Goal: Information Seeking & Learning: Learn about a topic

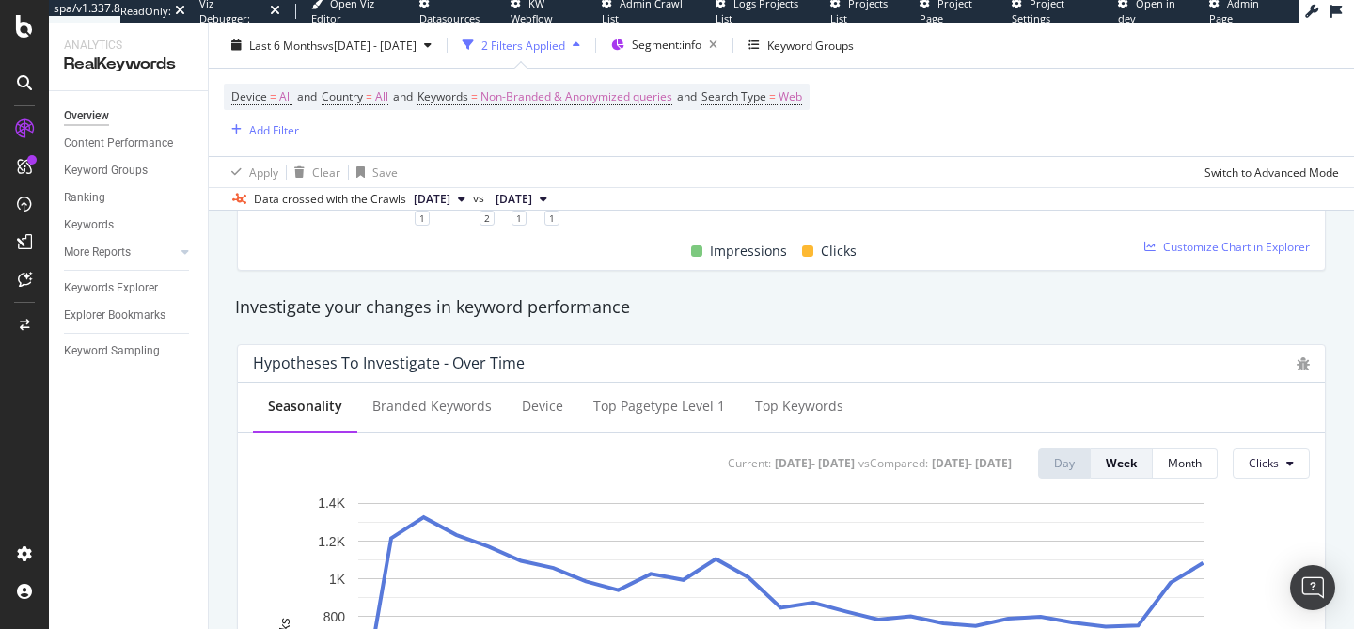
scroll to position [598, 0]
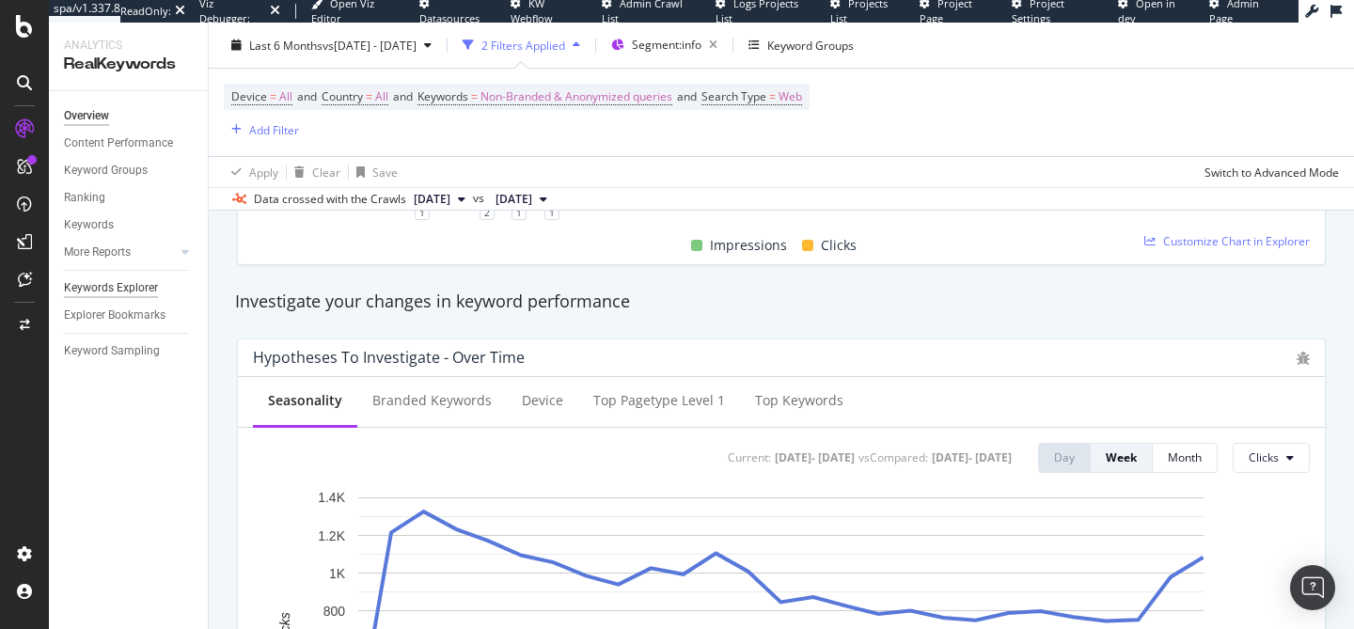
click at [141, 290] on div "Keywords Explorer" at bounding box center [111, 288] width 94 height 20
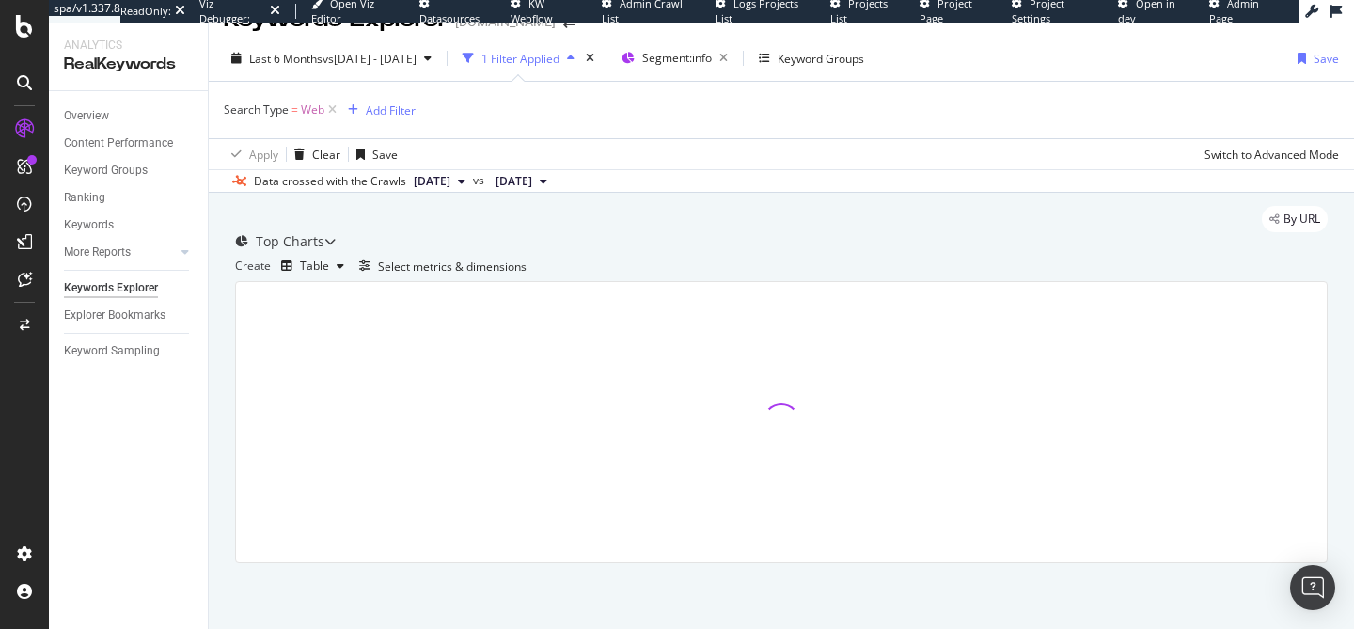
scroll to position [114, 0]
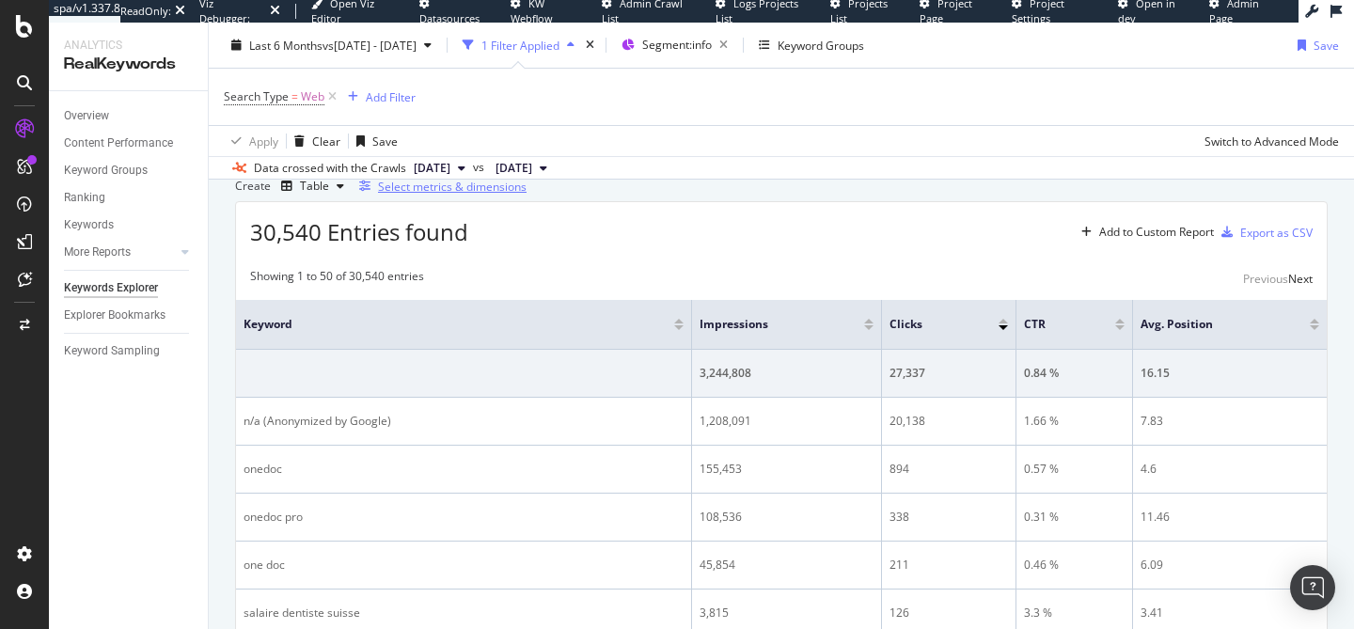
click at [526, 195] on div "Select metrics & dimensions" at bounding box center [452, 187] width 149 height 16
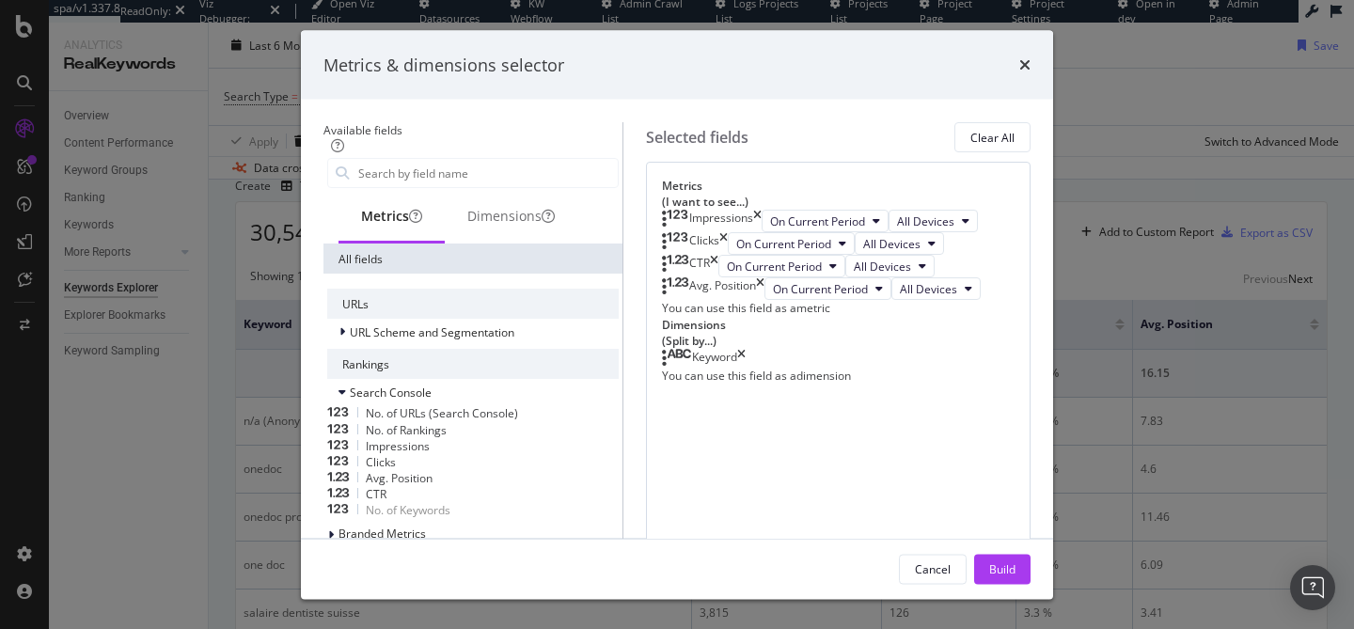
click at [528, 408] on div "No. of URLs (Search Console)" at bounding box center [472, 413] width 291 height 16
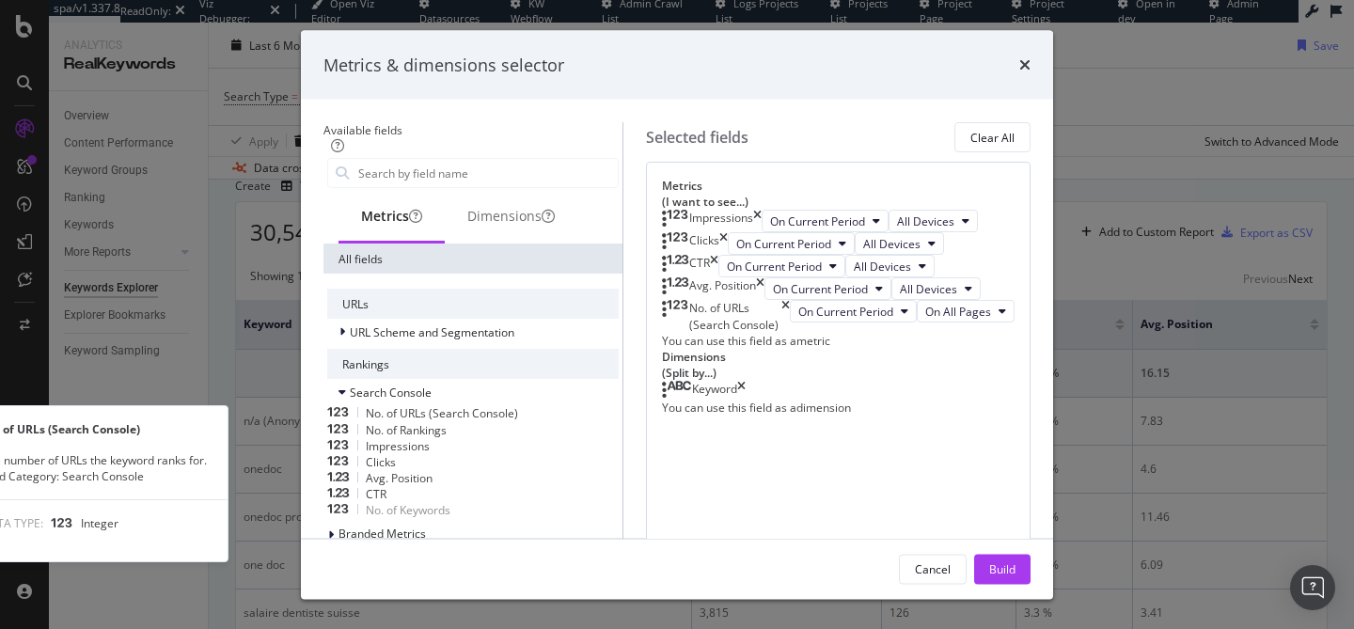
scroll to position [32, 0]
click at [557, 415] on div "No. of URLs (Search Console)" at bounding box center [472, 413] width 291 height 16
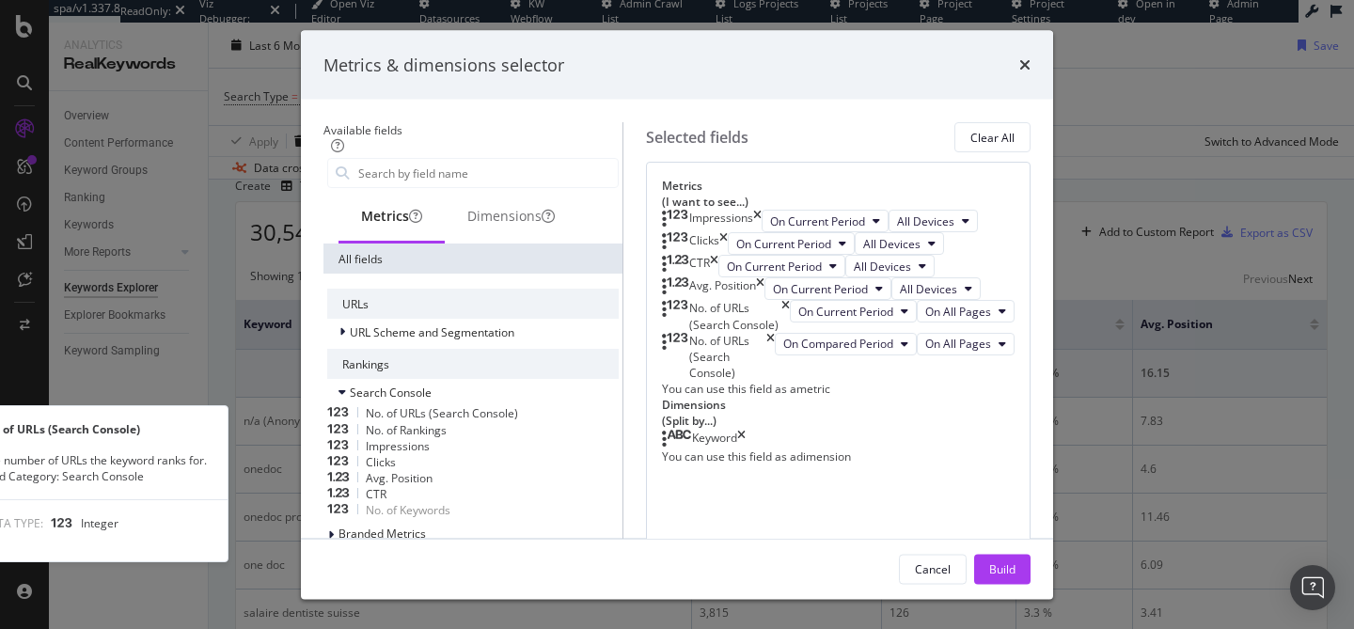
scroll to position [102, 0]
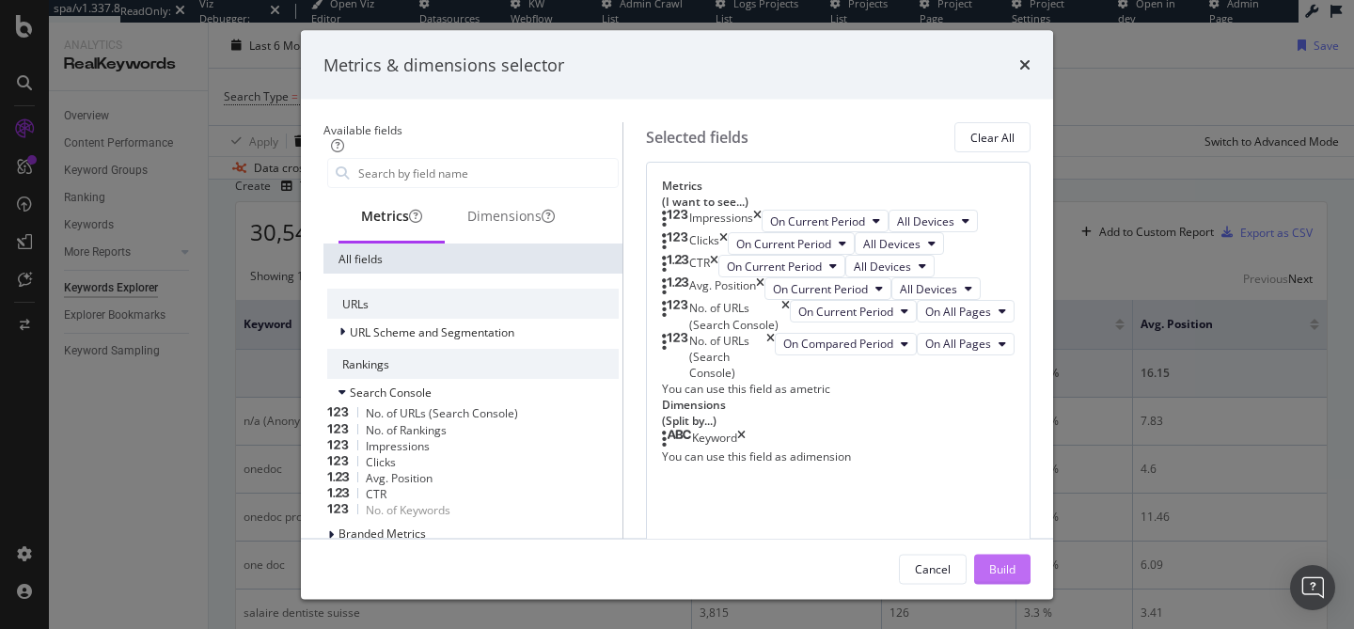
click at [1015, 573] on div "Build" at bounding box center [1002, 568] width 26 height 16
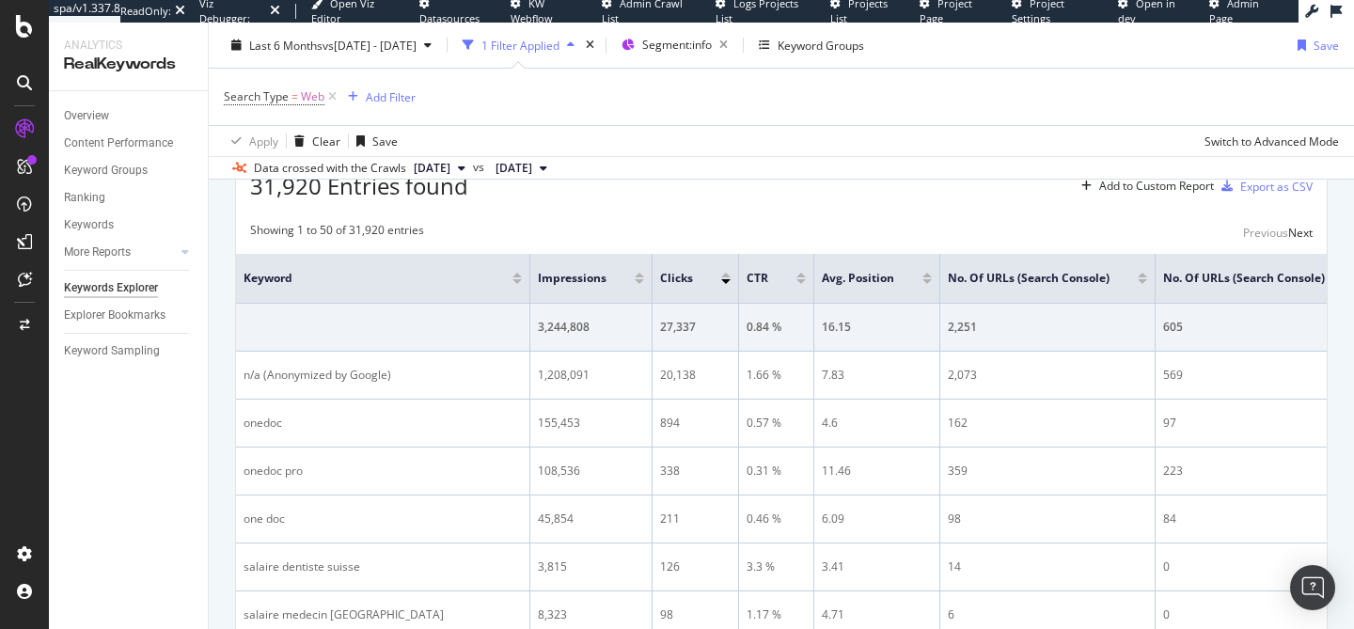
scroll to position [233, 0]
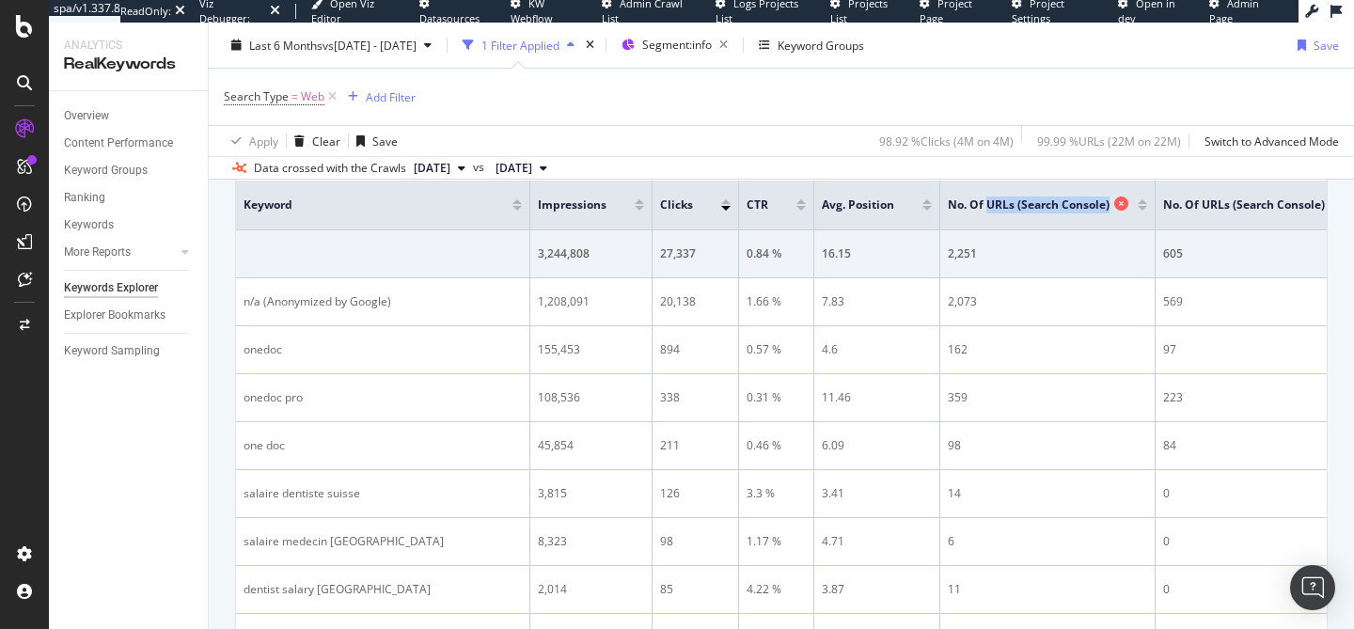
drag, startPoint x: 916, startPoint y: 286, endPoint x: 1042, endPoint y: 289, distance: 126.0
click at [1042, 214] on div "No. of URLs (Search Console)" at bounding box center [1043, 205] width 190 height 19
copy span "URLs (Search Console)"
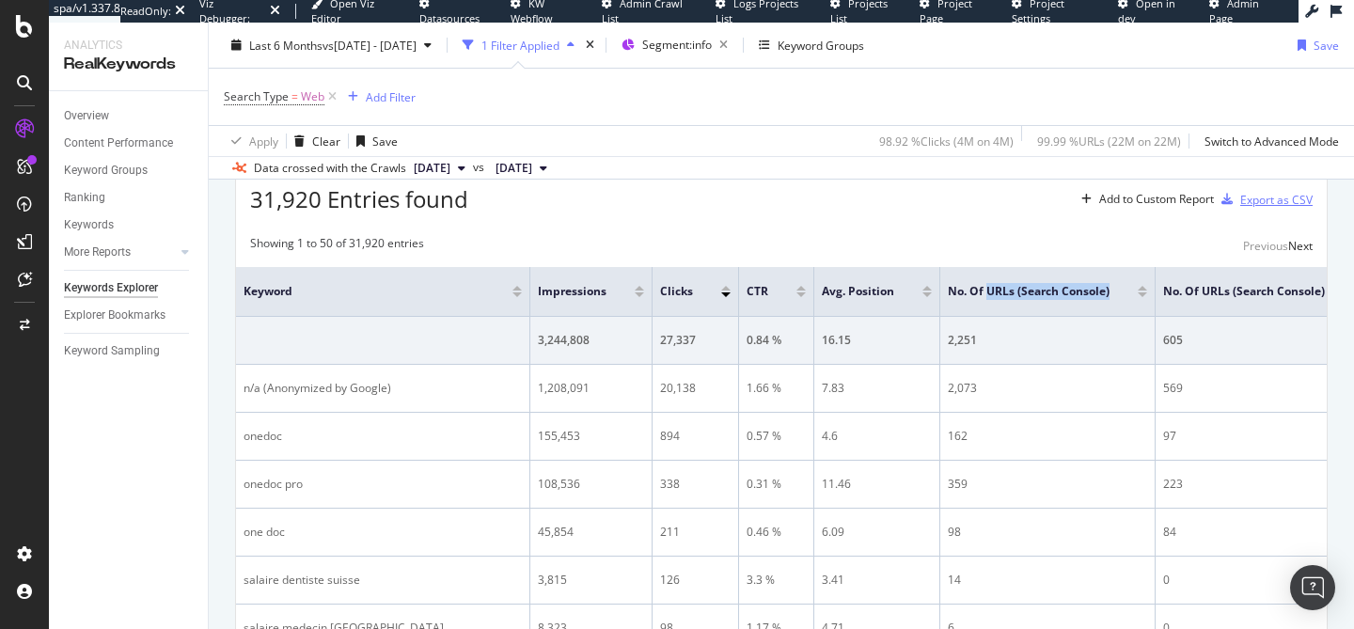
scroll to position [131, 0]
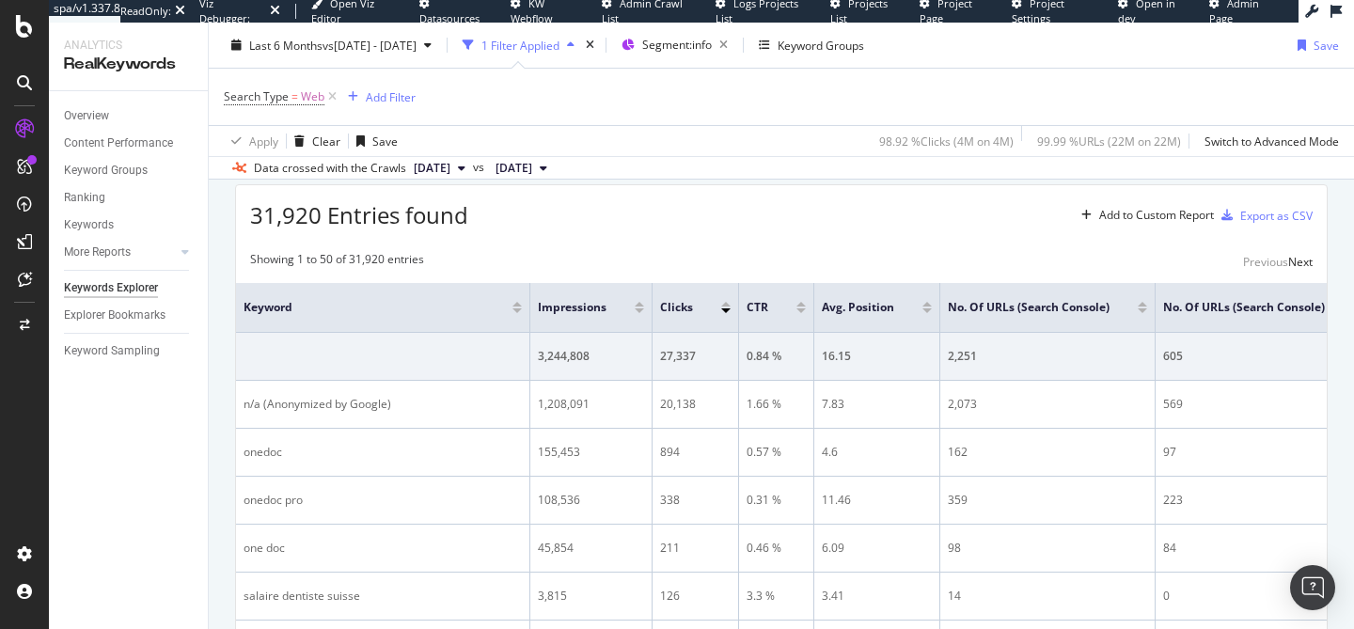
click at [1196, 184] on div "Create Table Select metrics & dimensions" at bounding box center [781, 169] width 1092 height 30
click at [526, 178] on div "Select metrics & dimensions" at bounding box center [452, 170] width 149 height 16
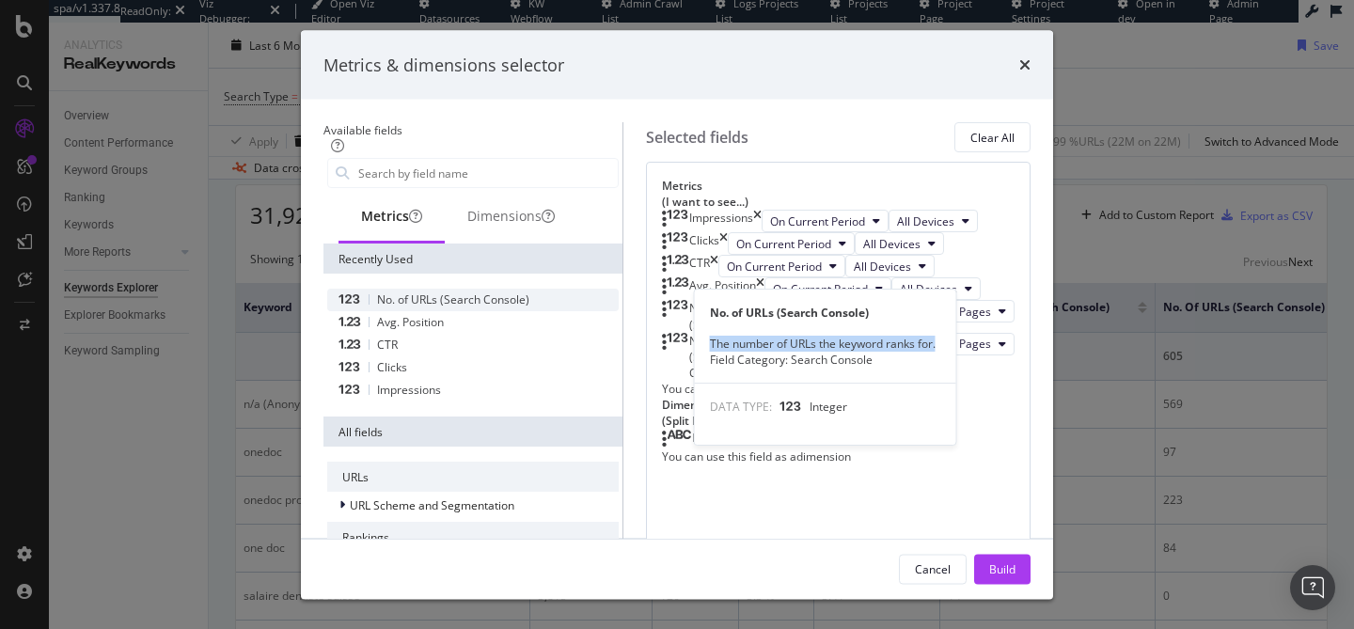
drag, startPoint x: 662, startPoint y: 341, endPoint x: 896, endPoint y: 345, distance: 234.1
click at [896, 345] on div "The number of URLs the keyword ranks for. Field Category: Search Console" at bounding box center [825, 352] width 261 height 32
copy div "The number of URLs the keyword ranks for."
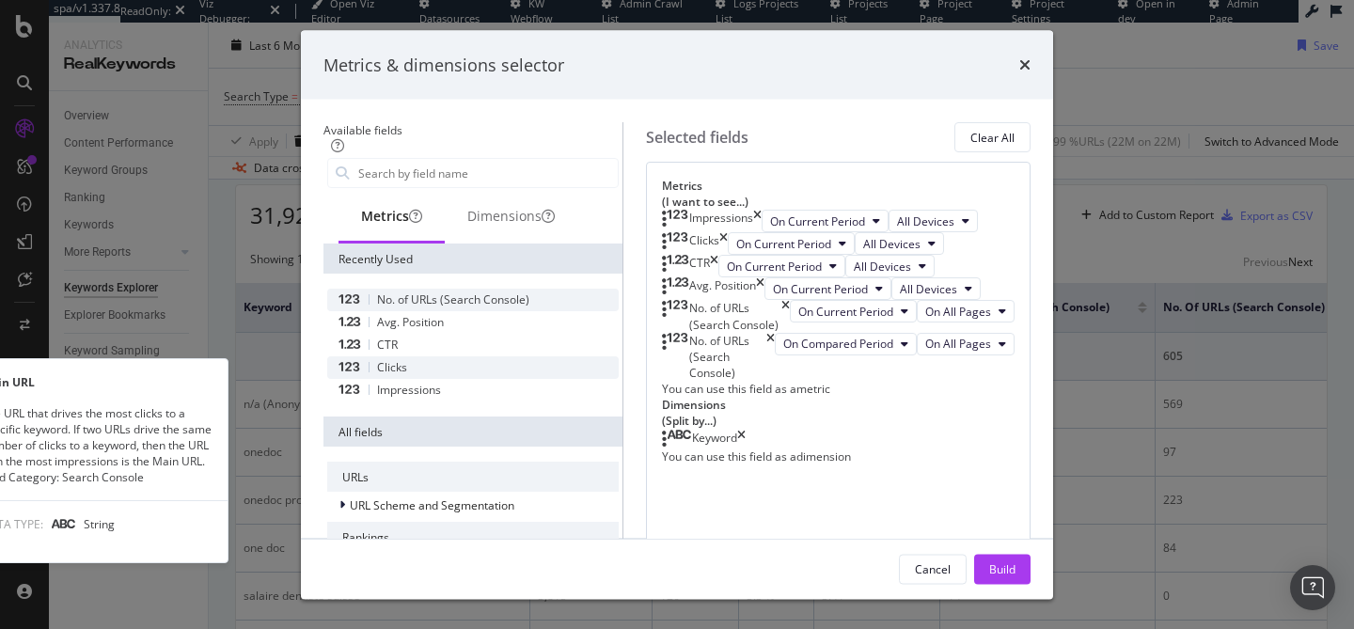
scroll to position [943, 0]
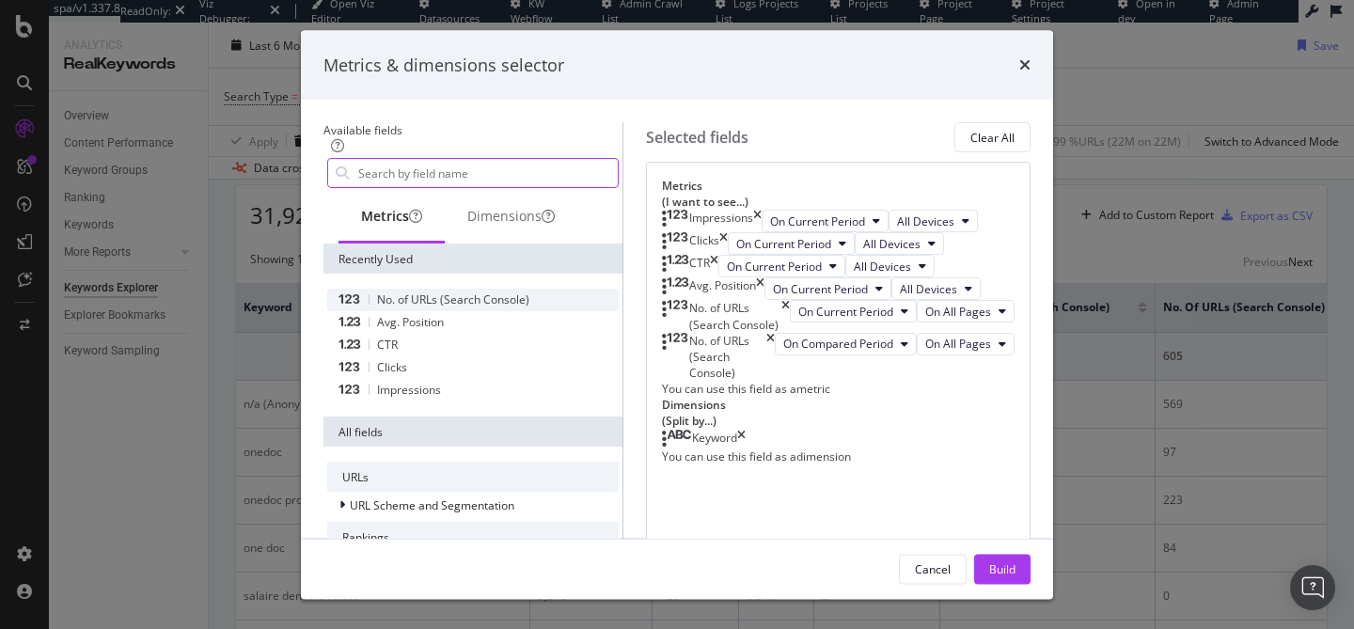
click at [393, 173] on input "modal" at bounding box center [486, 173] width 261 height 28
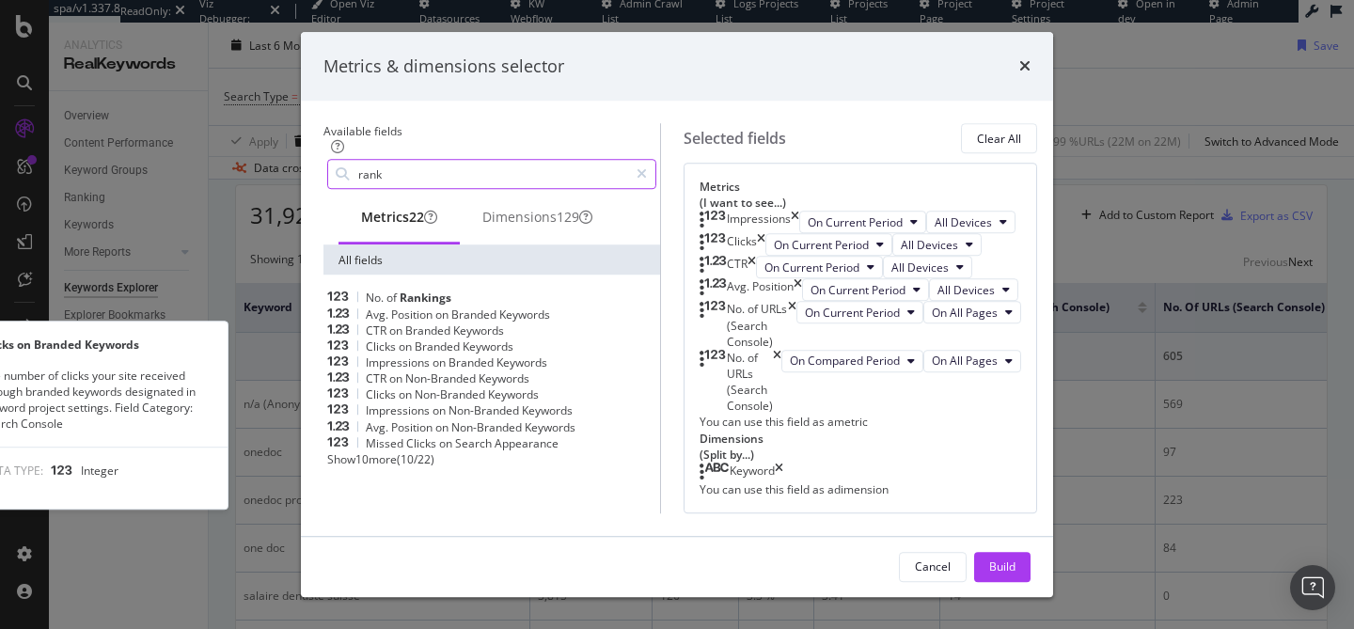
scroll to position [0, 0]
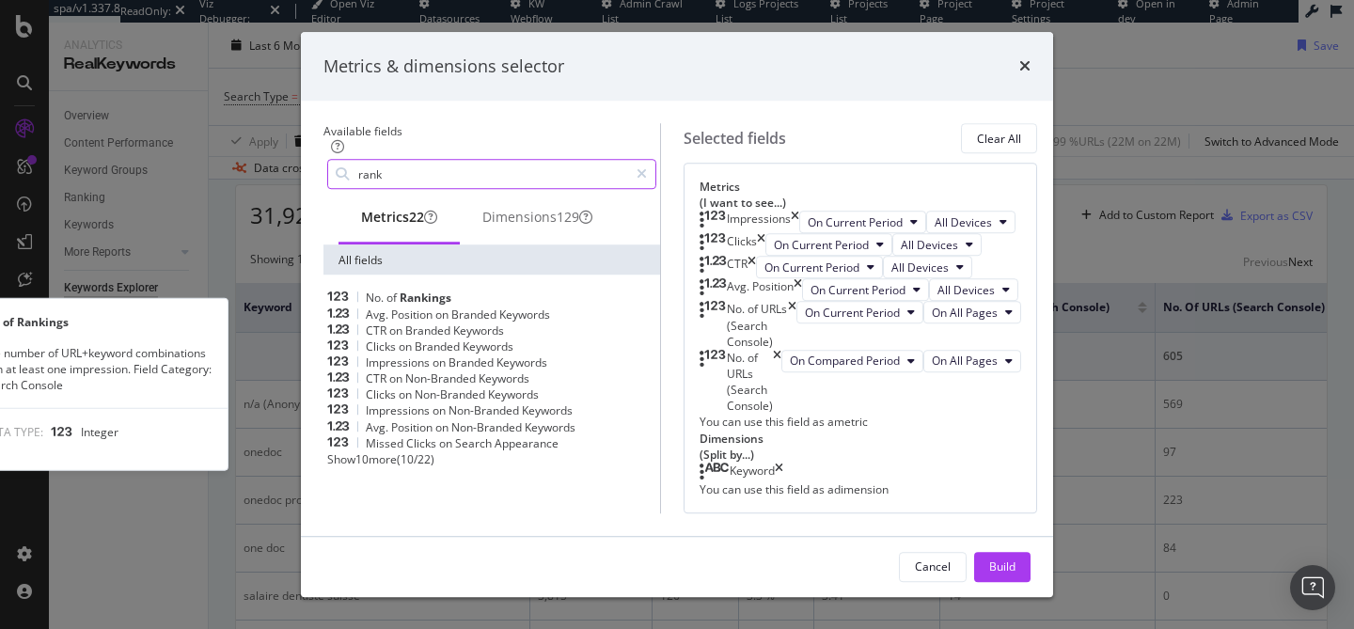
type input "rank"
click at [475, 306] on div "No. of Rankings" at bounding box center [491, 298] width 329 height 16
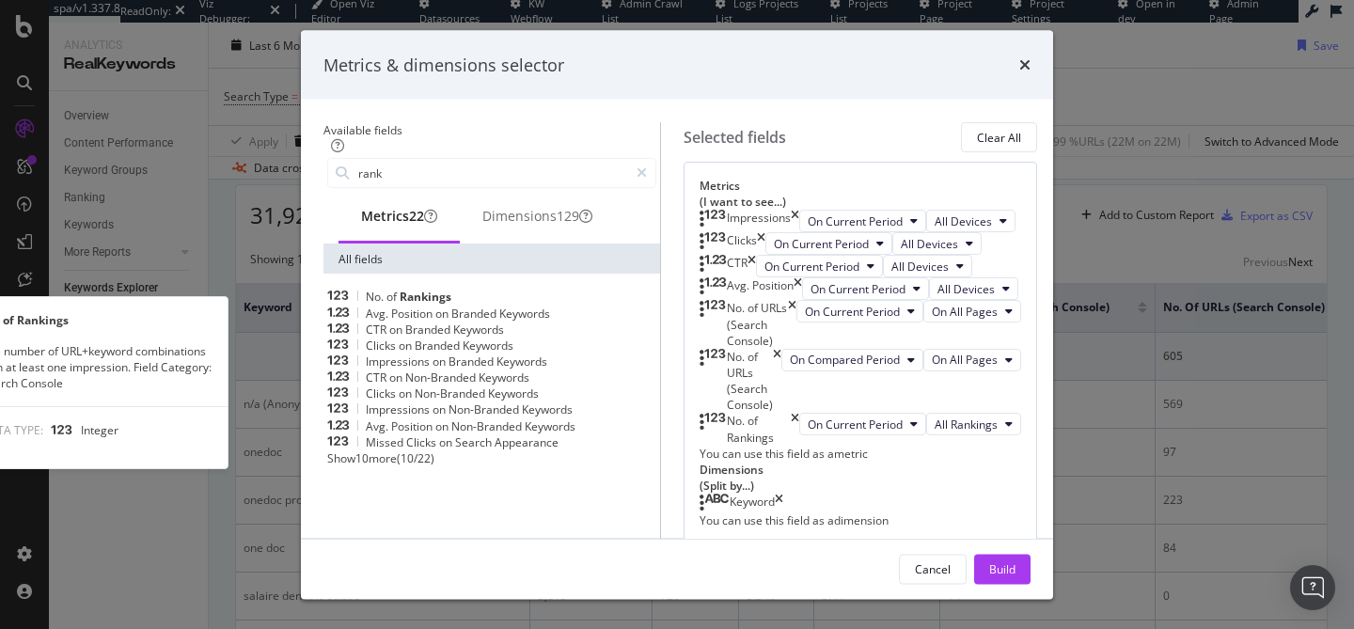
click at [475, 305] on div "No. of Rankings" at bounding box center [491, 297] width 329 height 16
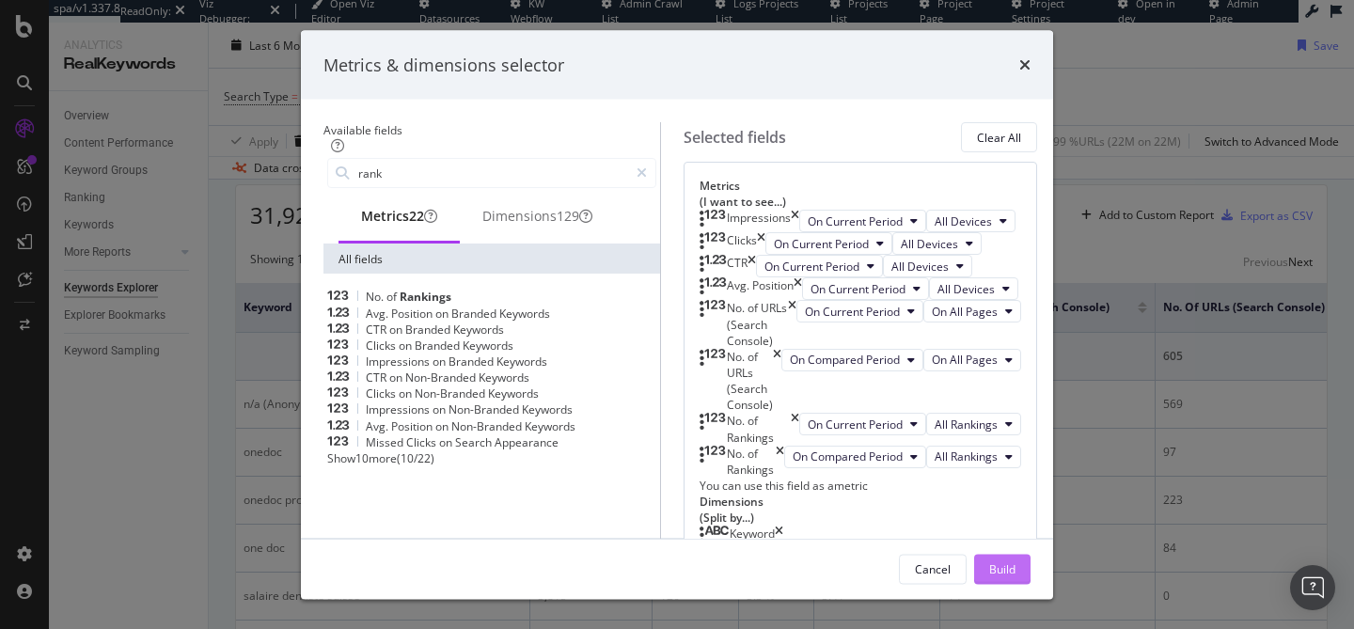
click at [1029, 567] on button "Build" at bounding box center [1002, 569] width 56 height 30
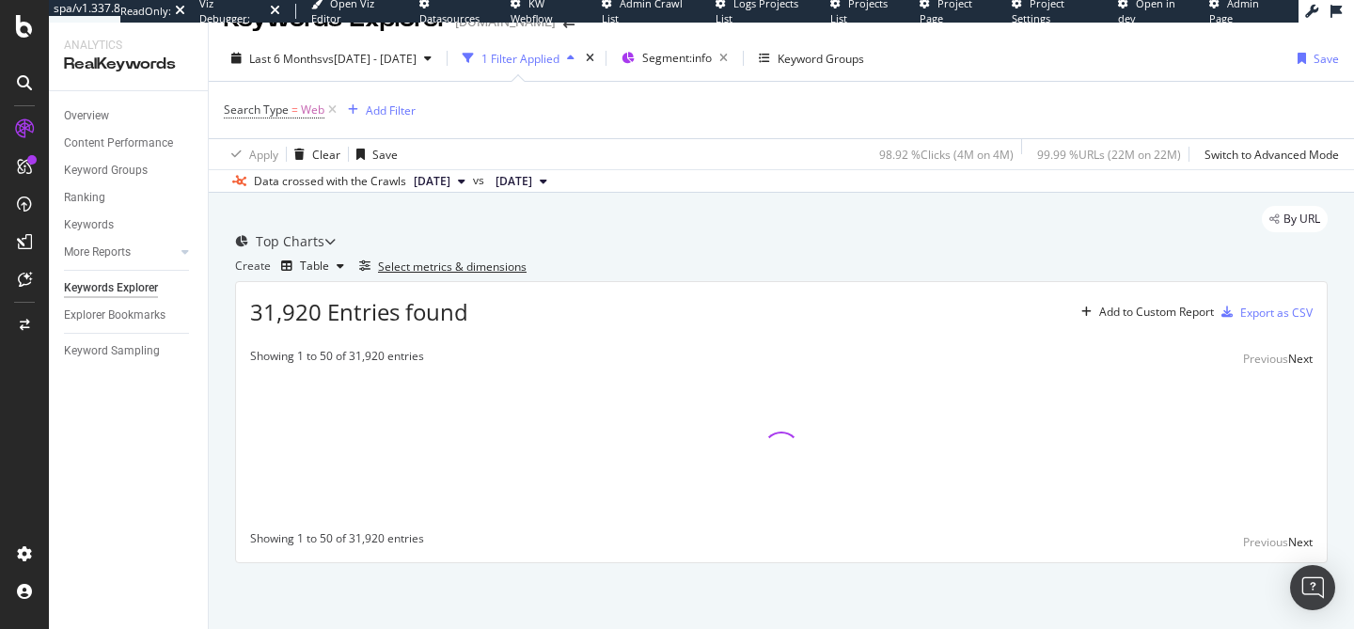
scroll to position [114, 0]
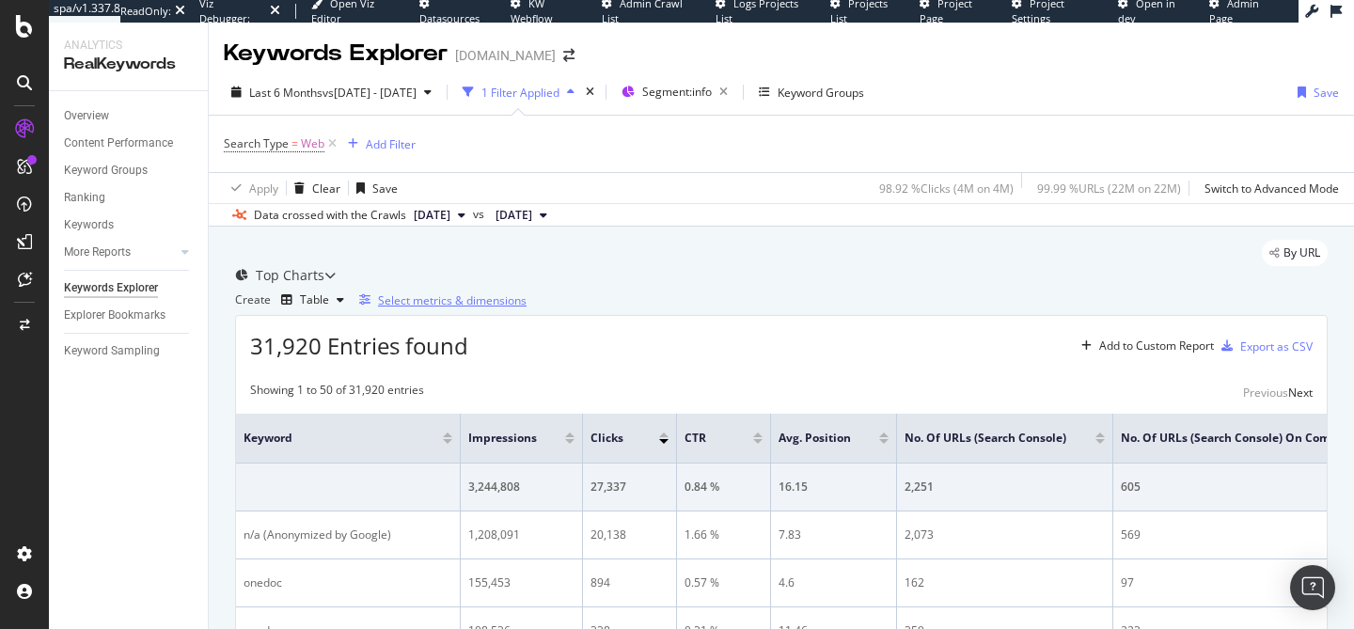
click at [526, 308] on div "Select metrics & dimensions" at bounding box center [452, 300] width 149 height 16
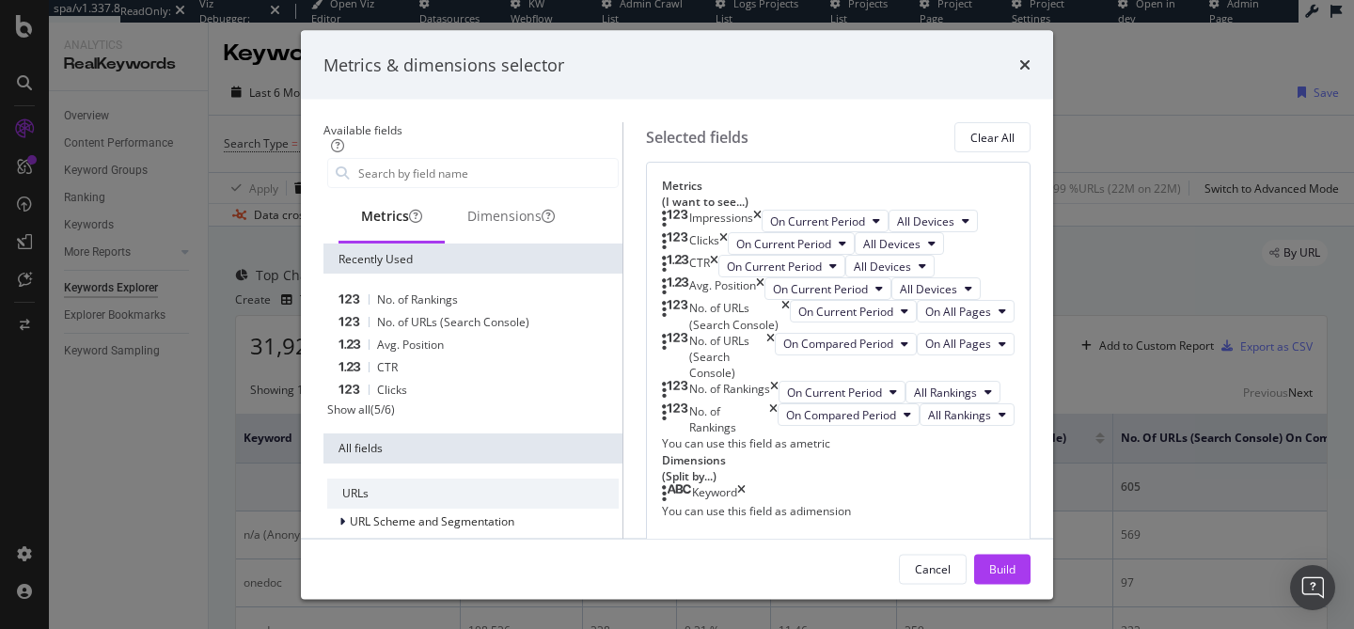
click at [761, 215] on div "Impressions" at bounding box center [712, 221] width 100 height 23
click at [761, 215] on icon "times" at bounding box center [757, 221] width 8 height 23
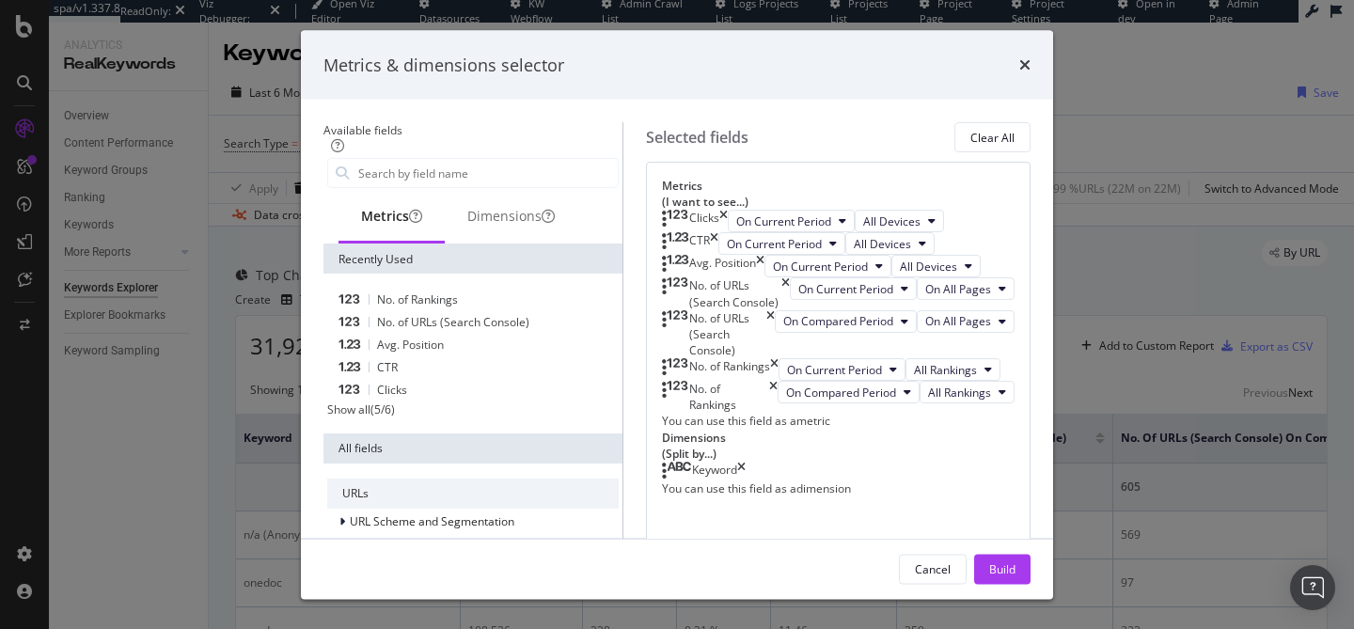
click at [728, 215] on icon "times" at bounding box center [723, 221] width 8 height 23
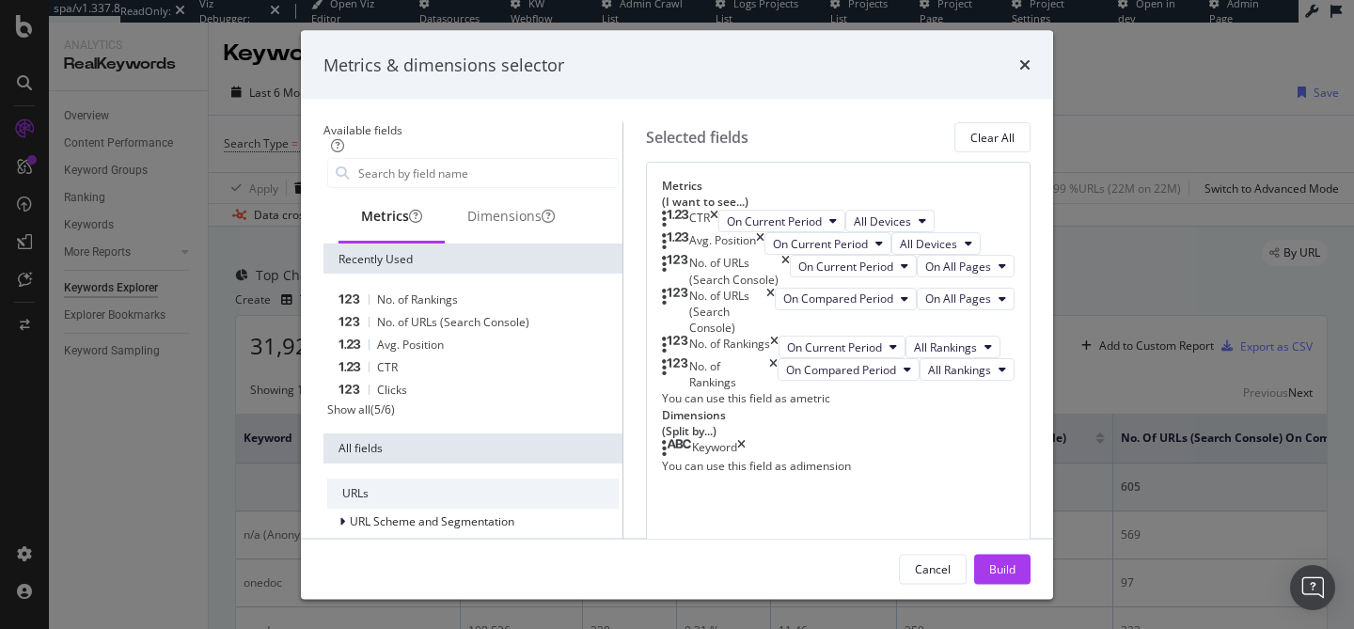
click at [718, 215] on icon "times" at bounding box center [714, 221] width 8 height 23
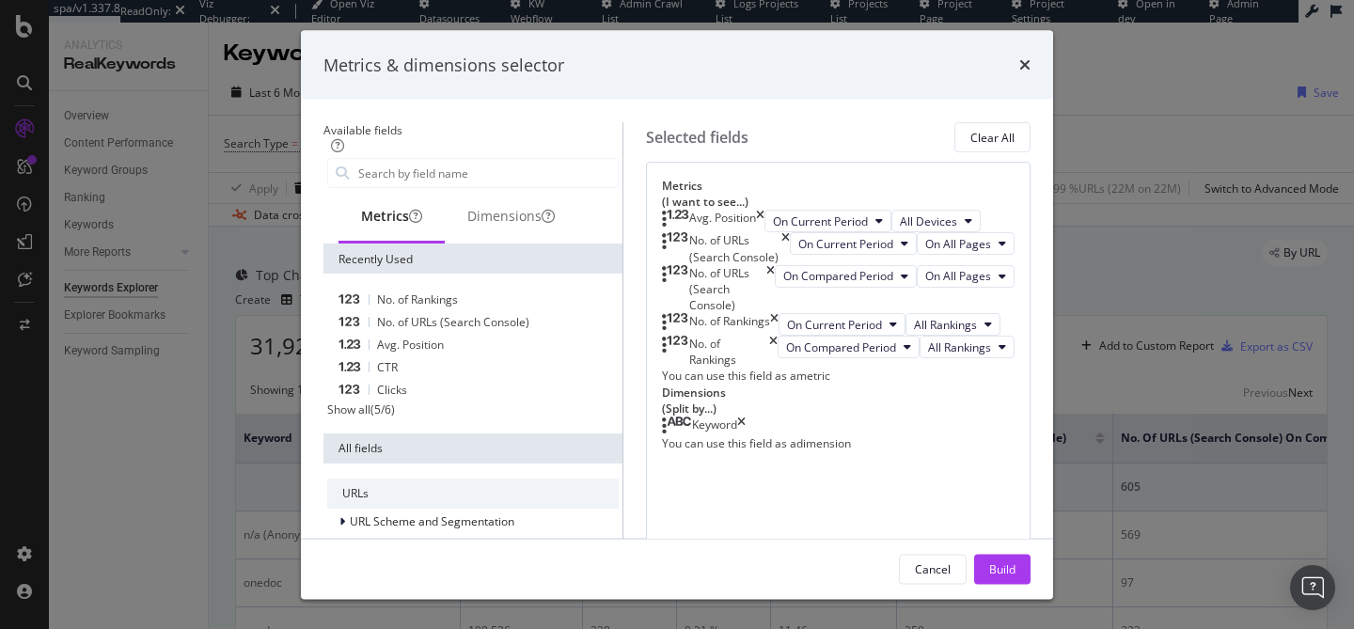
click at [764, 215] on icon "times" at bounding box center [760, 221] width 8 height 23
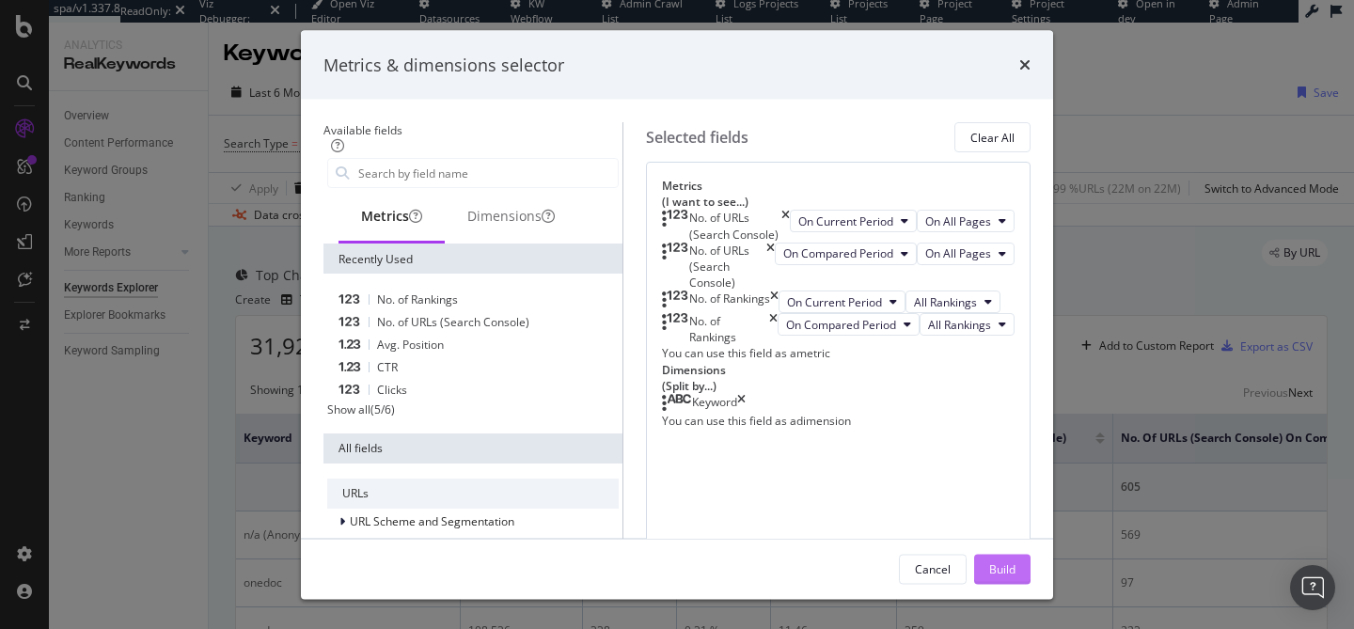
click at [1015, 570] on div "Build" at bounding box center [1002, 568] width 26 height 16
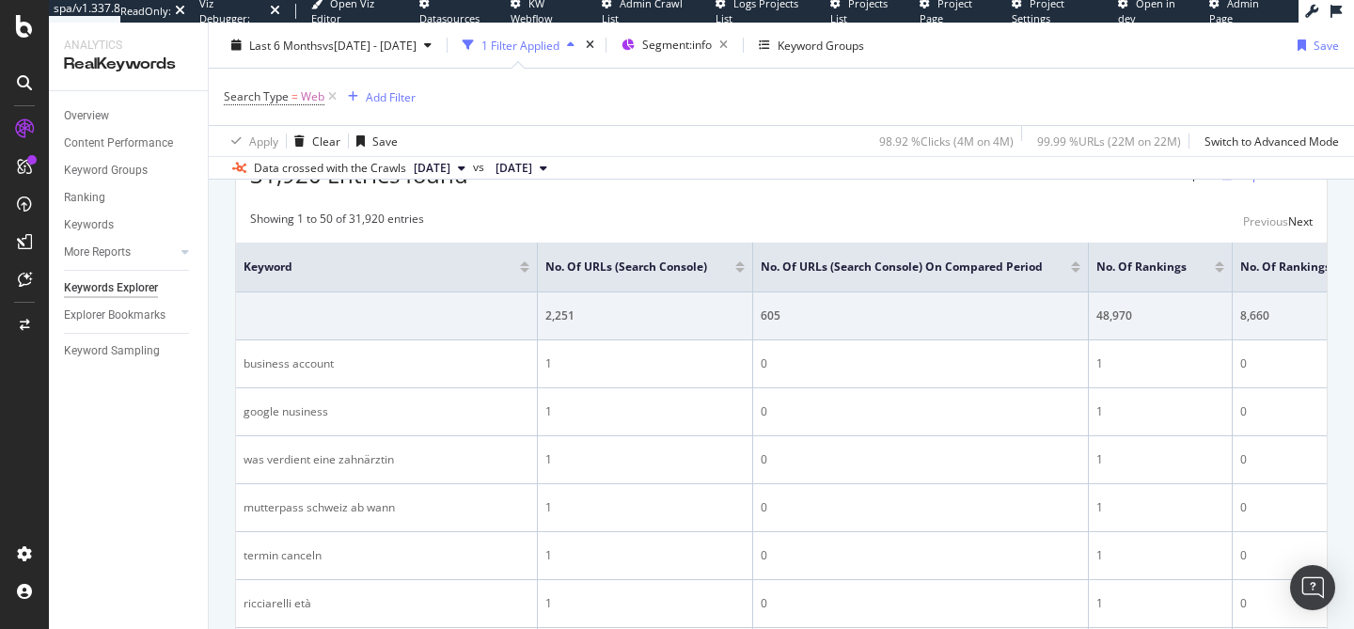
scroll to position [170, 0]
click at [526, 138] on div "Select metrics & dimensions" at bounding box center [452, 130] width 149 height 16
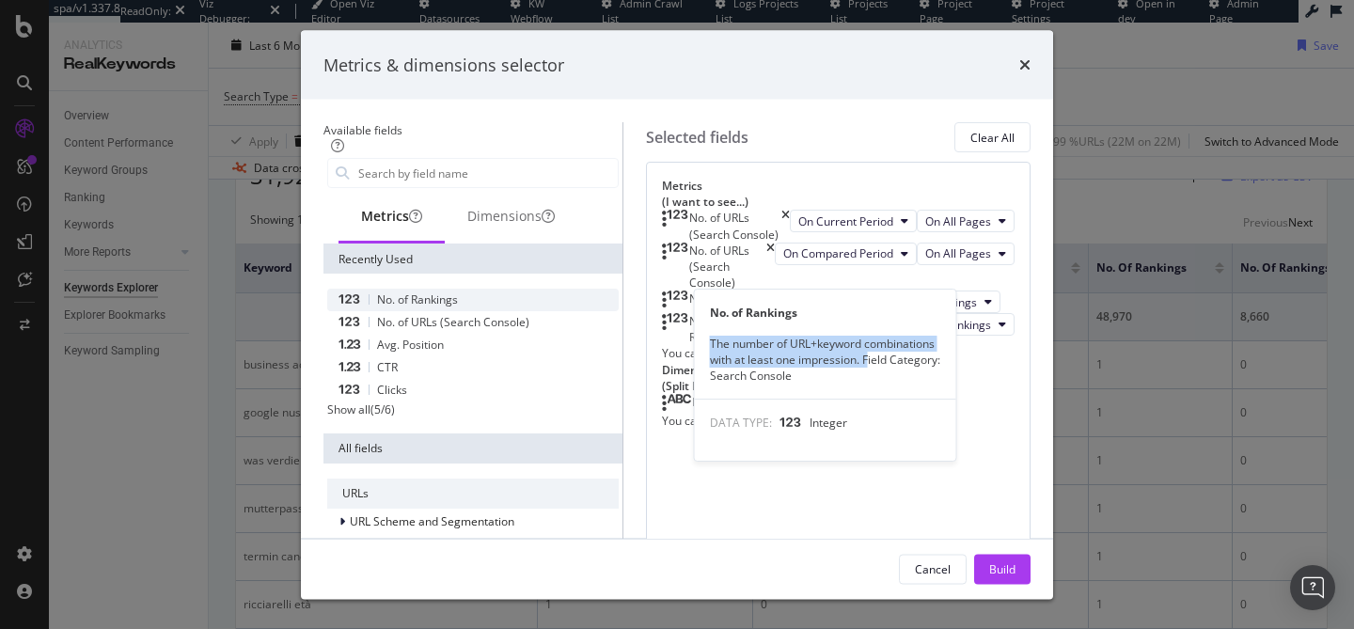
drag, startPoint x: 660, startPoint y: 339, endPoint x: 819, endPoint y: 366, distance: 161.0
click at [819, 366] on div "The number of URL+keyword combinations with at least one impression. Field Cate…" at bounding box center [825, 360] width 261 height 48
copy div "The number of URL+keyword combinations with at least one impression. F"
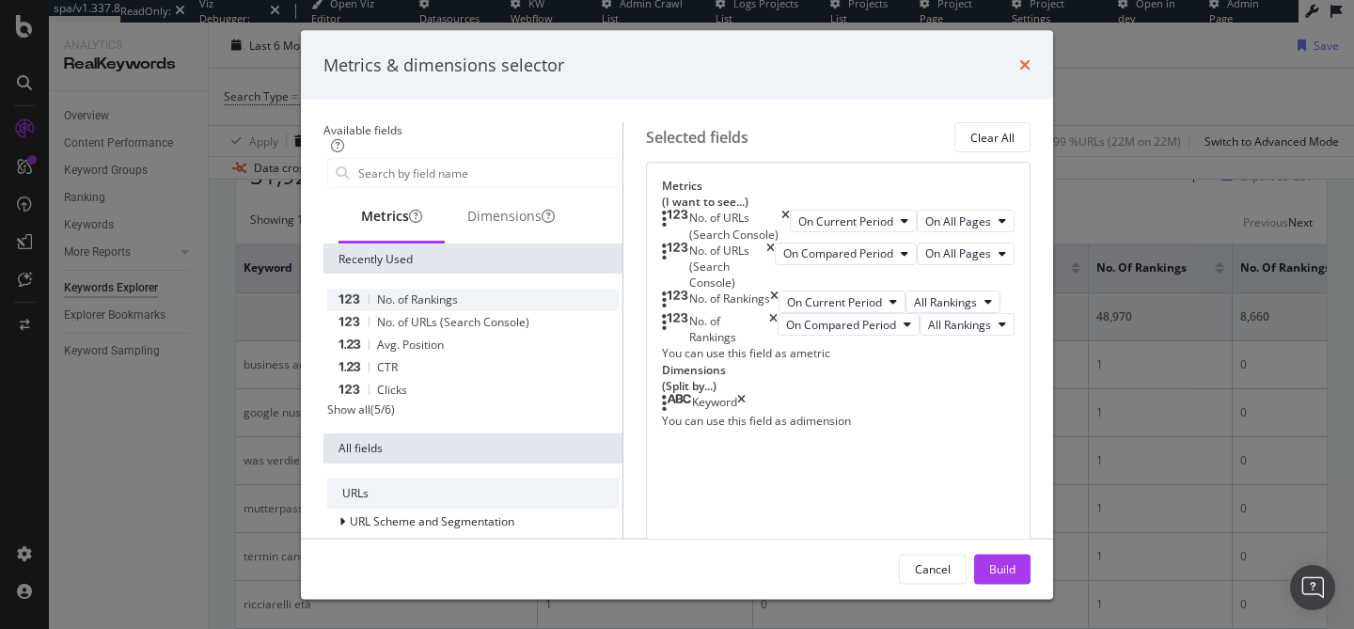
click at [1030, 64] on icon "times" at bounding box center [1024, 64] width 11 height 15
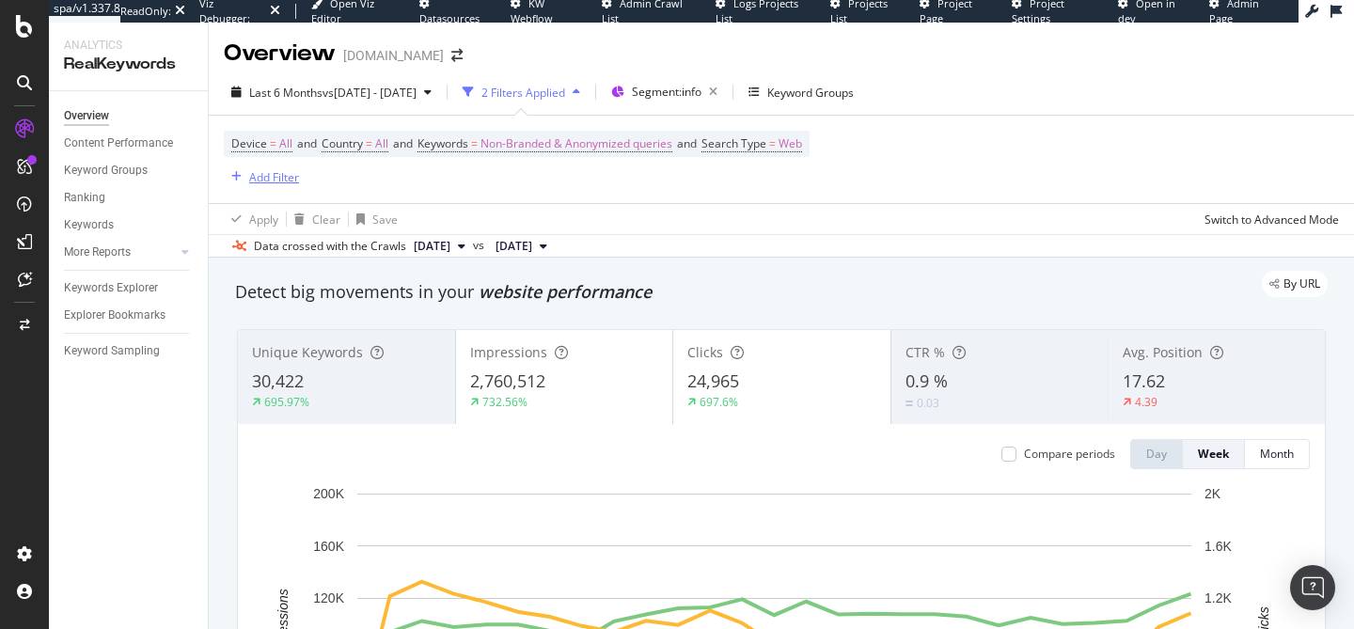
click at [280, 179] on div "Add Filter" at bounding box center [274, 177] width 50 height 16
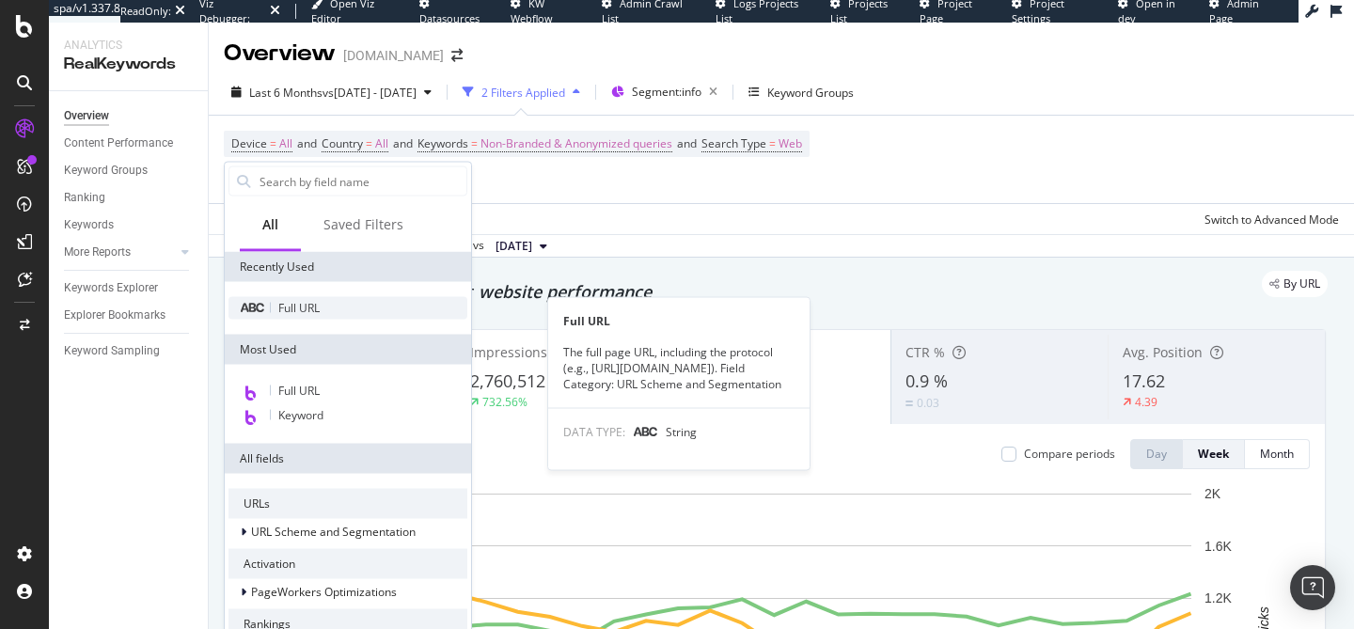
click at [330, 308] on div "Full URL" at bounding box center [347, 308] width 239 height 23
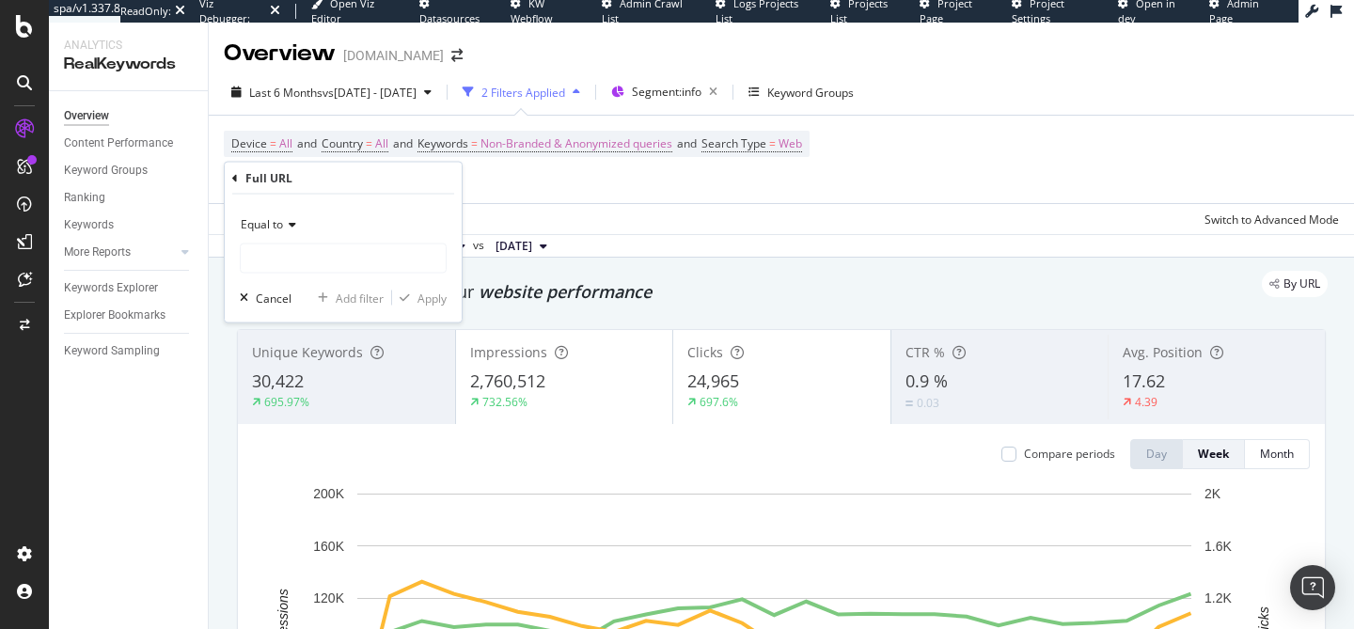
click at [294, 227] on icon at bounding box center [289, 224] width 13 height 11
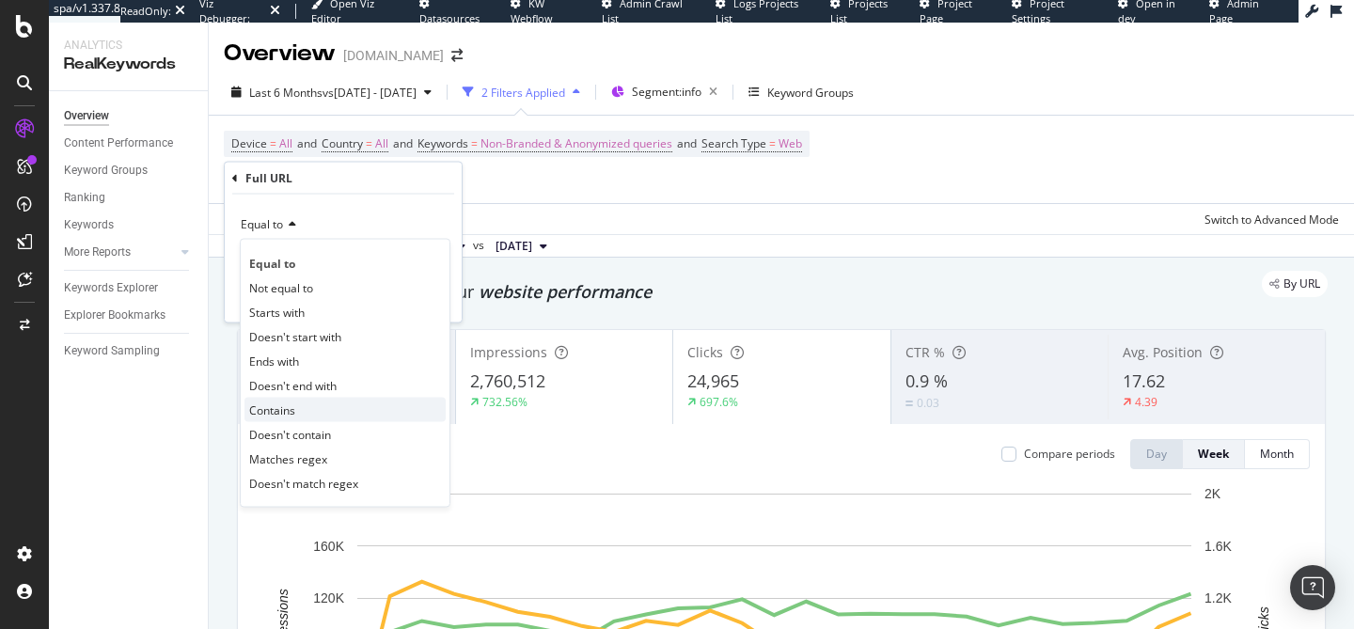
click at [313, 415] on div "Contains" at bounding box center [344, 410] width 201 height 24
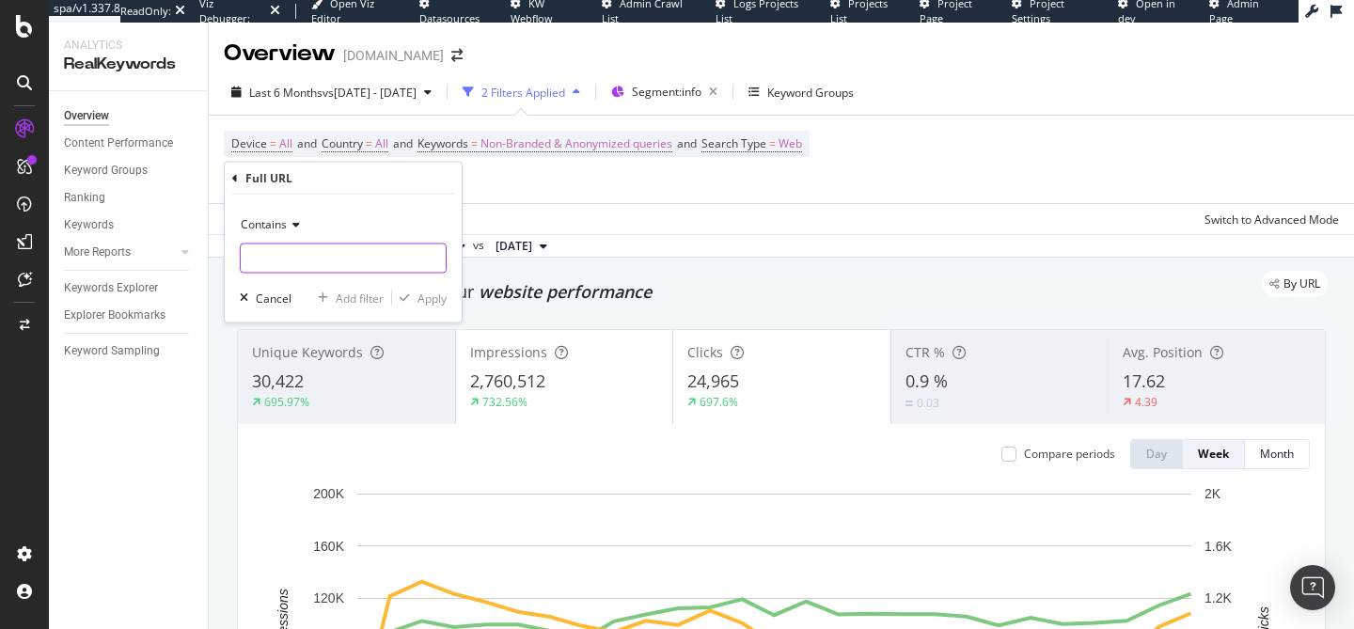
click at [286, 262] on input "text" at bounding box center [343, 258] width 205 height 30
type input "/fr/"
click at [441, 296] on div "Apply" at bounding box center [431, 298] width 29 height 16
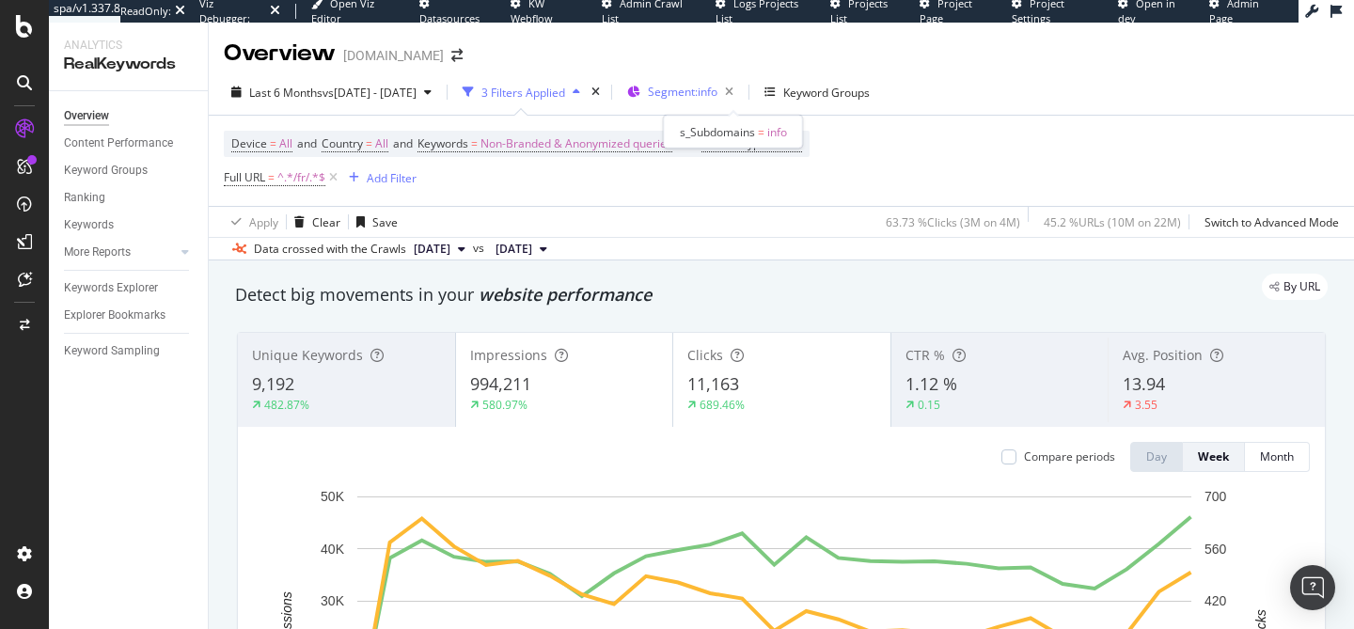
click at [717, 95] on span "Segment: info" at bounding box center [683, 92] width 70 height 16
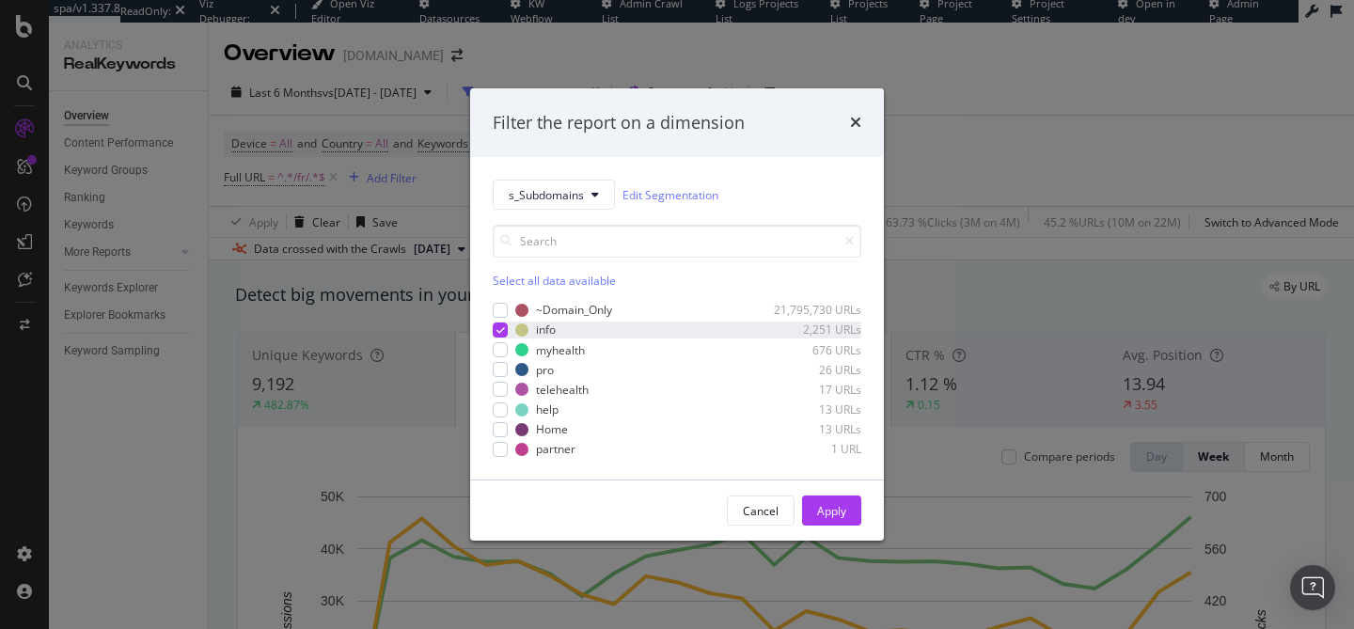
click at [501, 325] on icon "modal" at bounding box center [500, 329] width 8 height 9
click at [500, 351] on div "modal" at bounding box center [500, 349] width 15 height 15
click at [817, 514] on div "Apply" at bounding box center [831, 511] width 29 height 16
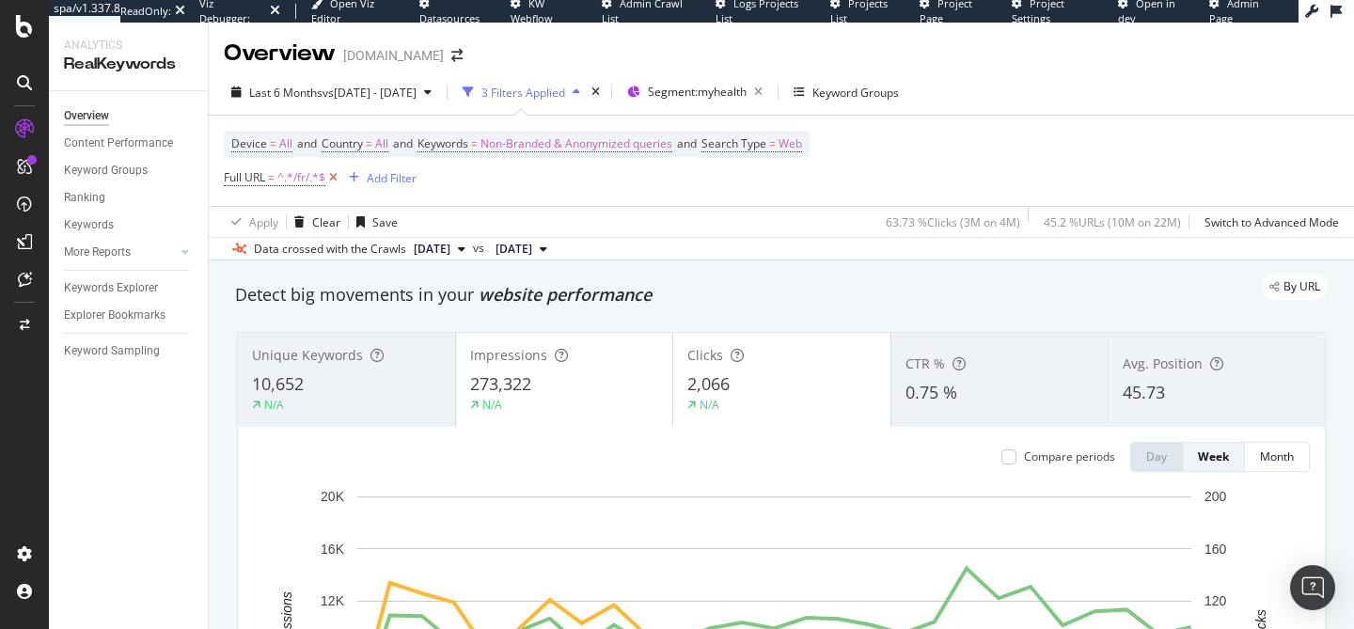
click at [328, 178] on icon at bounding box center [333, 177] width 16 height 19
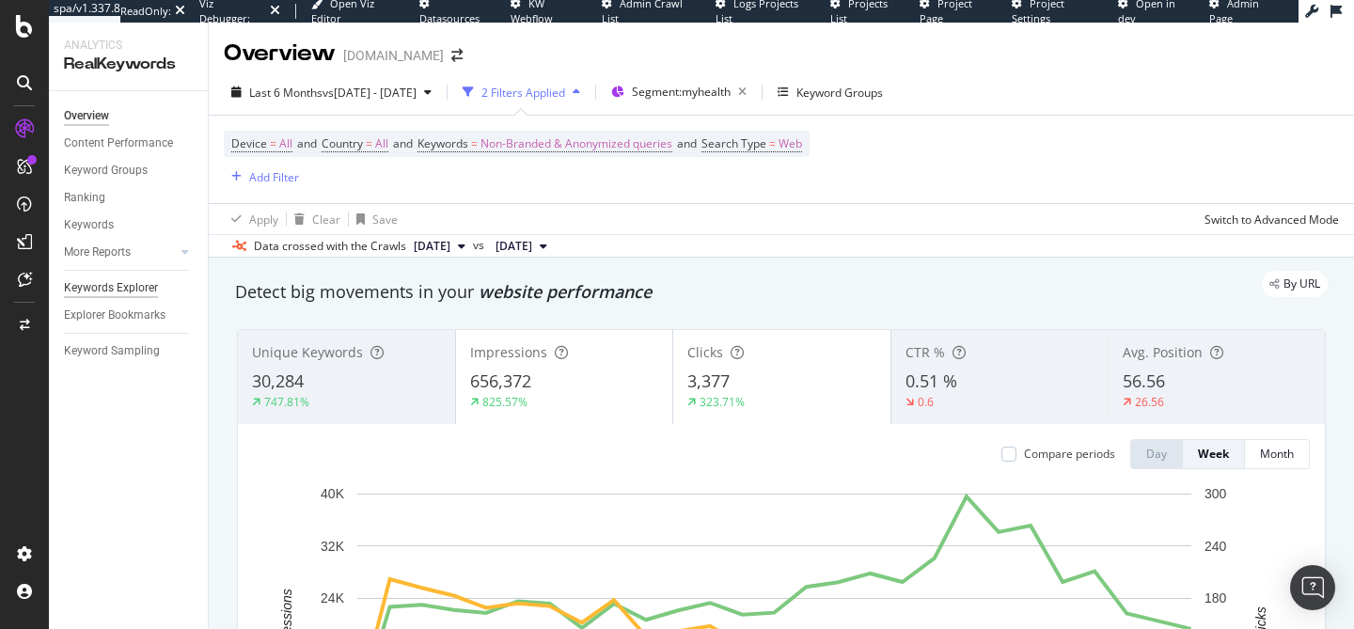
click at [140, 294] on div "Keywords Explorer" at bounding box center [111, 288] width 94 height 20
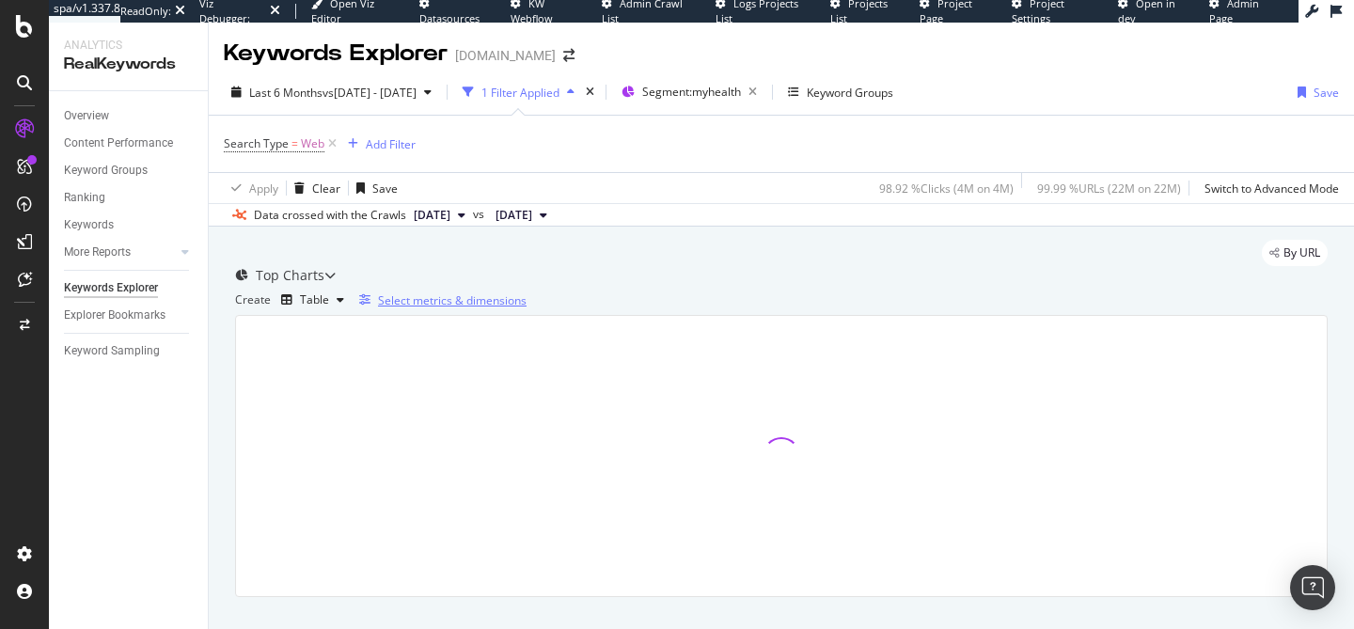
click at [526, 308] on div "Select metrics & dimensions" at bounding box center [452, 300] width 149 height 16
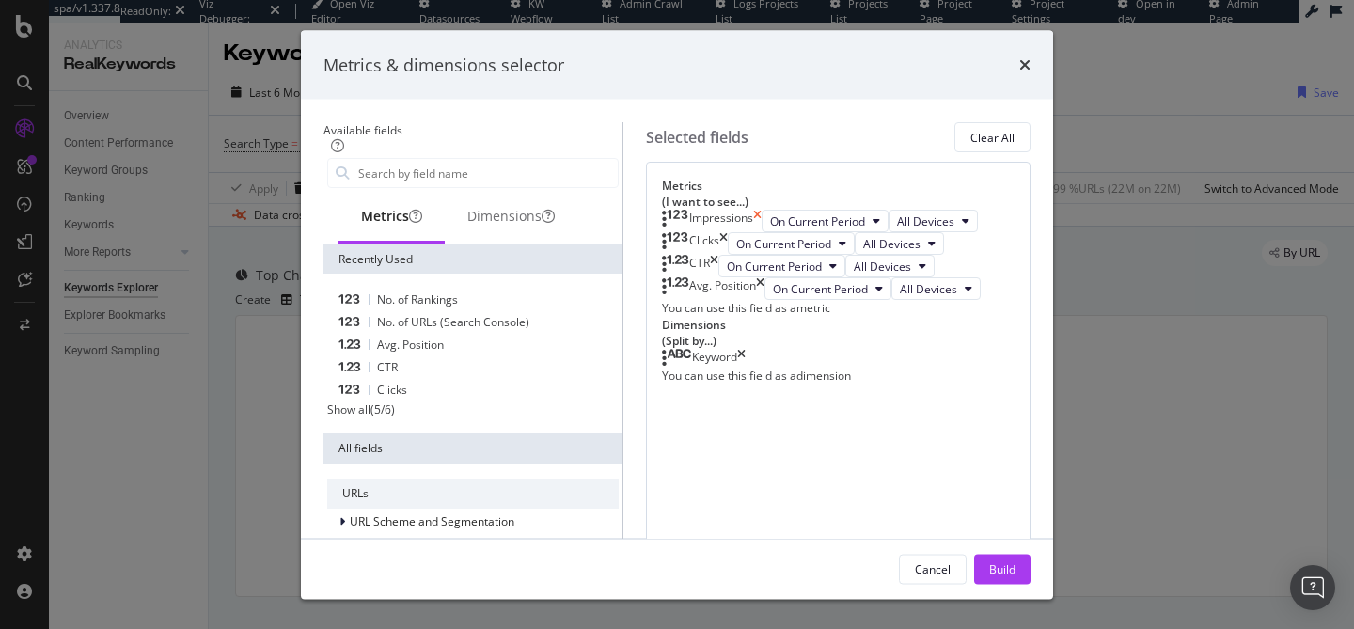
click at [761, 213] on icon "times" at bounding box center [757, 221] width 8 height 23
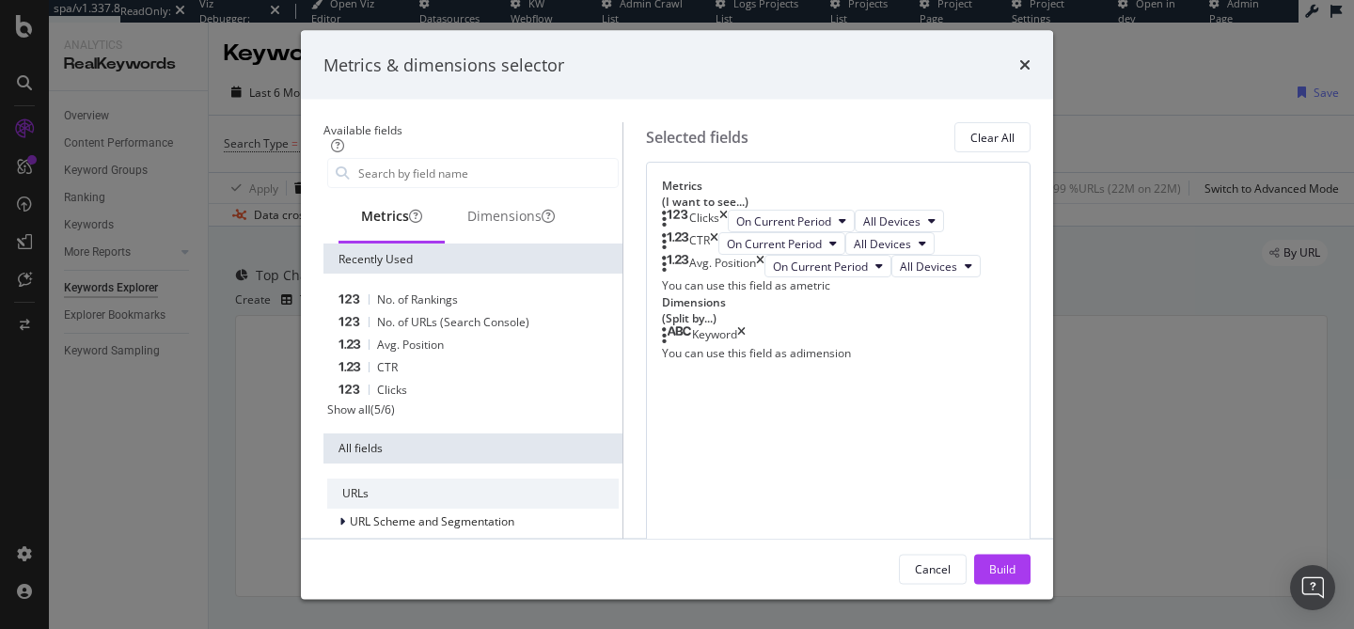
click at [728, 213] on icon "times" at bounding box center [723, 221] width 8 height 23
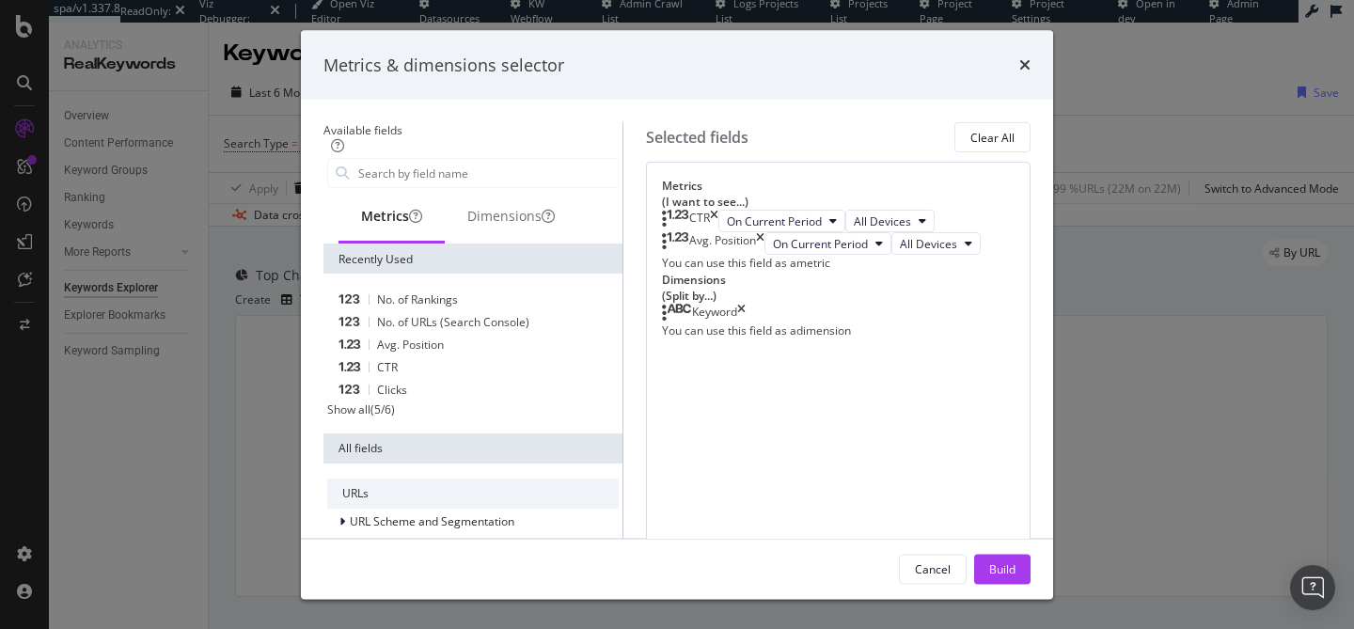
click at [710, 213] on div "CTR" at bounding box center [699, 221] width 21 height 23
click at [718, 213] on icon "times" at bounding box center [714, 221] width 8 height 23
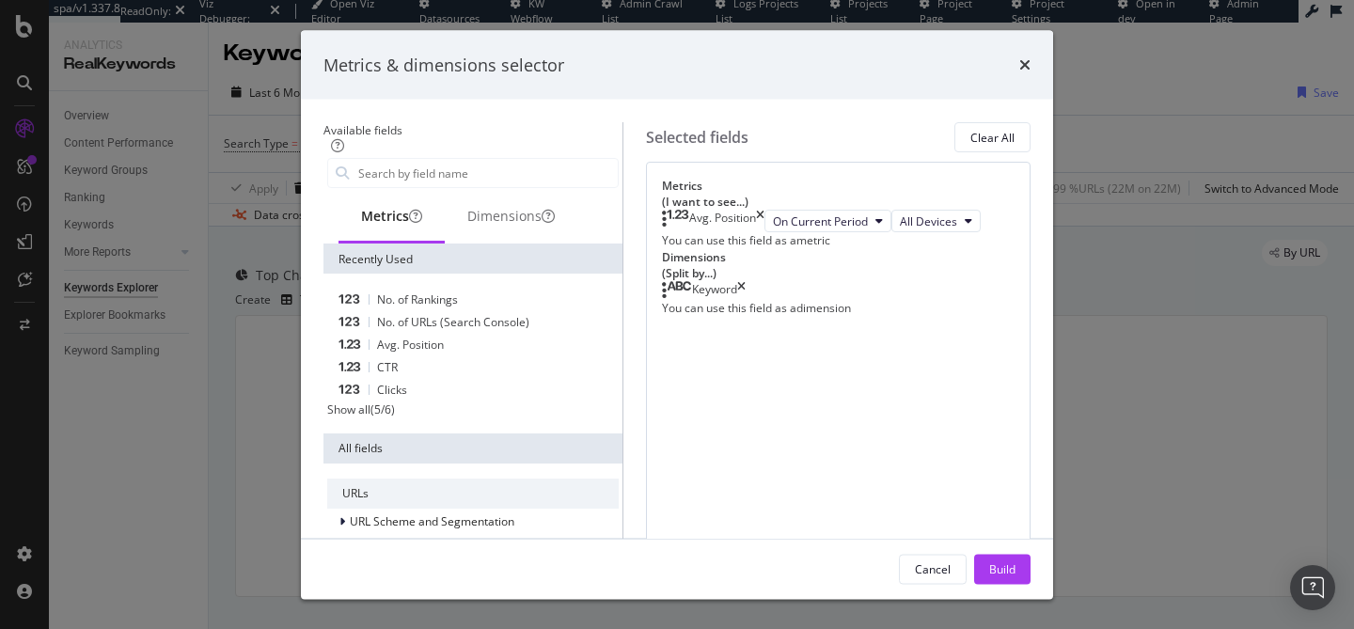
click at [764, 213] on icon "times" at bounding box center [760, 221] width 8 height 23
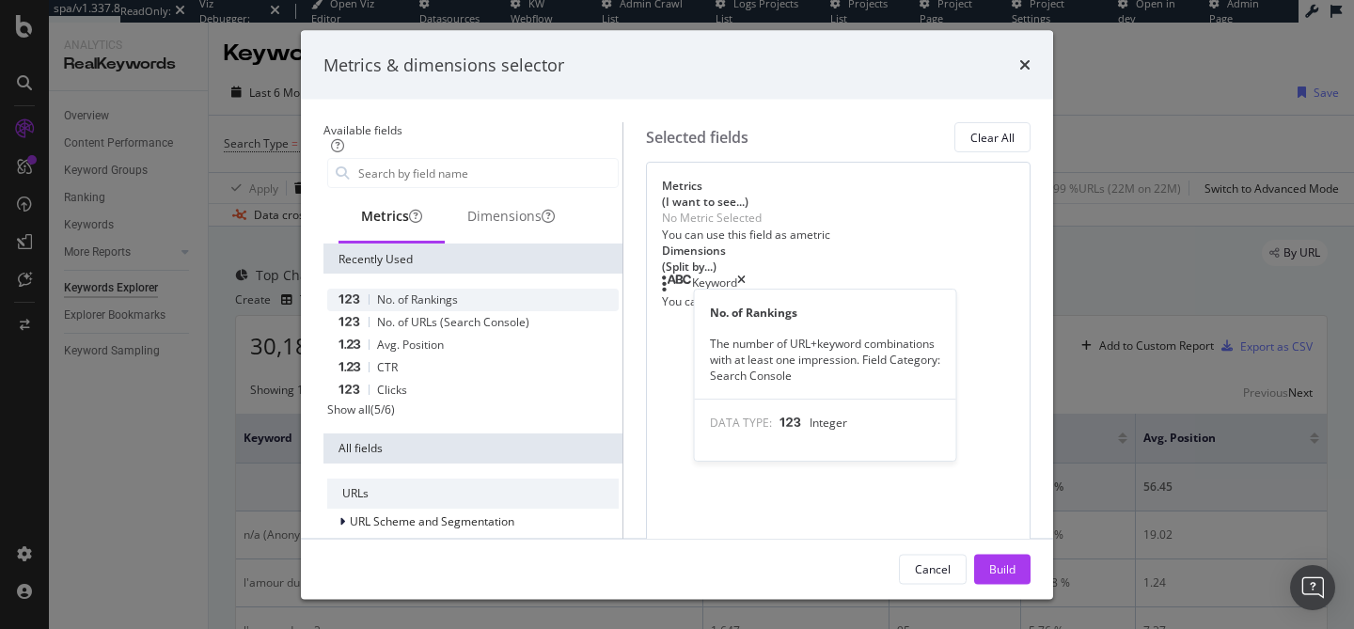
click at [473, 291] on div "No. of Rankings" at bounding box center [472, 300] width 291 height 23
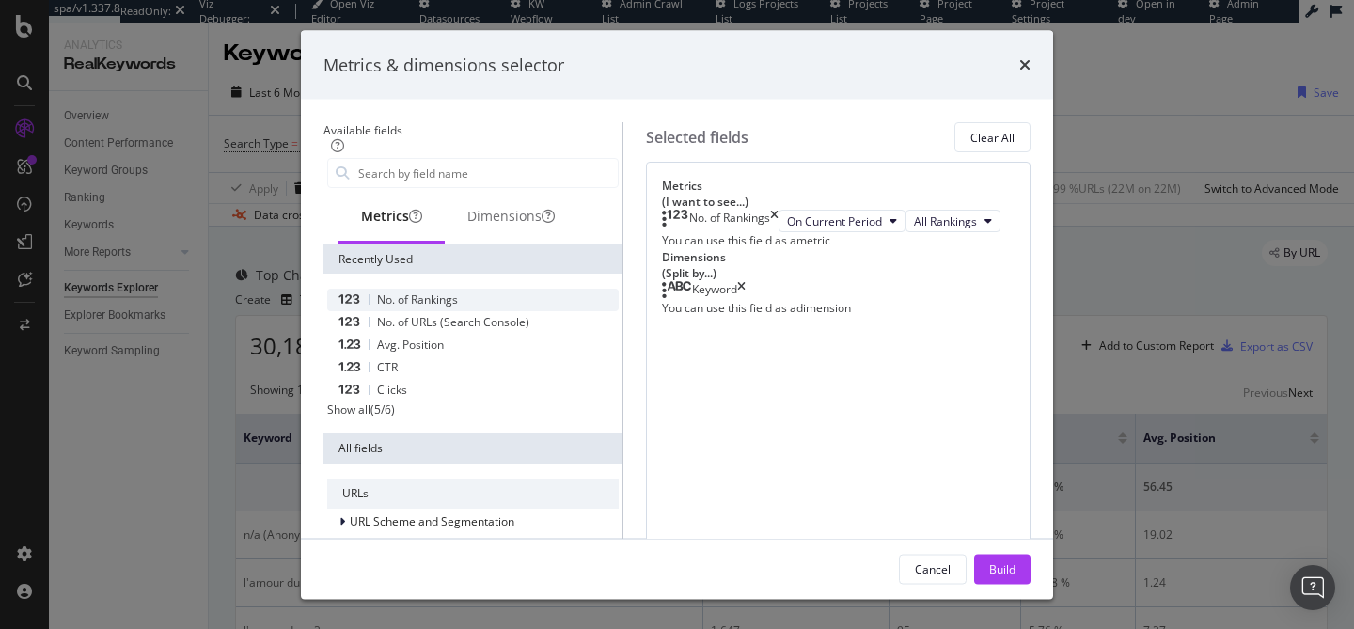
click at [473, 291] on div "No. of Rankings" at bounding box center [472, 300] width 291 height 23
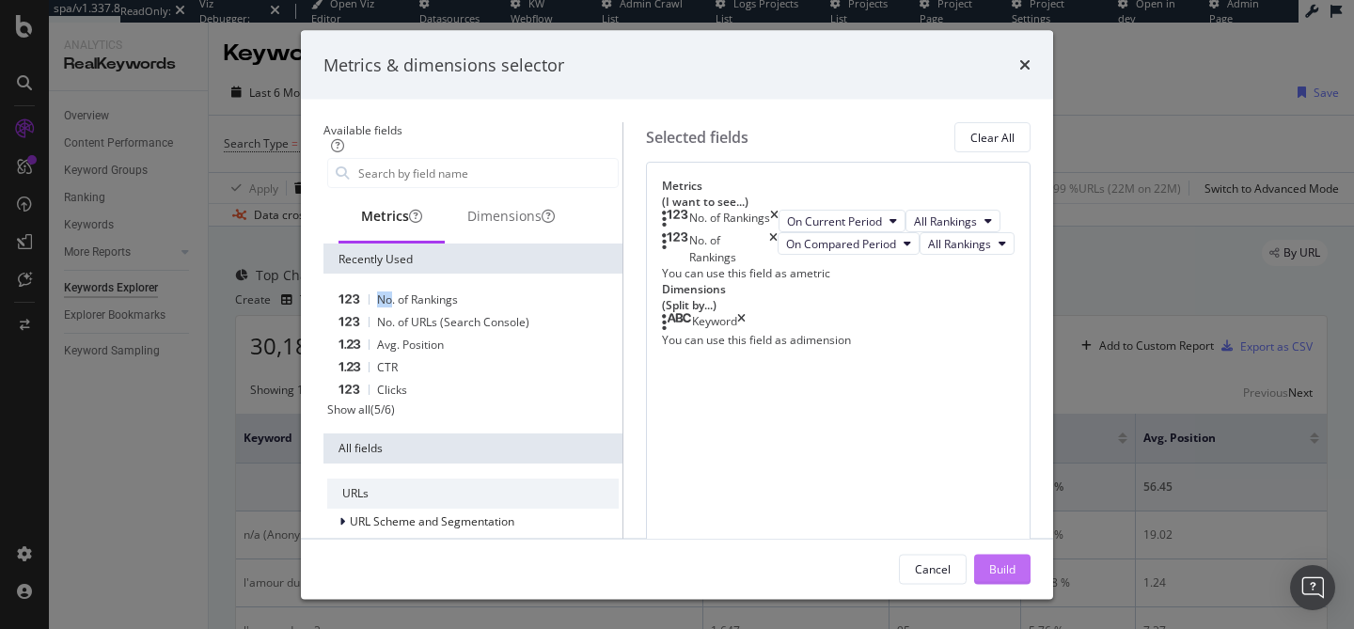
click at [1030, 559] on button "Build" at bounding box center [1002, 569] width 56 height 30
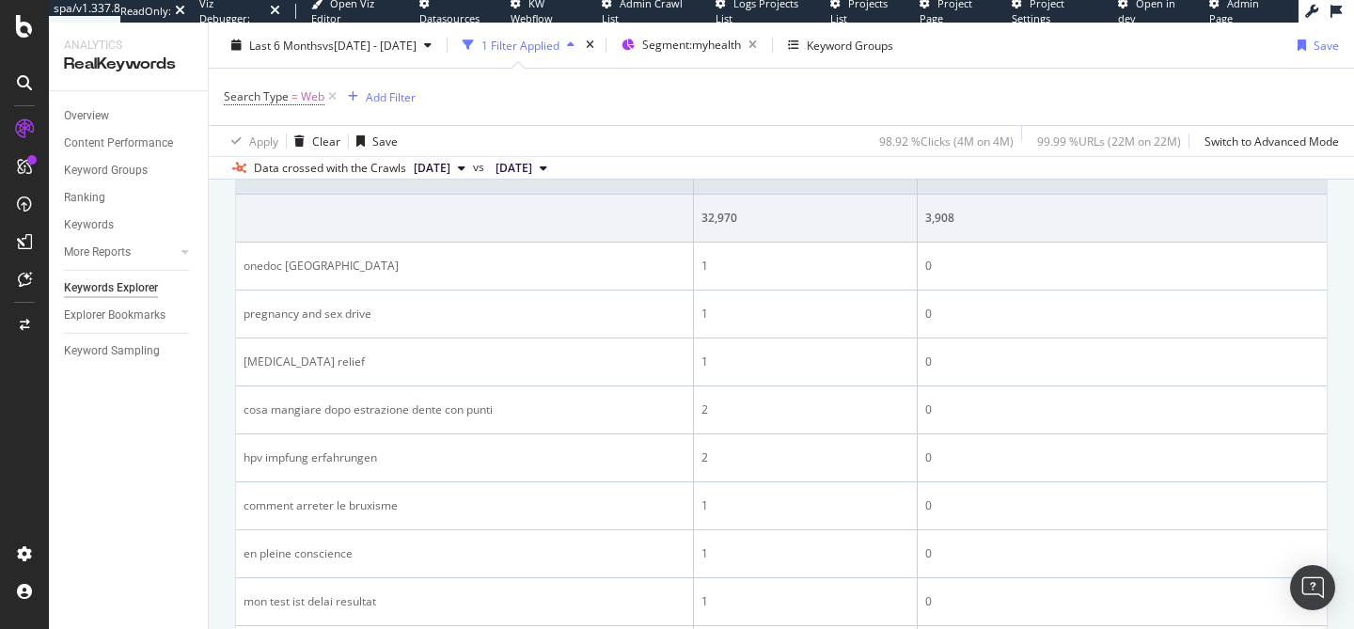
scroll to position [275, 0]
click at [88, 116] on div "Overview" at bounding box center [86, 116] width 45 height 20
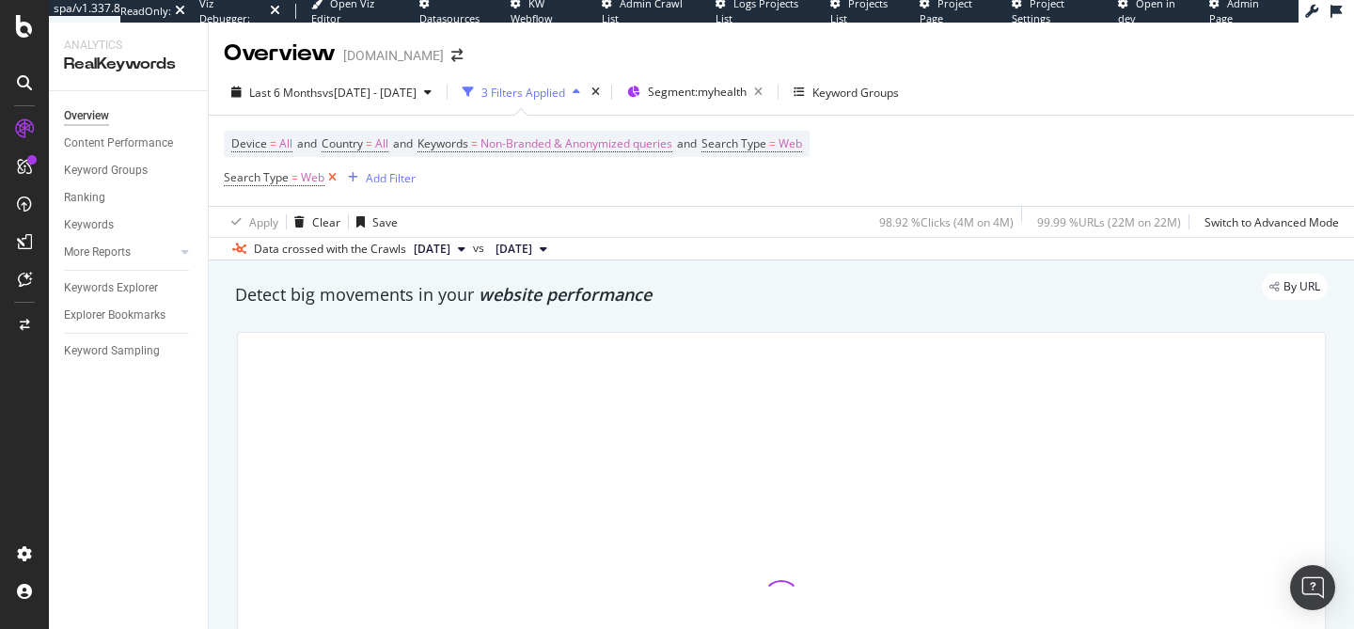
click at [327, 179] on icon at bounding box center [332, 177] width 16 height 19
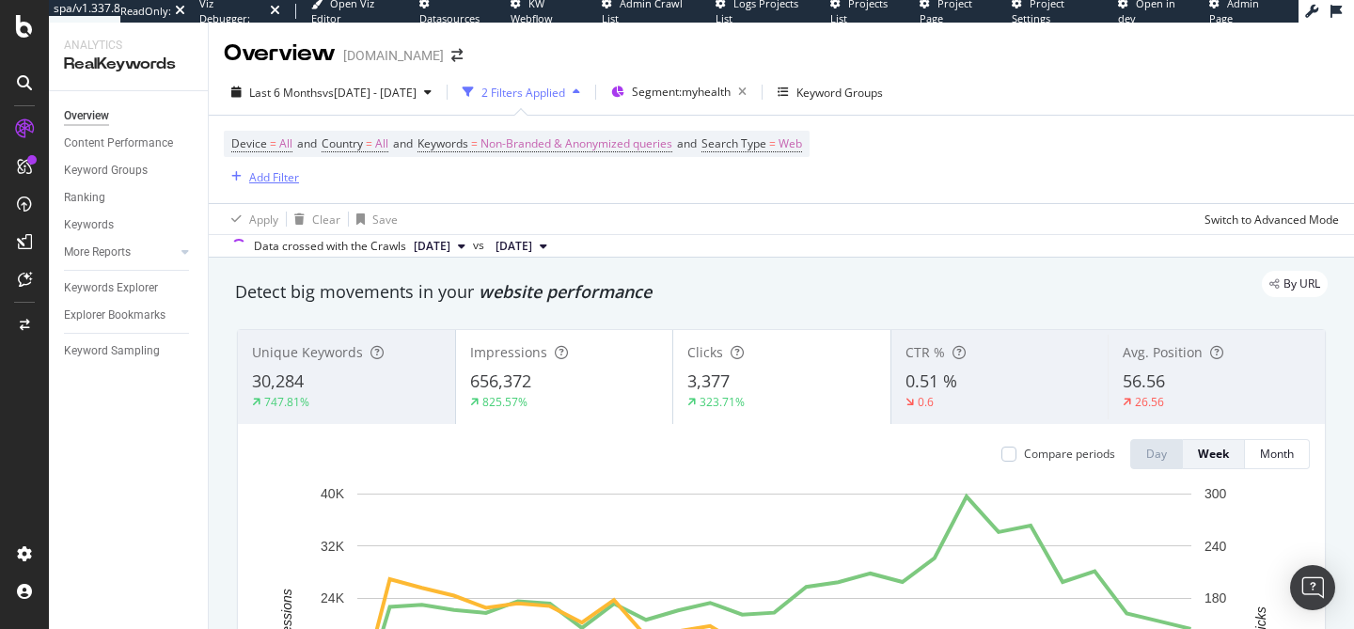
click at [275, 179] on div "Add Filter" at bounding box center [274, 177] width 50 height 16
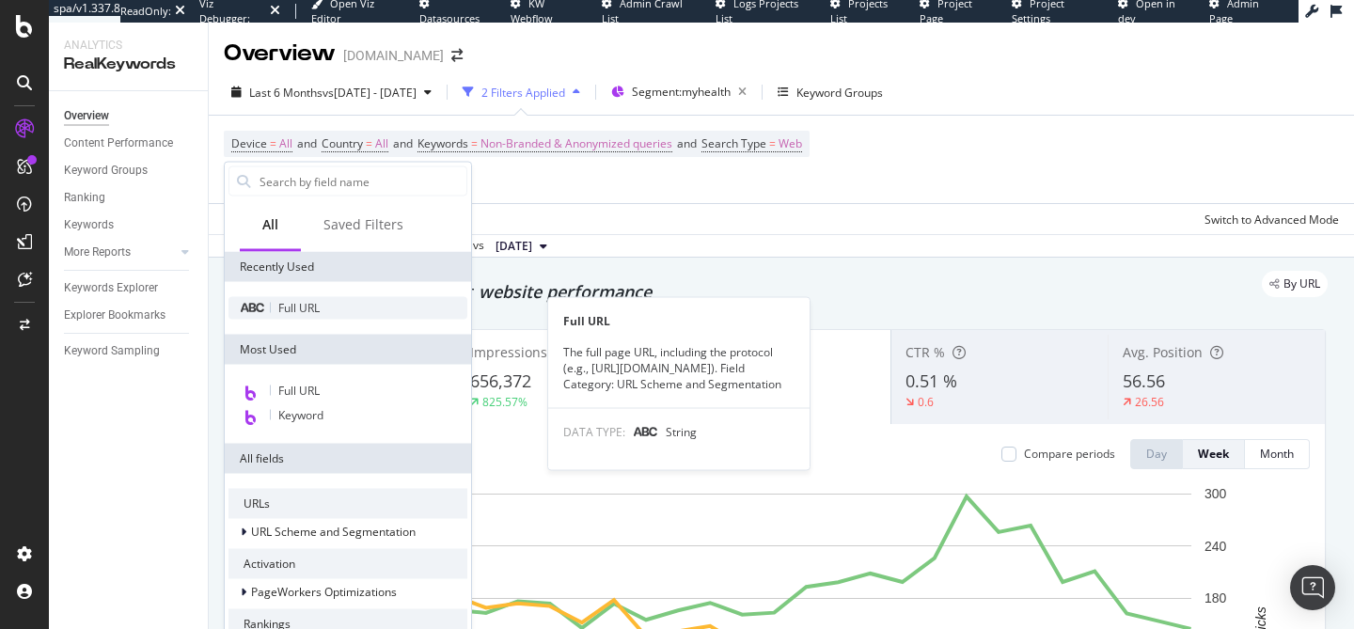
click at [306, 312] on span "Full URL" at bounding box center [298, 308] width 41 height 16
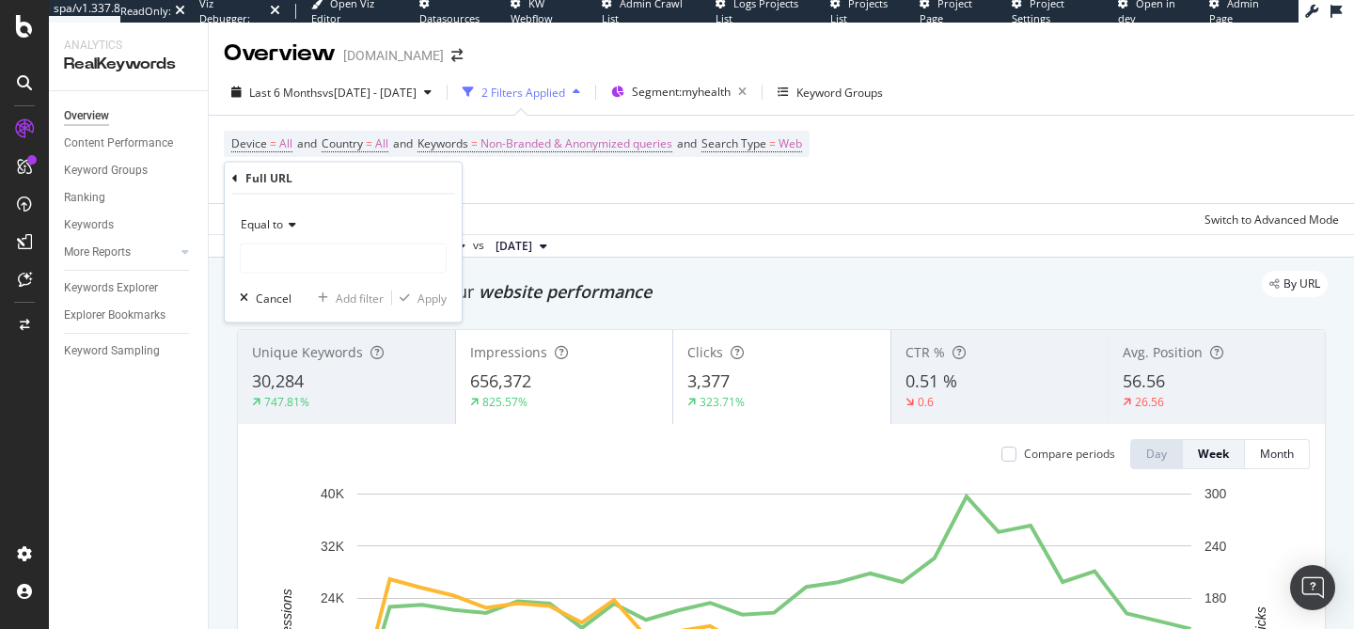
click at [294, 226] on icon at bounding box center [289, 224] width 13 height 11
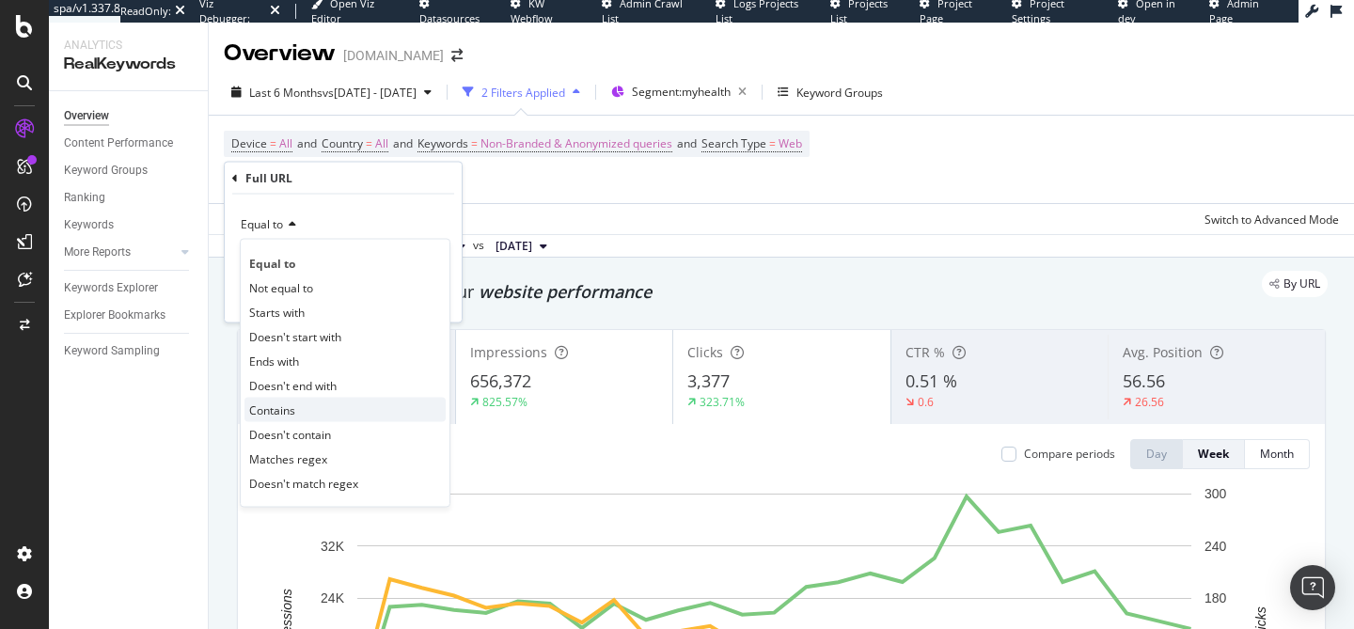
click at [297, 410] on div "Contains" at bounding box center [344, 410] width 201 height 24
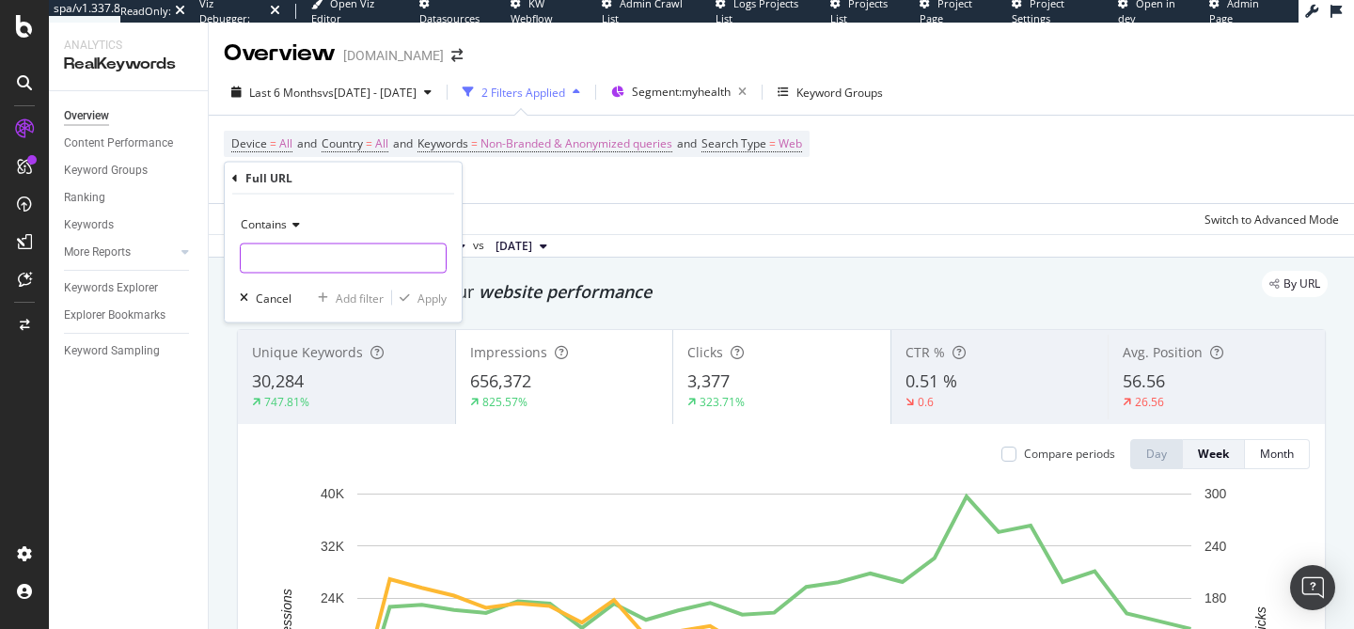
click at [303, 250] on input "text" at bounding box center [343, 258] width 205 height 30
type input "/fr/"
click at [418, 296] on div "Apply" at bounding box center [431, 298] width 29 height 16
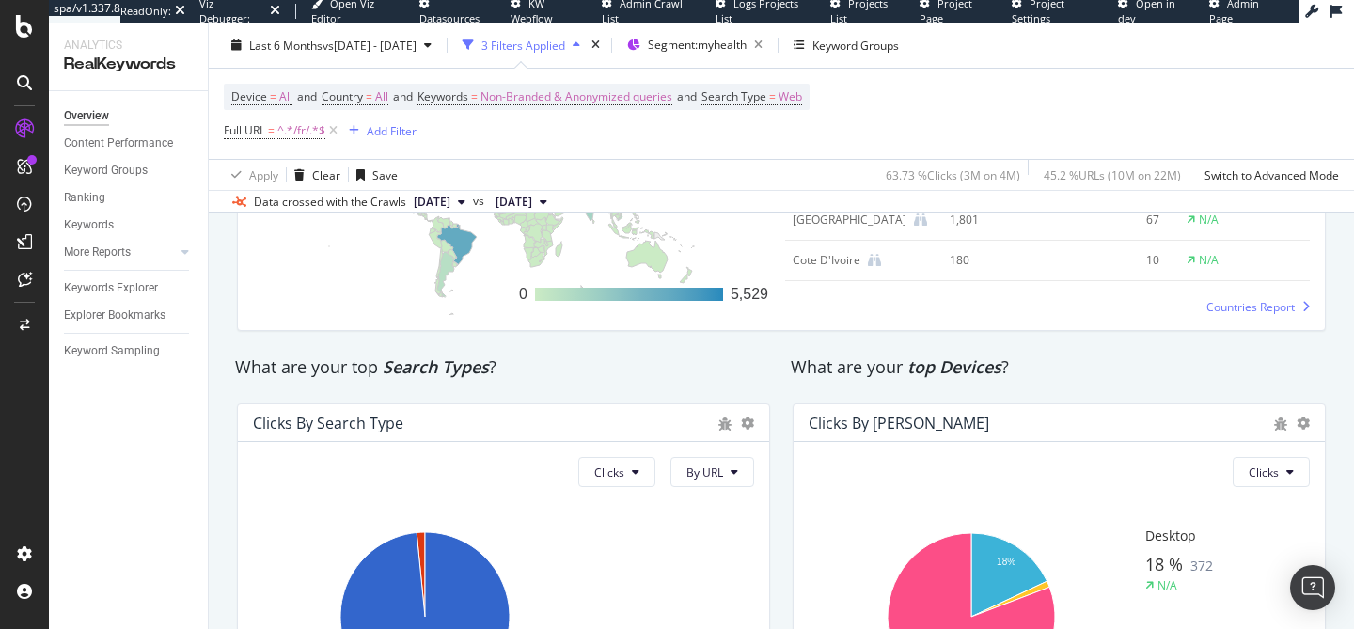
scroll to position [2996, 0]
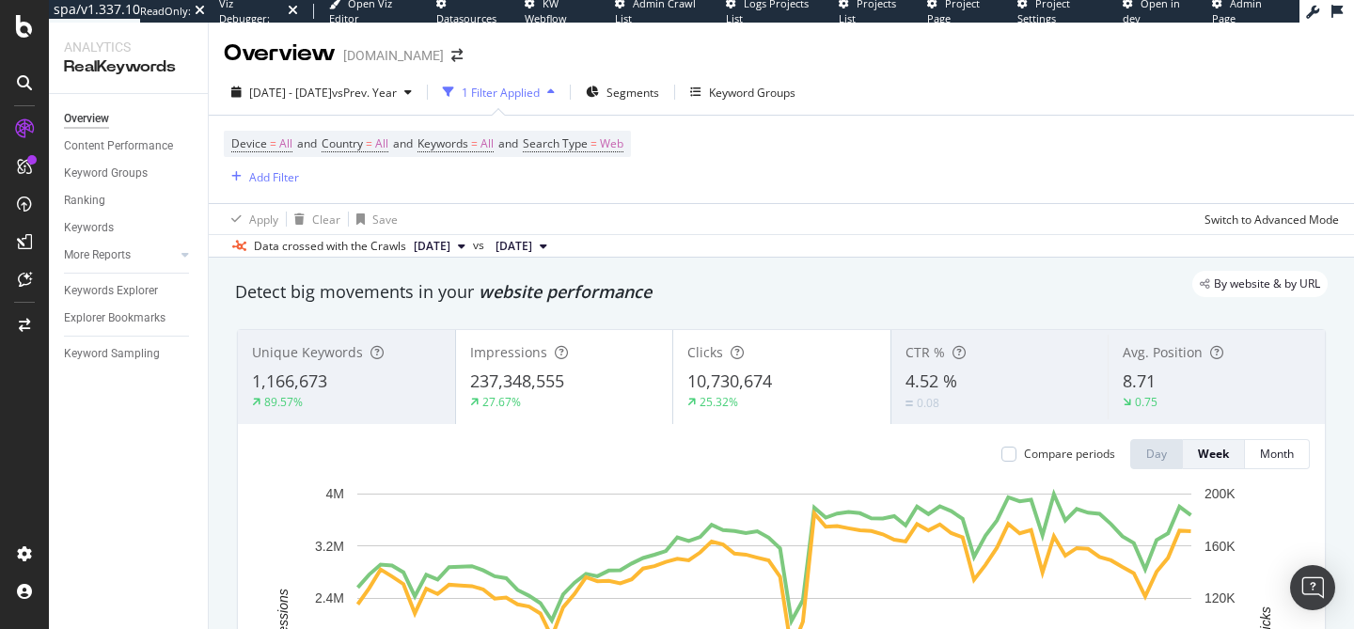
scroll to position [241, 0]
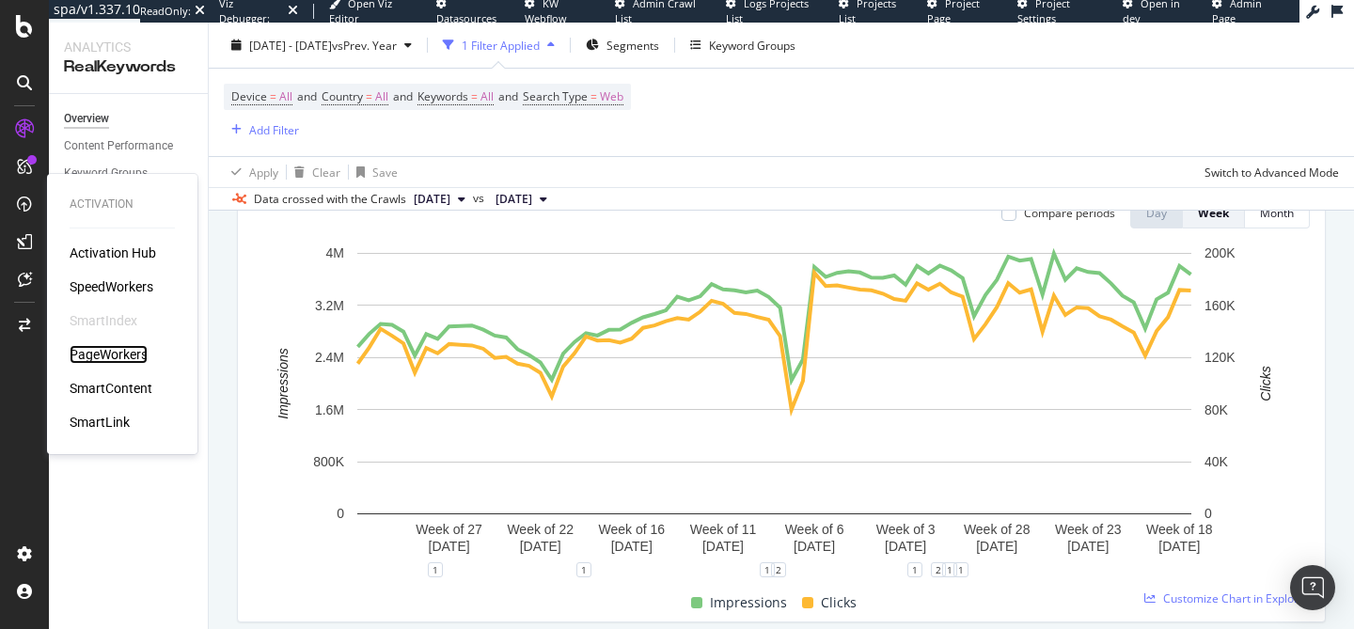
click at [120, 351] on div "PageWorkers" at bounding box center [109, 354] width 78 height 19
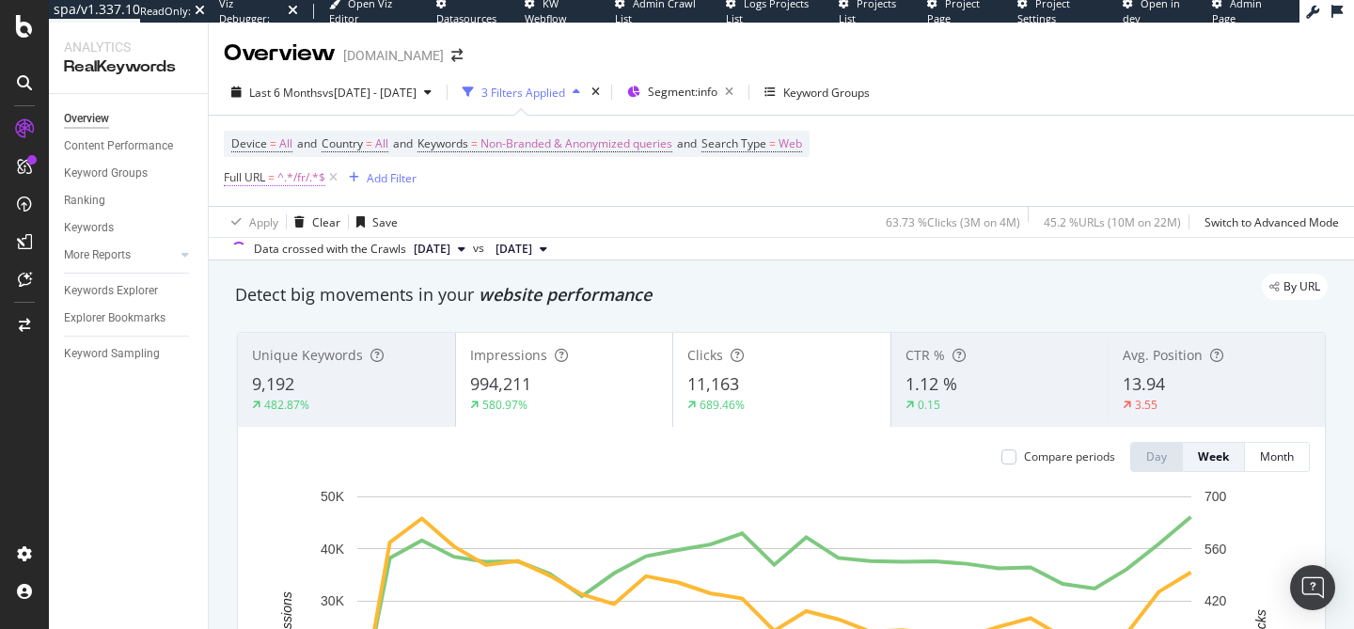
click at [271, 182] on span "=" at bounding box center [271, 177] width 7 height 16
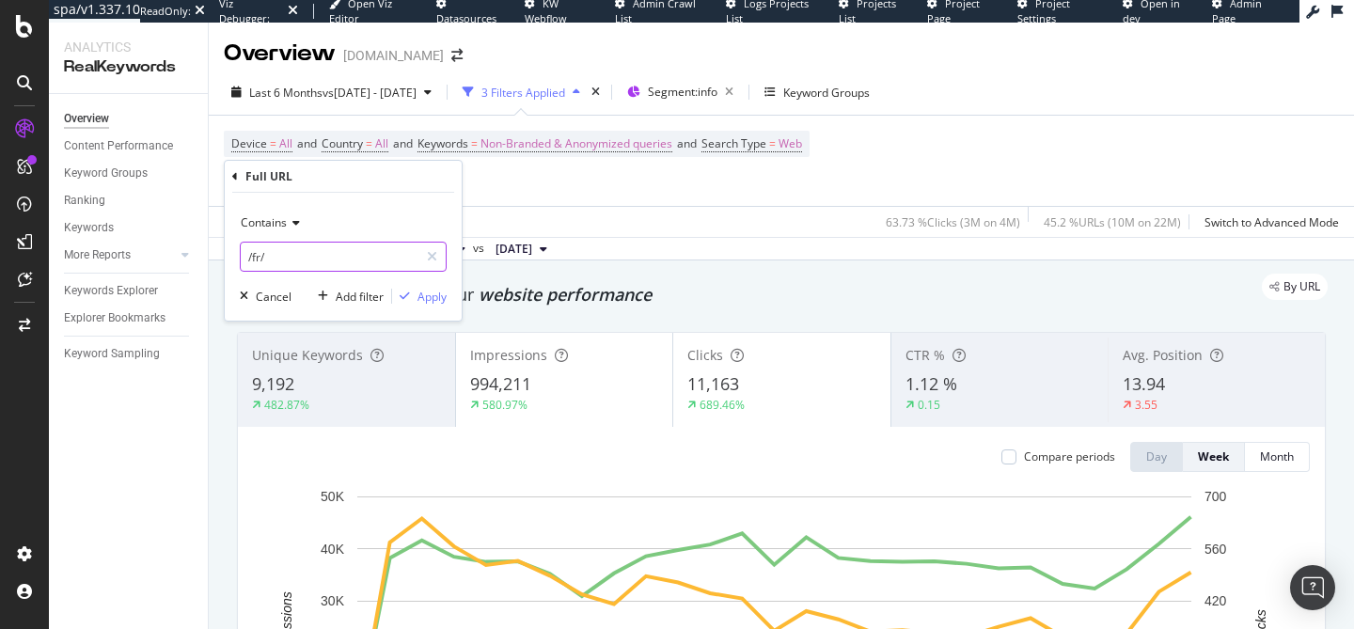
click at [278, 256] on input "/fr/" at bounding box center [330, 257] width 178 height 30
type input "/it/"
click at [420, 299] on div "Apply" at bounding box center [431, 297] width 29 height 16
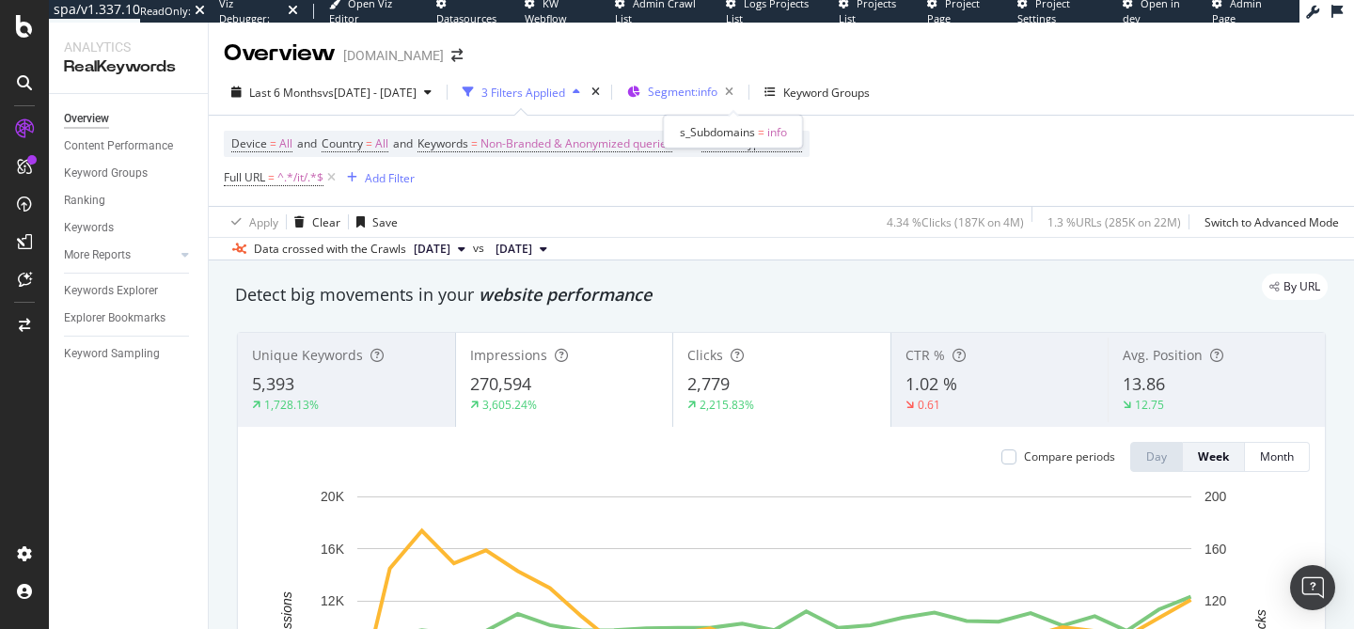
click at [717, 94] on span "Segment: info" at bounding box center [683, 92] width 70 height 16
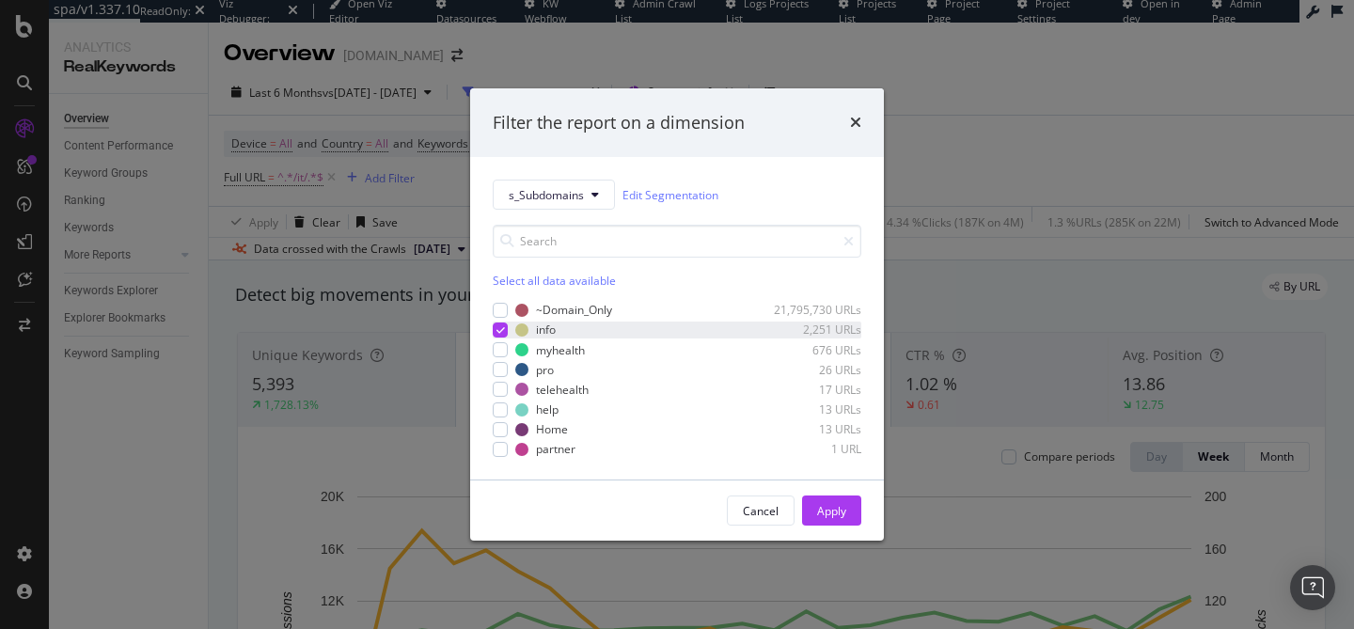
click at [496, 326] on icon "modal" at bounding box center [500, 329] width 8 height 9
click at [497, 355] on div "modal" at bounding box center [500, 349] width 15 height 15
click at [833, 504] on div "Apply" at bounding box center [831, 511] width 29 height 16
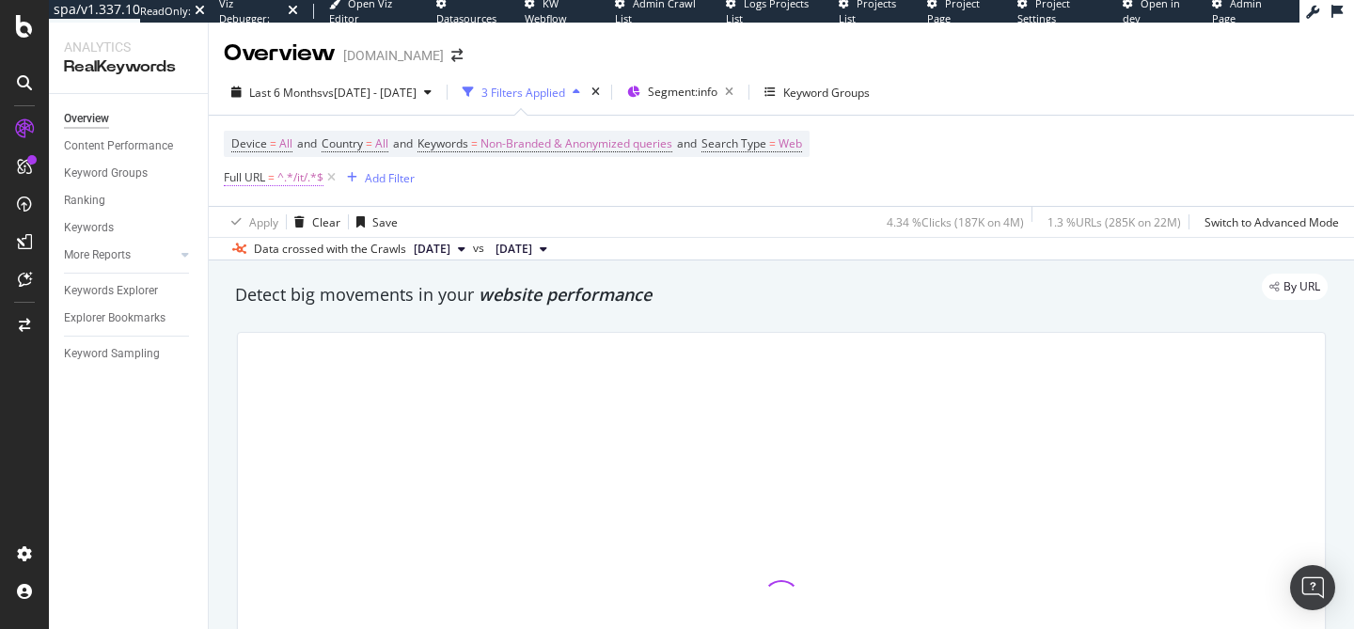
click at [296, 176] on span "^.*/it/.*$" at bounding box center [300, 178] width 46 height 26
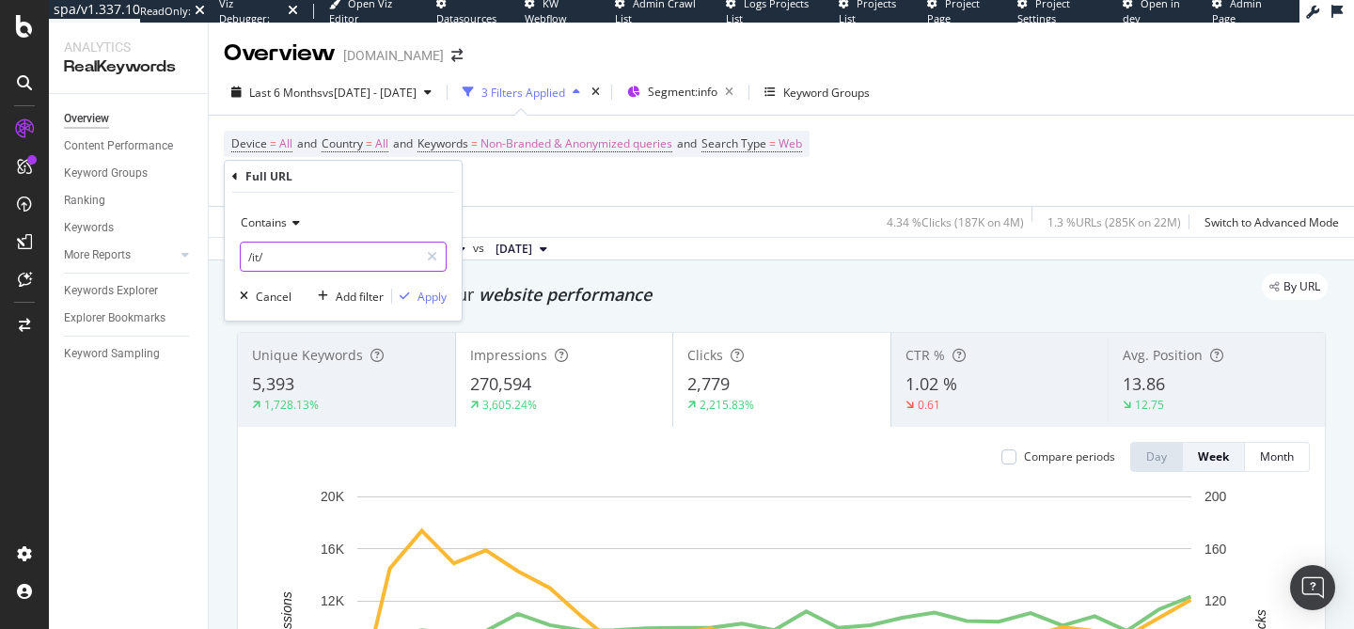
click at [294, 263] on input "/it/" at bounding box center [330, 257] width 178 height 30
type input "/de/"
click at [430, 295] on div "Apply" at bounding box center [431, 297] width 29 height 16
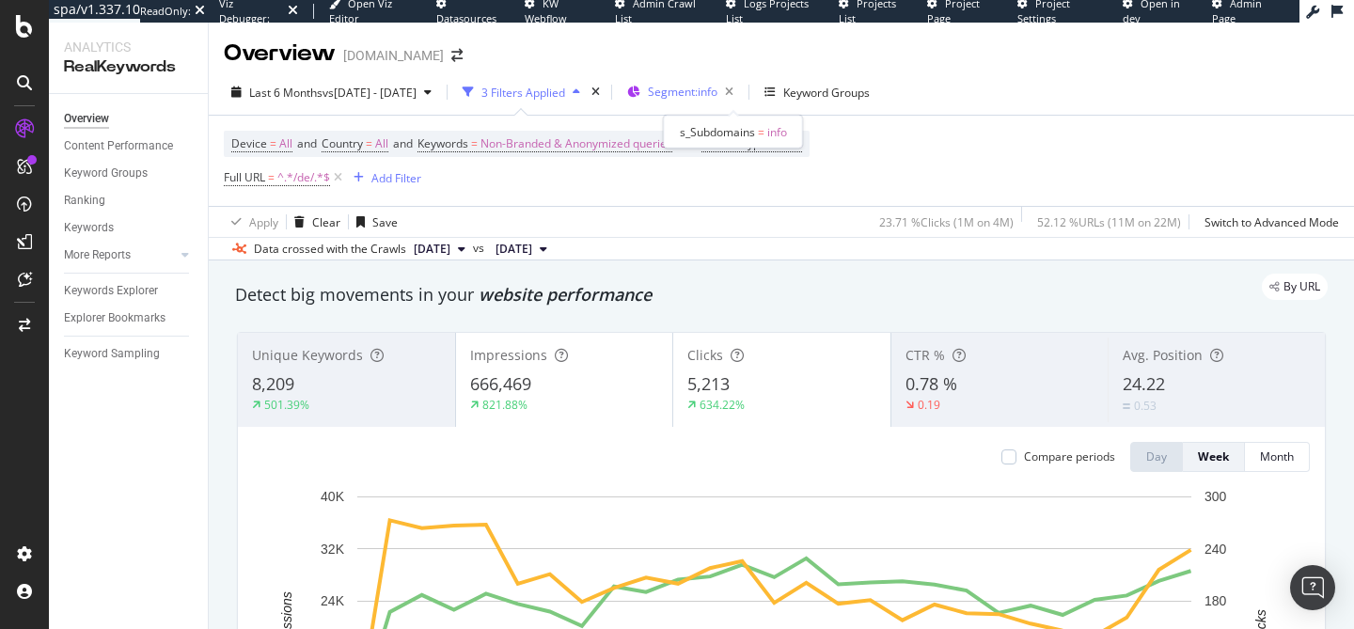
click at [717, 88] on span "Segment: info" at bounding box center [683, 92] width 70 height 16
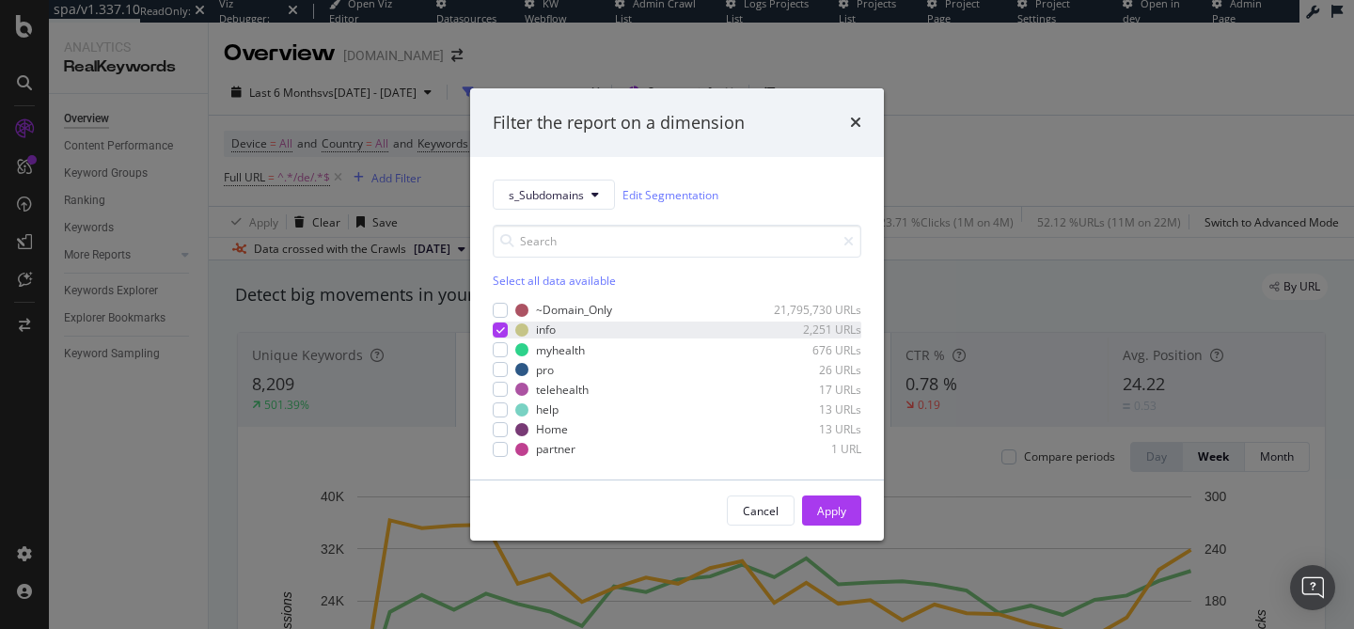
click at [500, 325] on icon "modal" at bounding box center [500, 329] width 8 height 9
click at [499, 355] on div "modal" at bounding box center [500, 349] width 15 height 15
click at [822, 508] on div "Apply" at bounding box center [831, 511] width 29 height 16
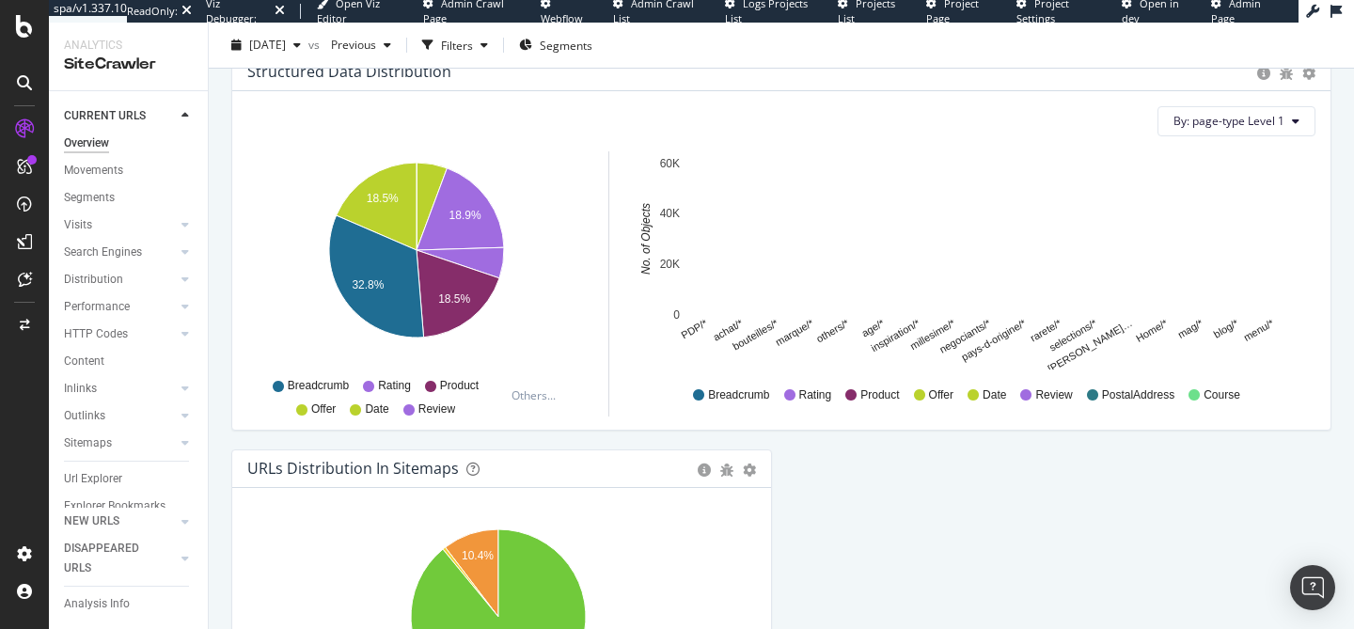
scroll to position [2121, 0]
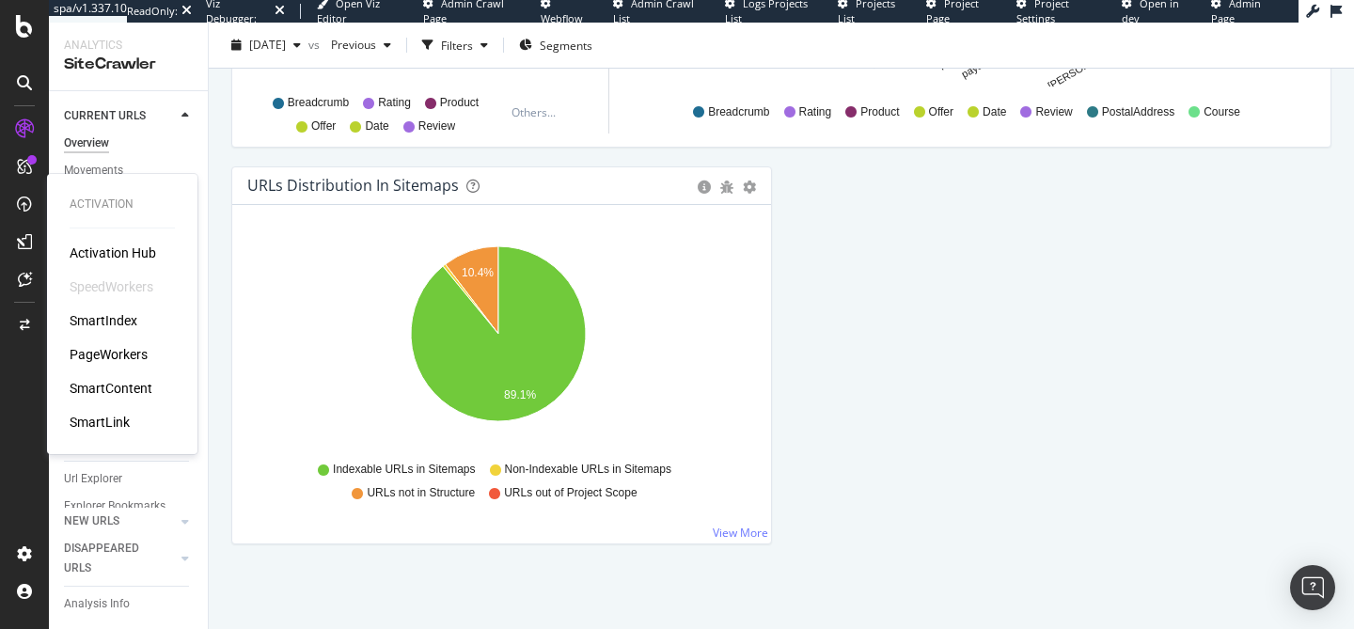
click at [99, 348] on div "PageWorkers" at bounding box center [109, 354] width 78 height 19
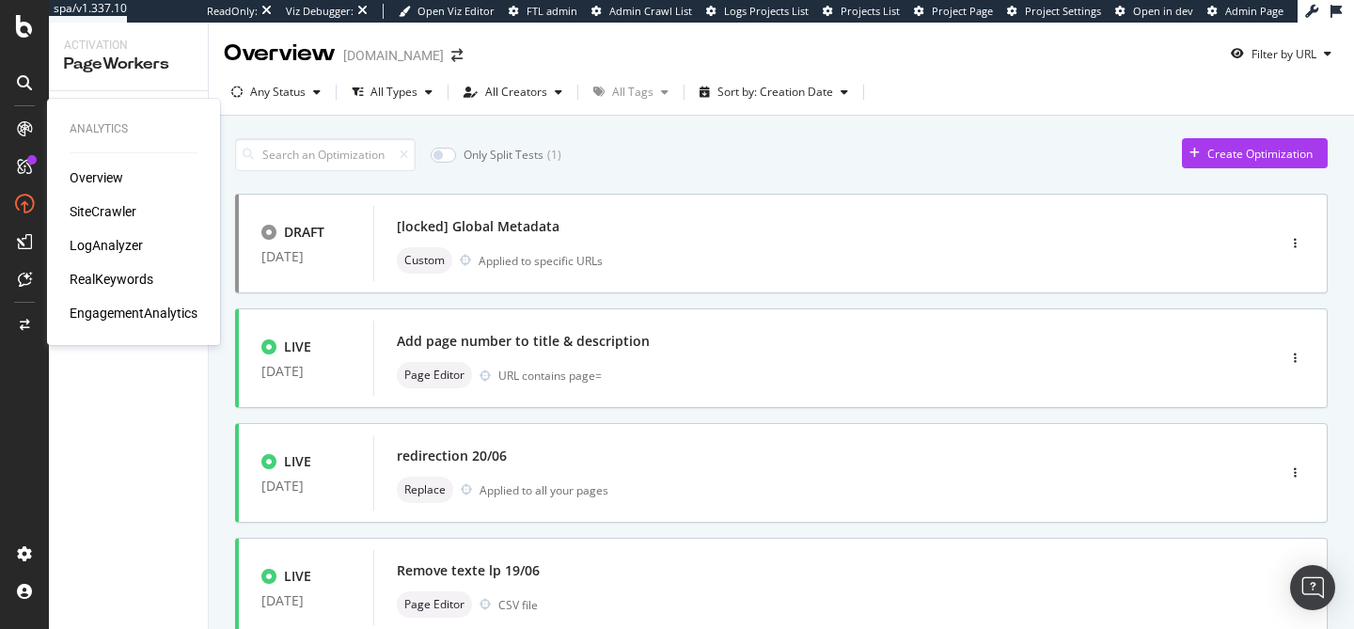
click at [112, 276] on div "RealKeywords" at bounding box center [112, 279] width 84 height 19
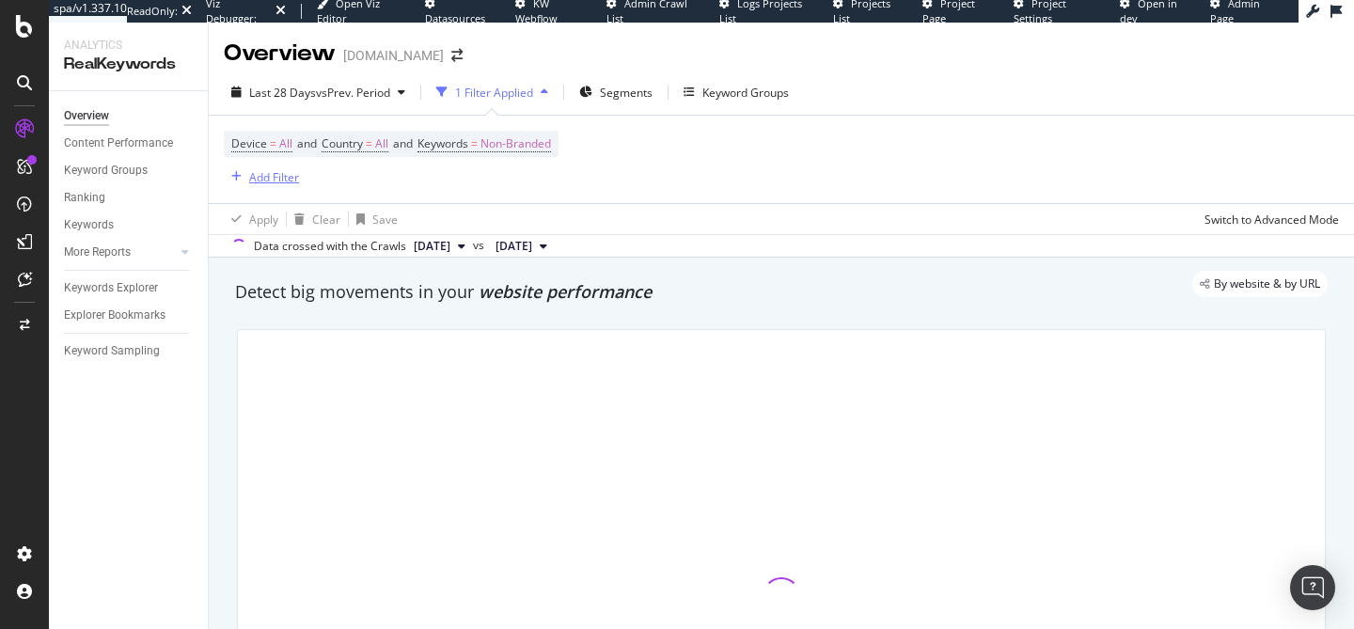
click at [256, 180] on div "Add Filter" at bounding box center [274, 177] width 50 height 16
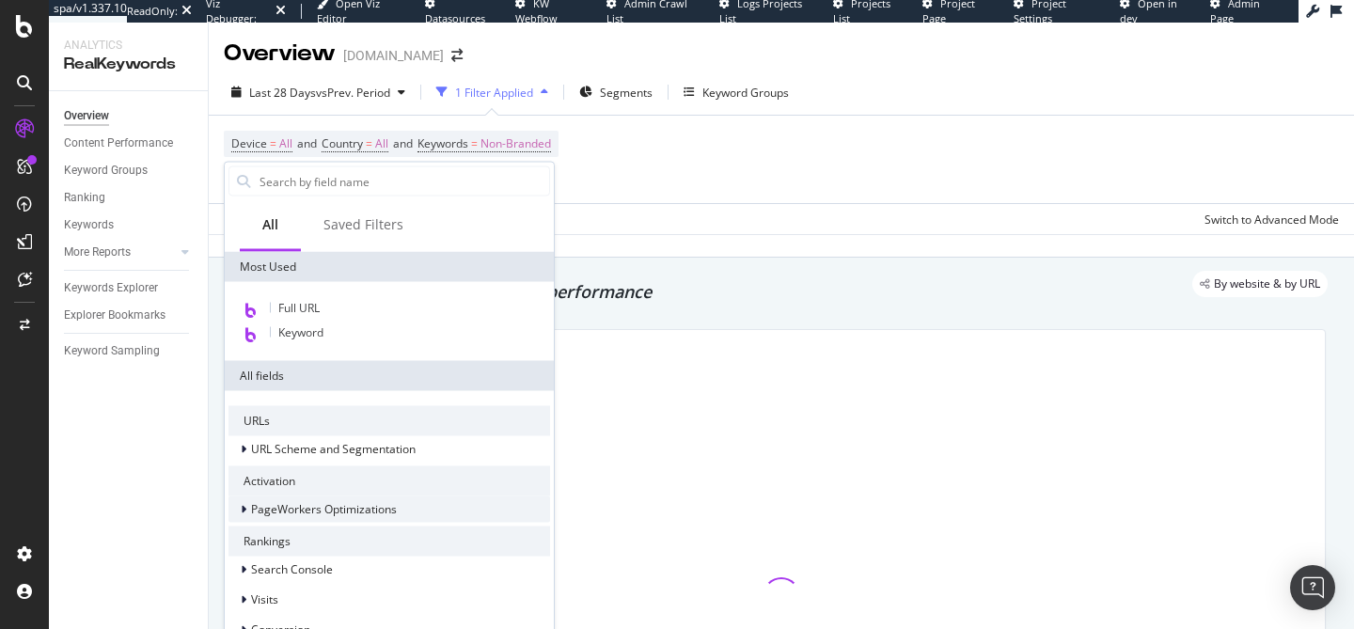
click at [290, 512] on span "PageWorkers Optimizations" at bounding box center [324, 509] width 146 height 16
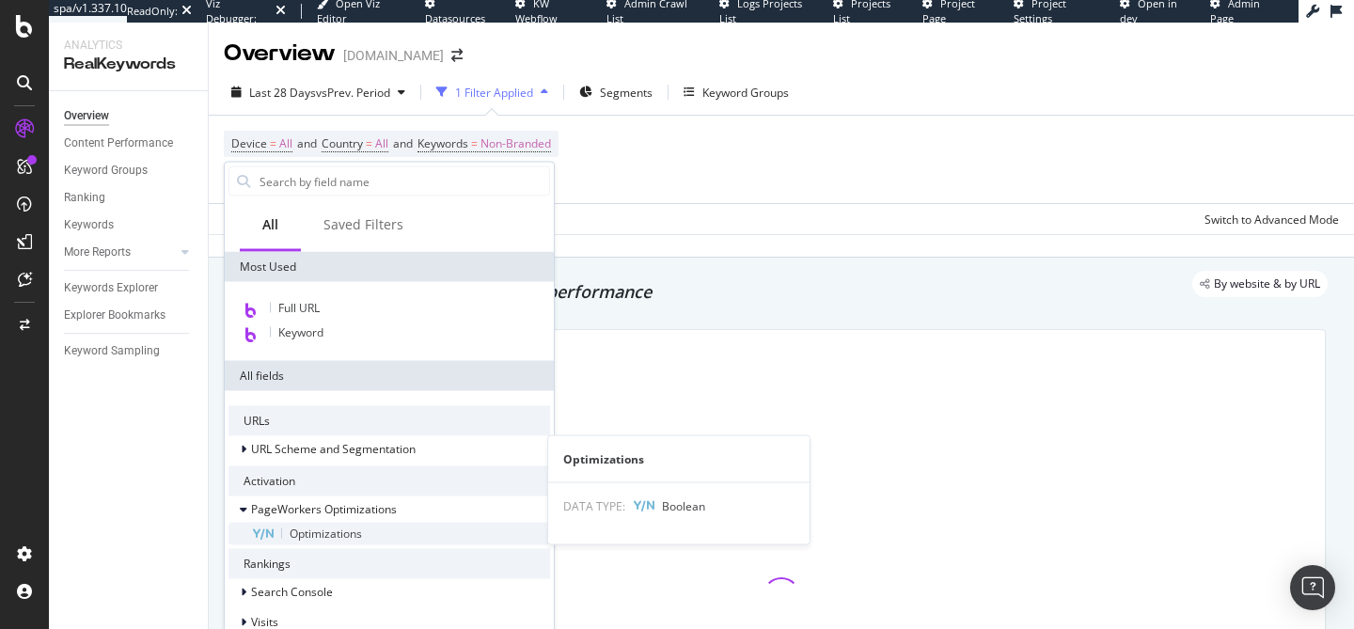
click at [322, 536] on span "Optimizations" at bounding box center [326, 534] width 72 height 16
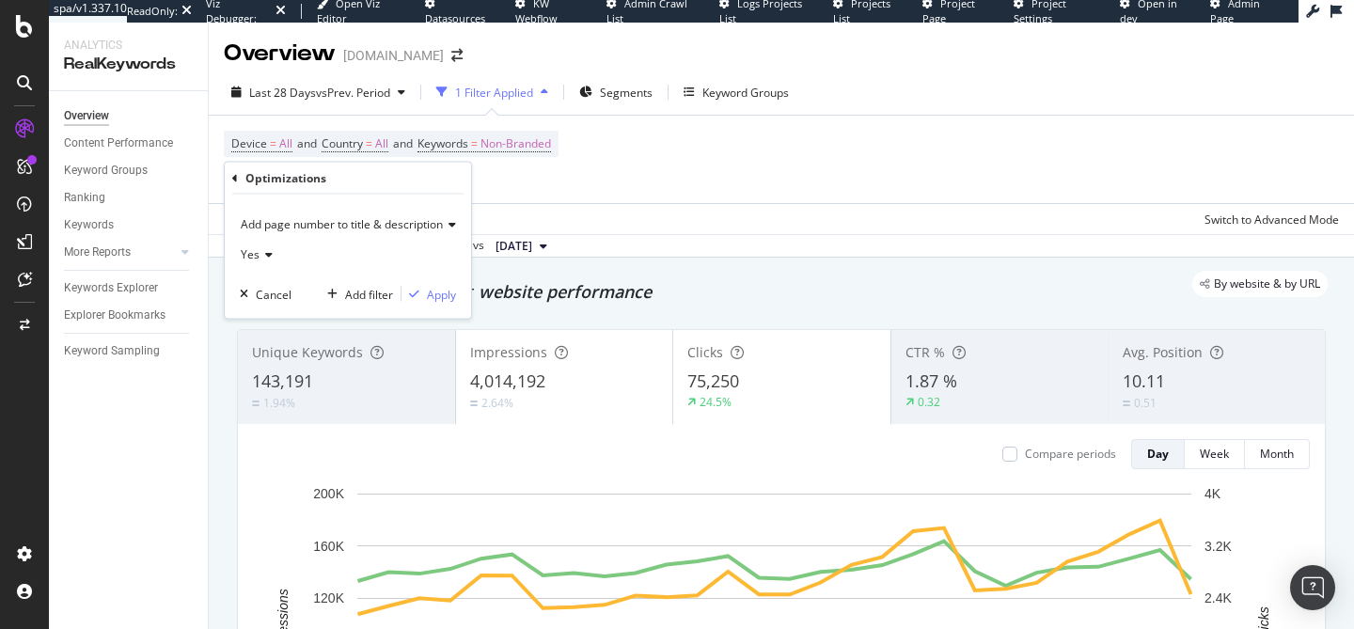
click at [356, 227] on span "Add page number to title & description" at bounding box center [342, 224] width 202 height 16
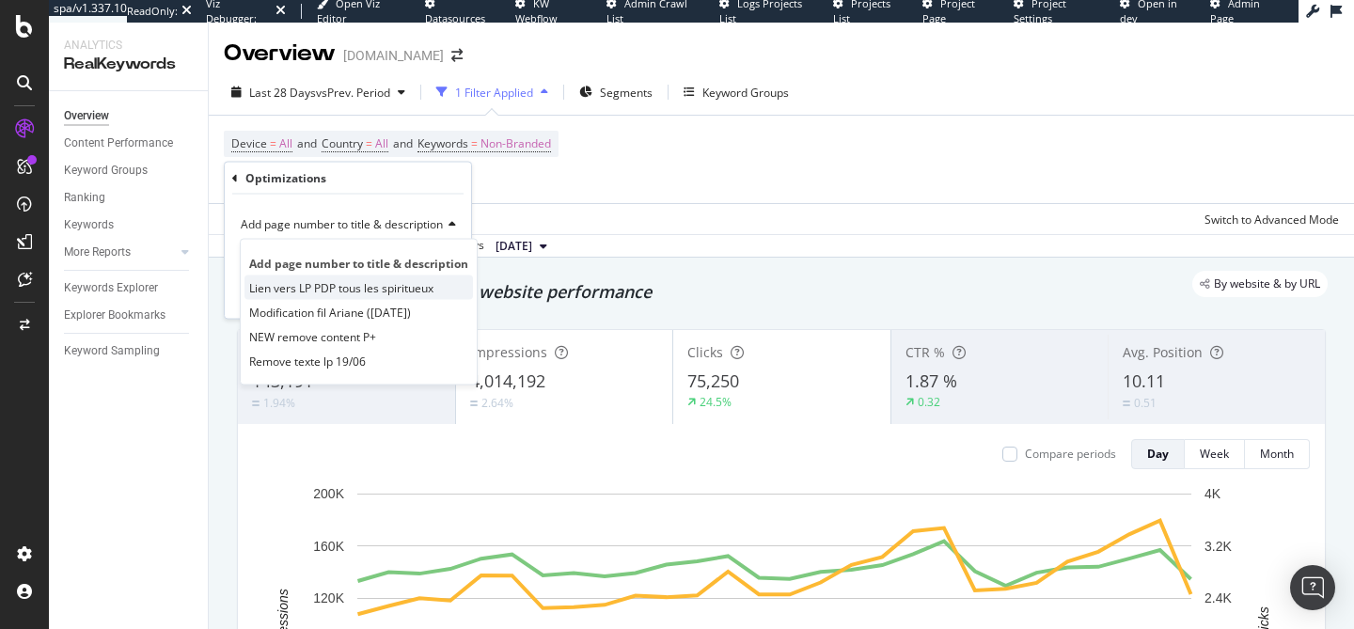
click at [353, 291] on span "Lien vers LP PDP tous les spiritueux" at bounding box center [341, 287] width 184 height 16
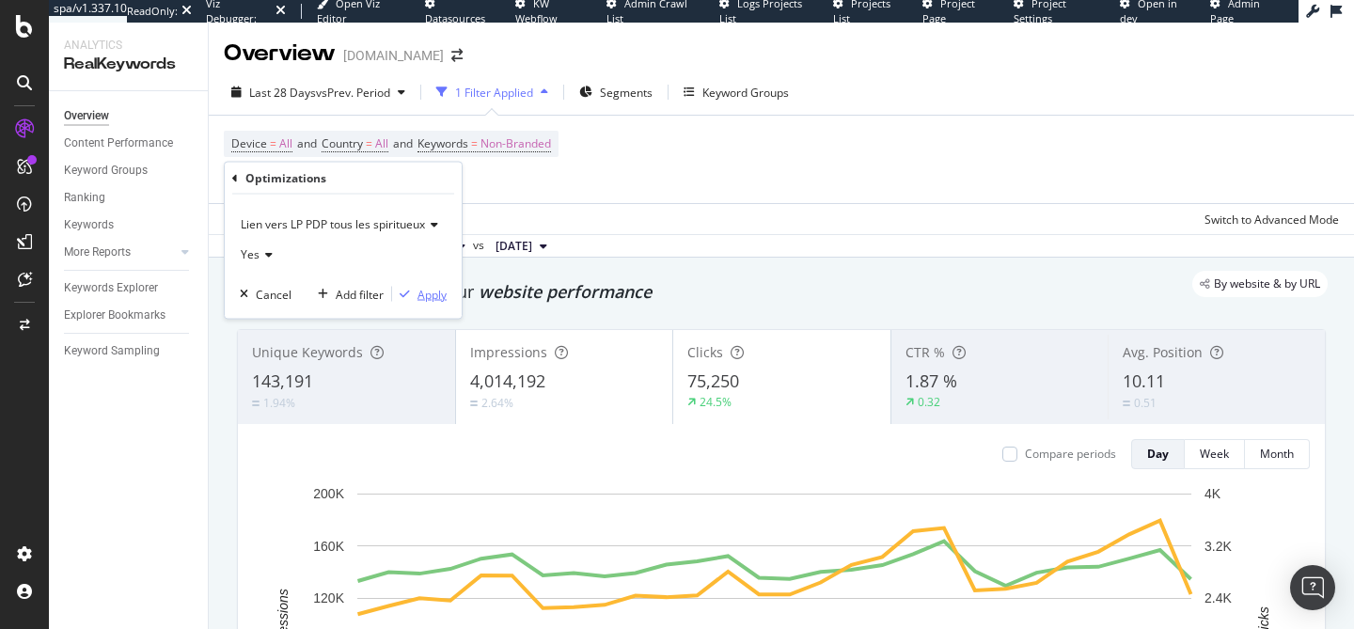
click at [421, 289] on div "Apply" at bounding box center [431, 294] width 29 height 16
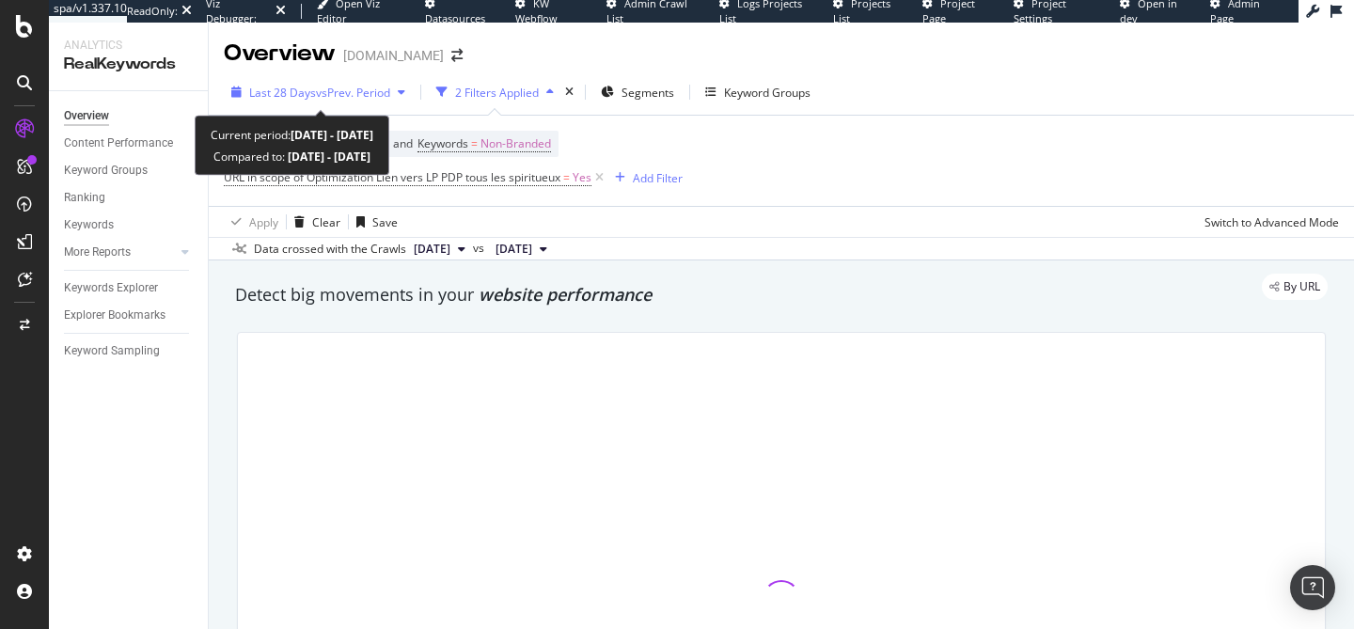
click at [375, 102] on div "Last 28 Days vs Prev. Period" at bounding box center [318, 92] width 189 height 28
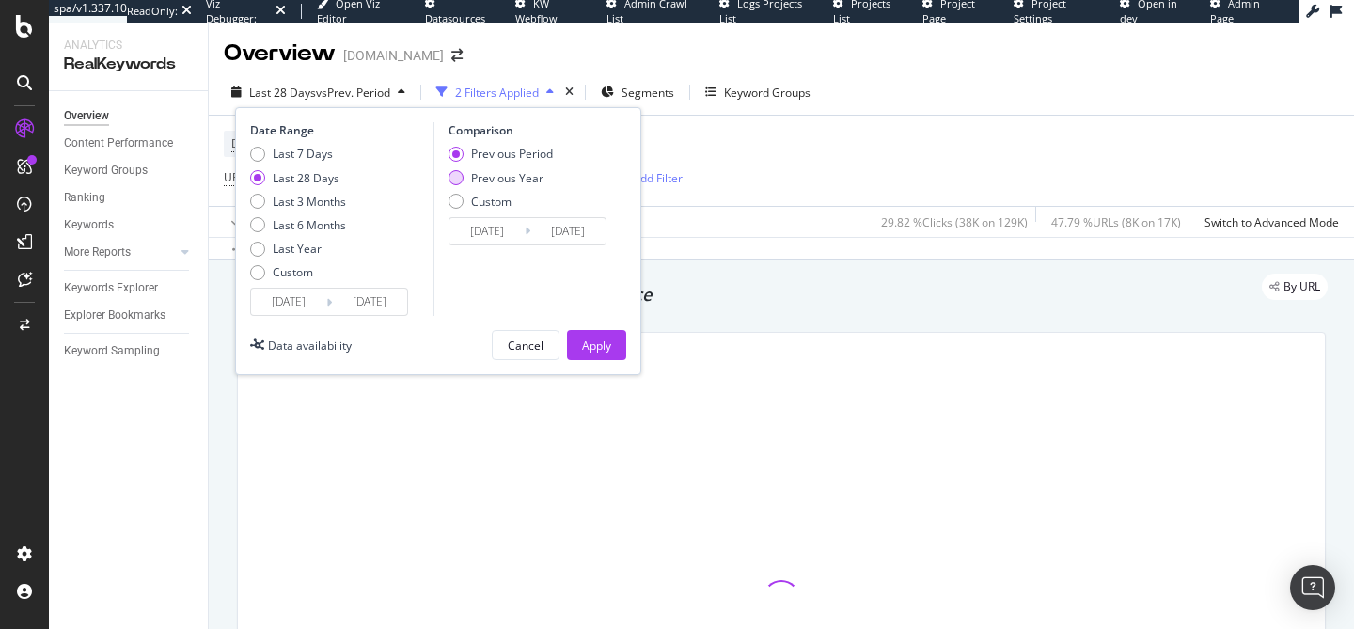
click at [494, 182] on div "Previous Year" at bounding box center [507, 178] width 72 height 16
type input "[DATE]"
click at [589, 336] on div "Apply" at bounding box center [596, 345] width 29 height 28
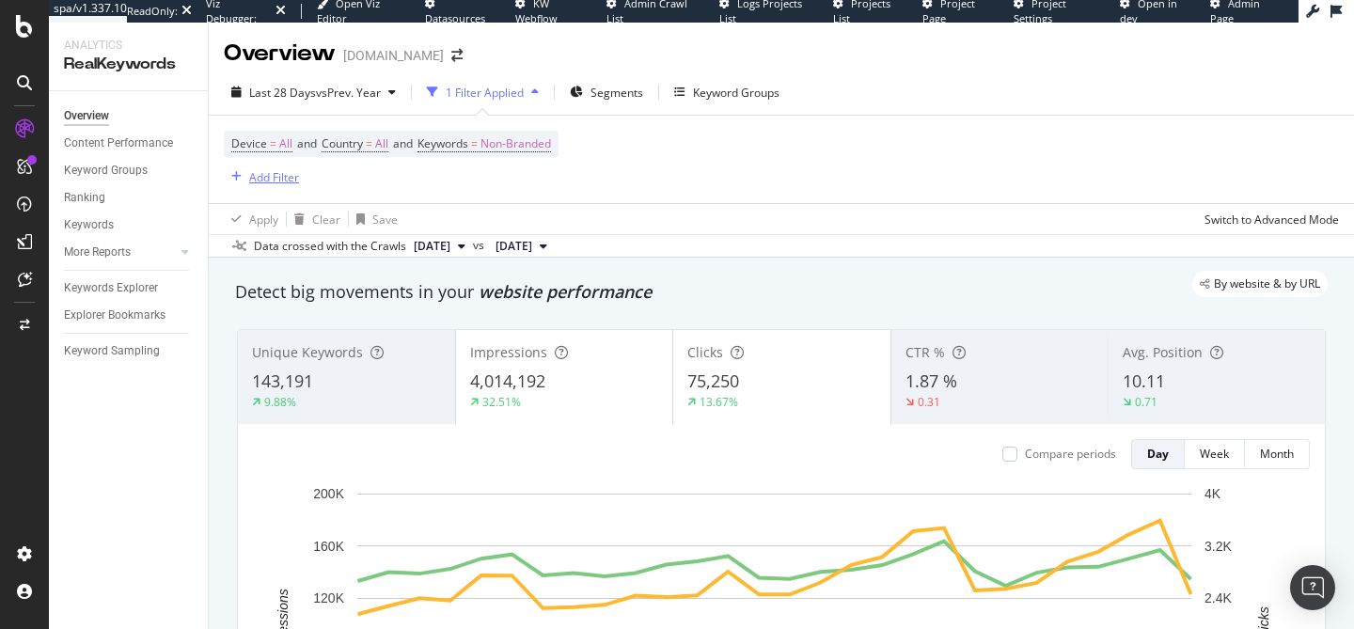
click at [284, 174] on div "Add Filter" at bounding box center [274, 177] width 50 height 16
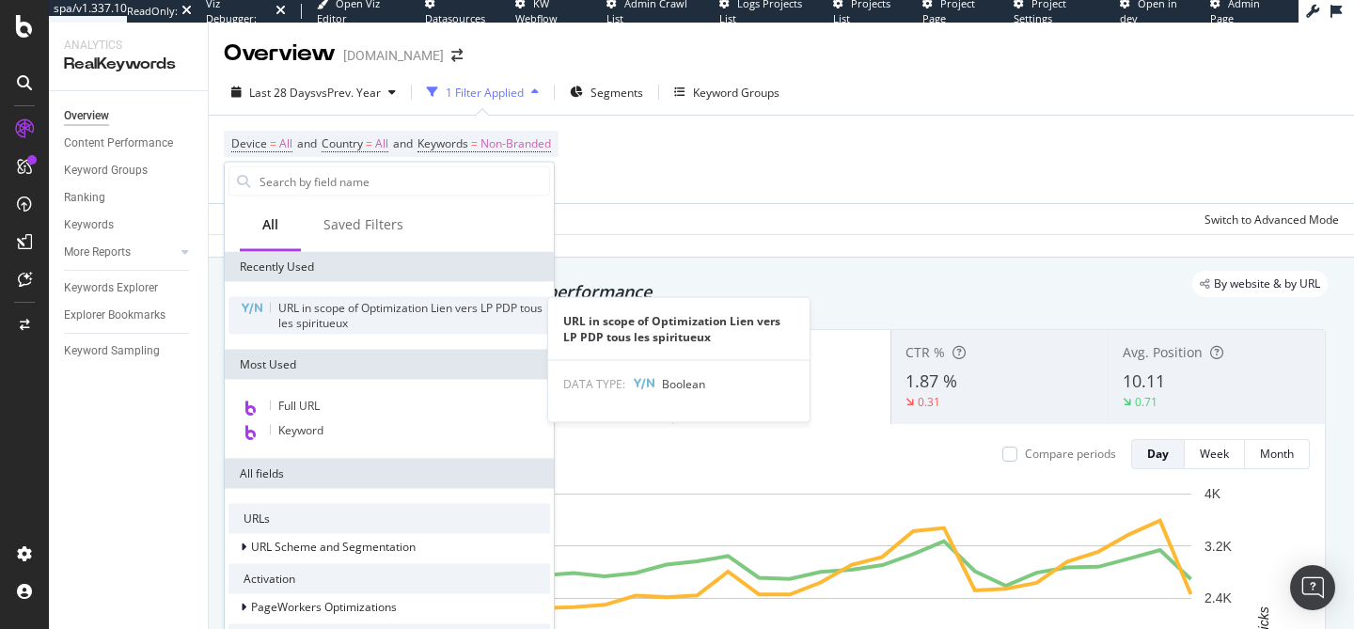
click at [334, 315] on span "URL in scope of Optimization Lien vers LP PDP tous les spiritueux" at bounding box center [410, 315] width 264 height 31
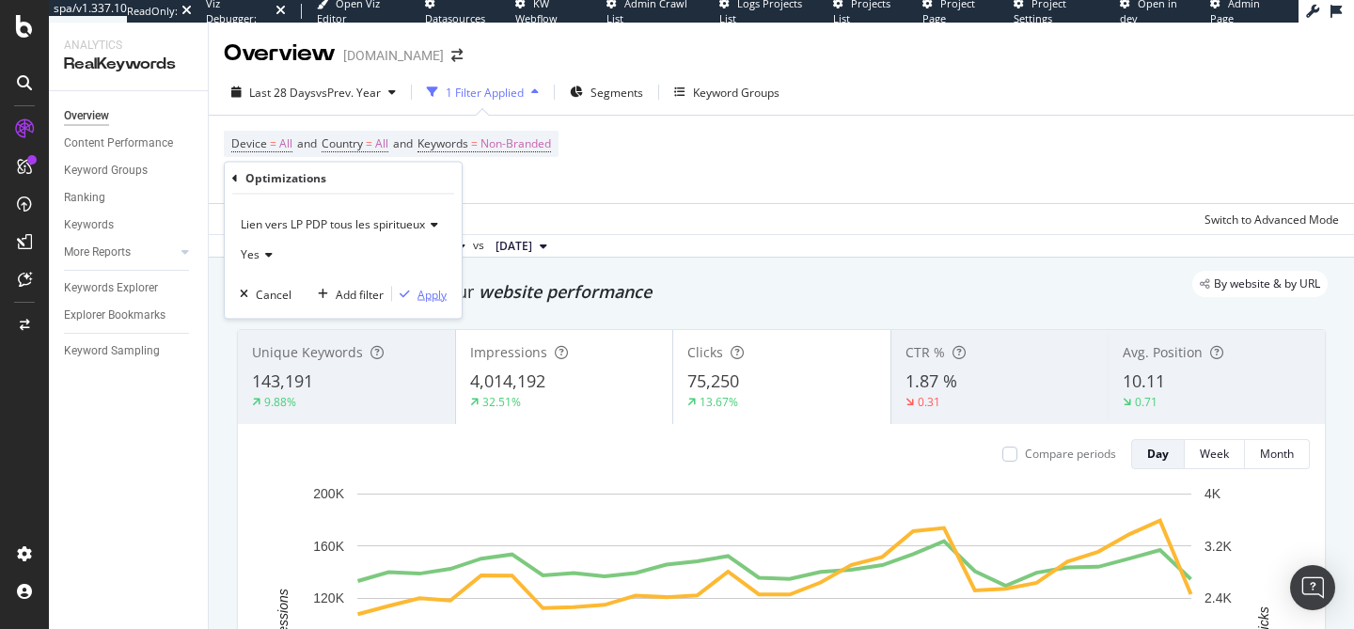
click at [429, 291] on div "Apply" at bounding box center [431, 294] width 29 height 16
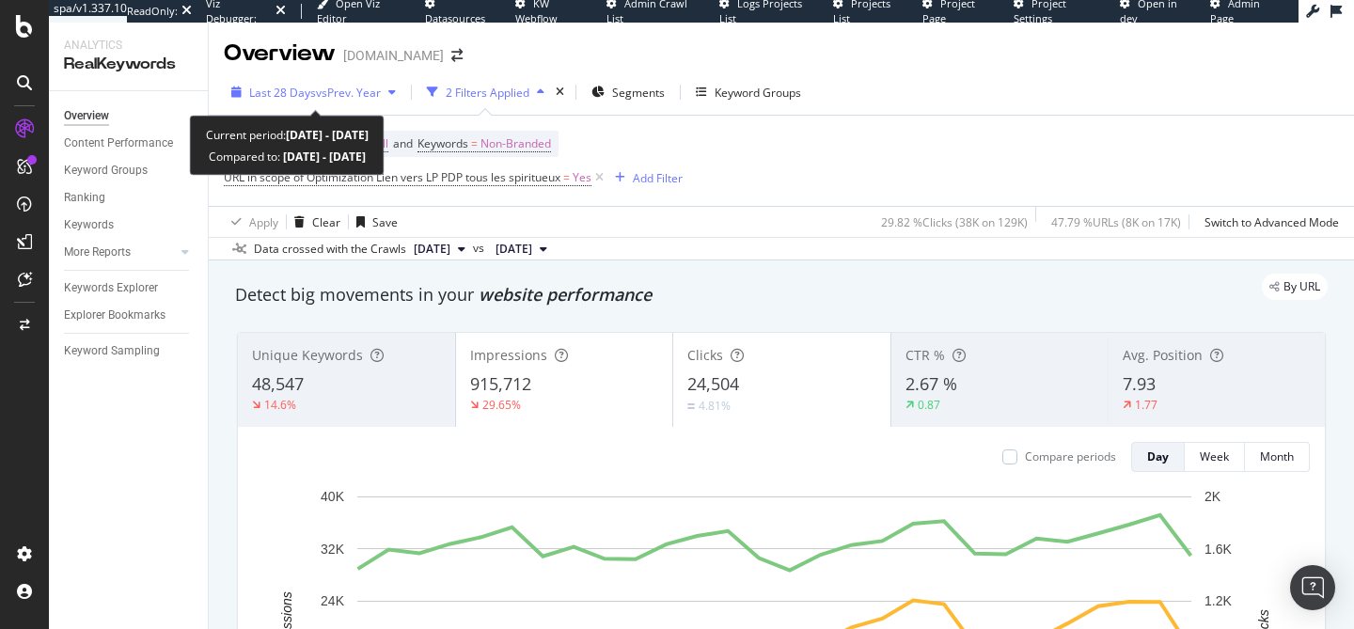
click at [322, 96] on span "vs Prev. Year" at bounding box center [348, 93] width 65 height 16
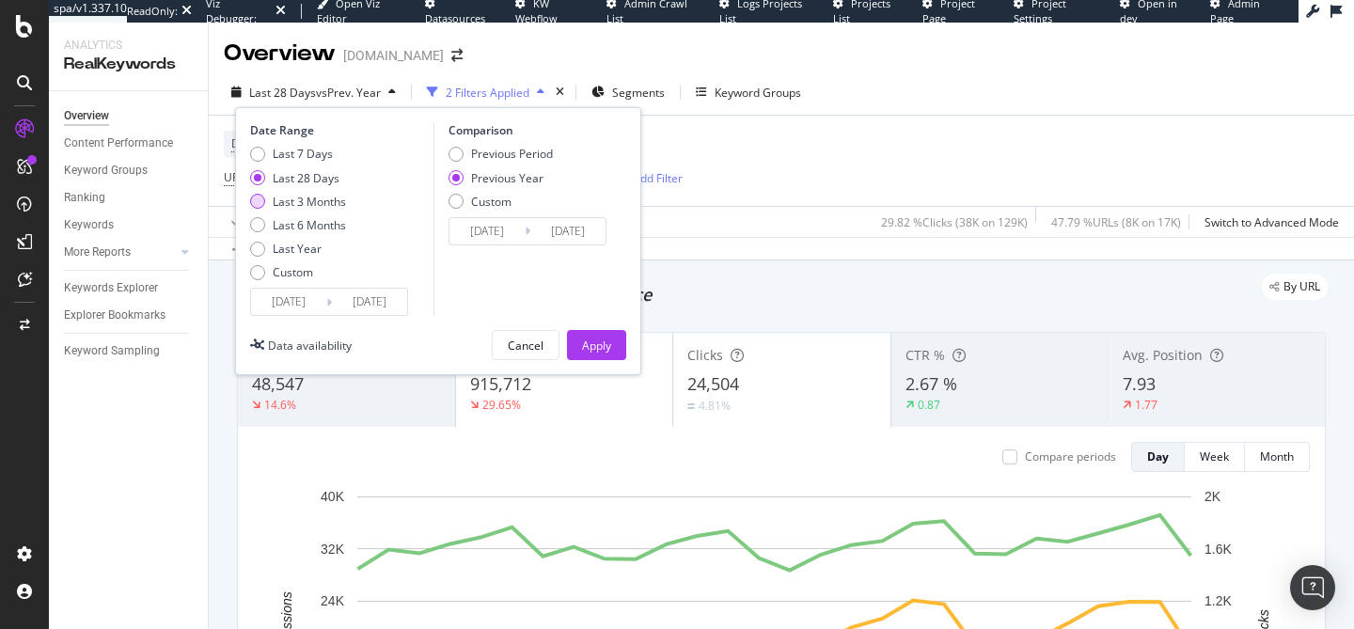
click at [306, 200] on div "Last 3 Months" at bounding box center [309, 202] width 73 height 16
type input "[DATE]"
click at [601, 340] on div "Apply" at bounding box center [596, 345] width 29 height 16
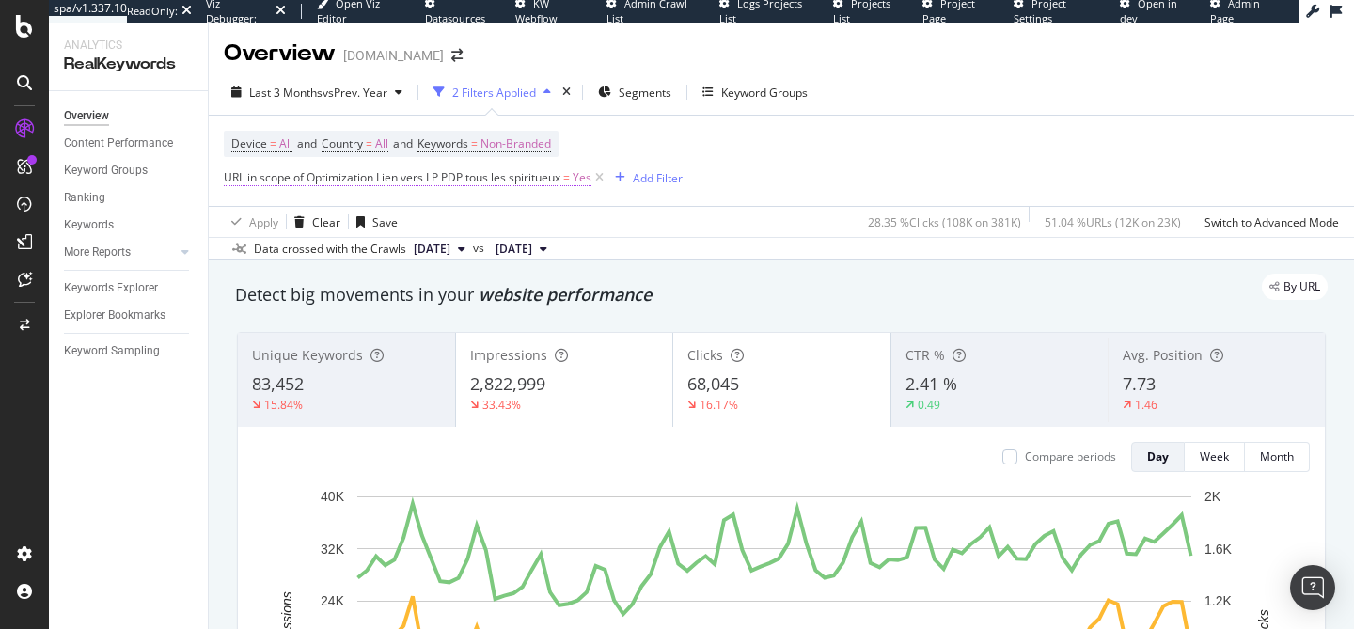
click at [504, 184] on span "URL in scope of Optimization Lien vers LP PDP tous les spiritueux" at bounding box center [392, 177] width 337 height 16
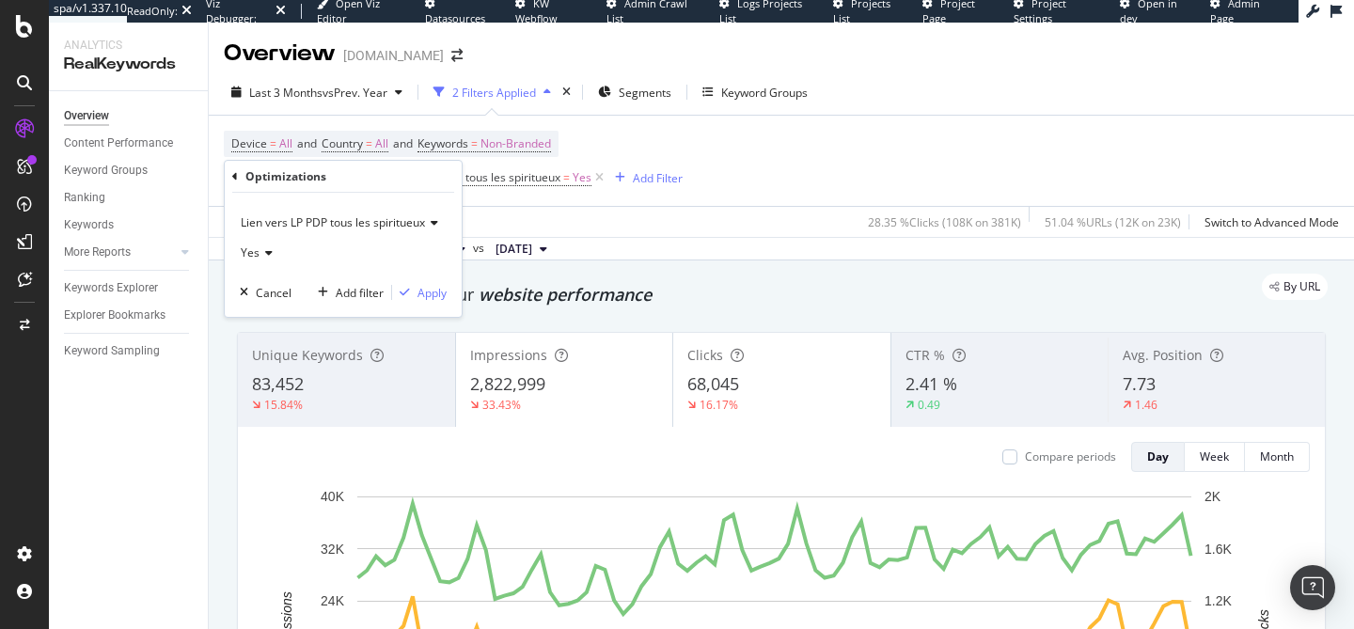
click at [383, 224] on span "Lien vers LP PDP tous les spiritueux" at bounding box center [333, 222] width 184 height 16
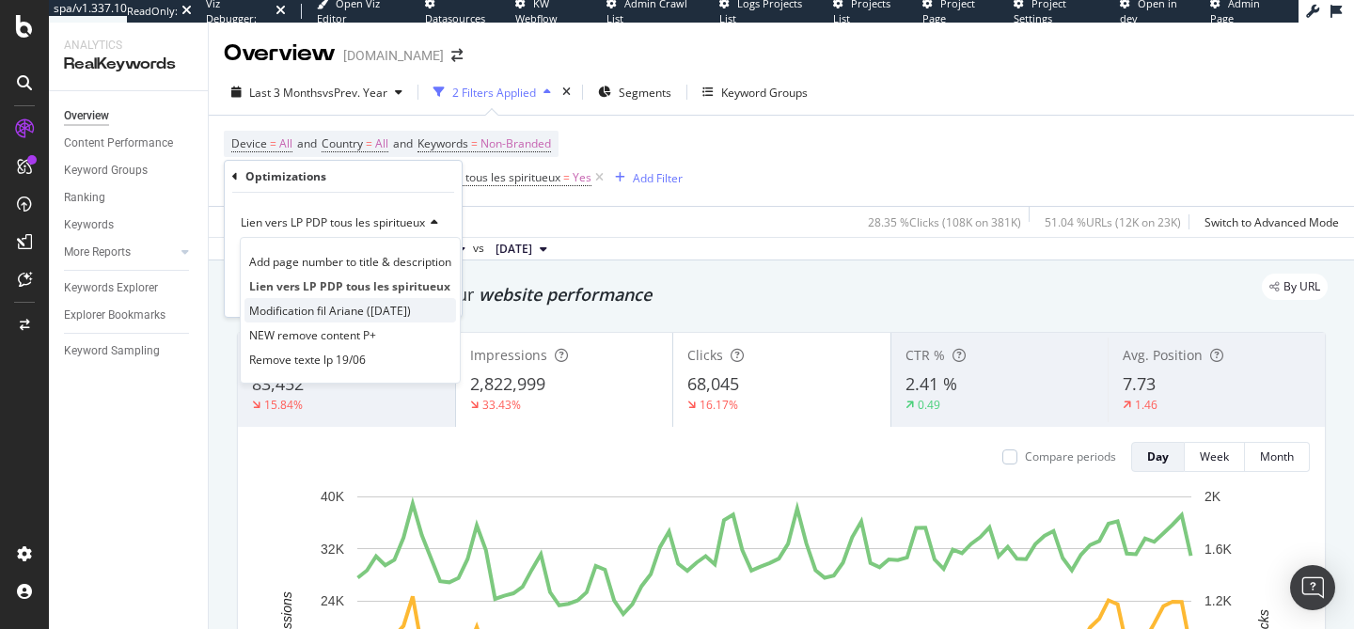
click at [379, 314] on span "Modification fil Ariane ([DATE])" at bounding box center [330, 311] width 162 height 16
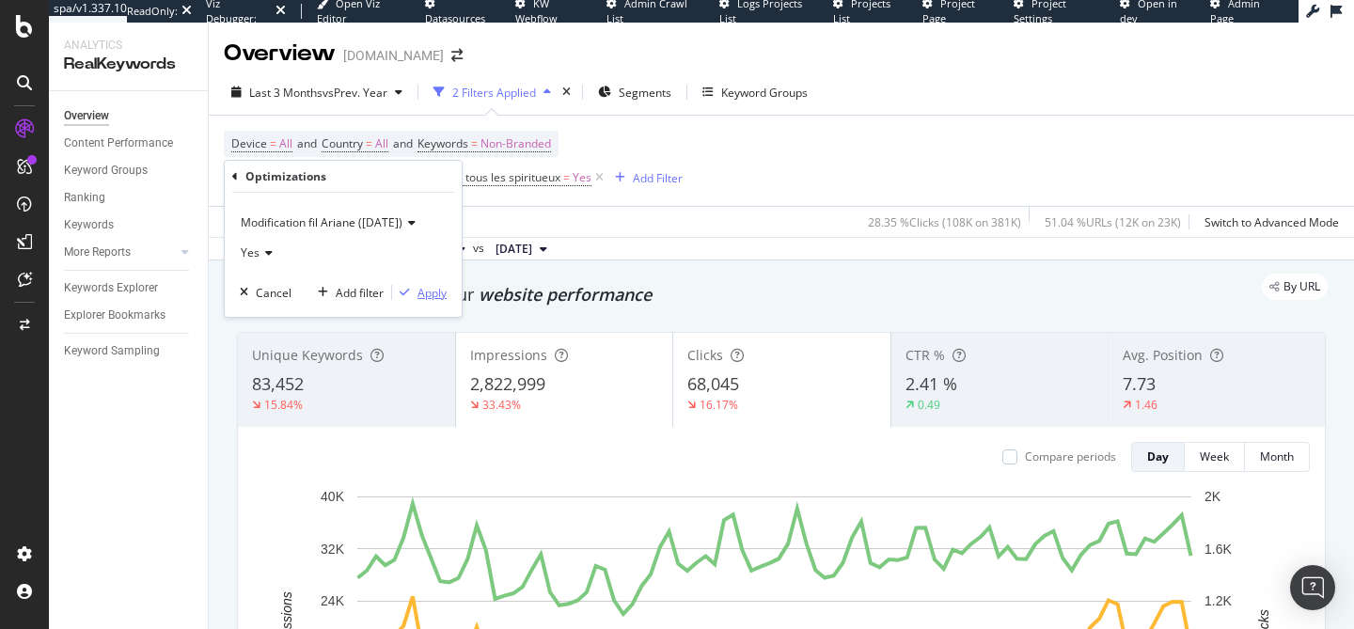
click at [419, 296] on div "Apply" at bounding box center [431, 293] width 29 height 16
